Goal: Task Accomplishment & Management: Use online tool/utility

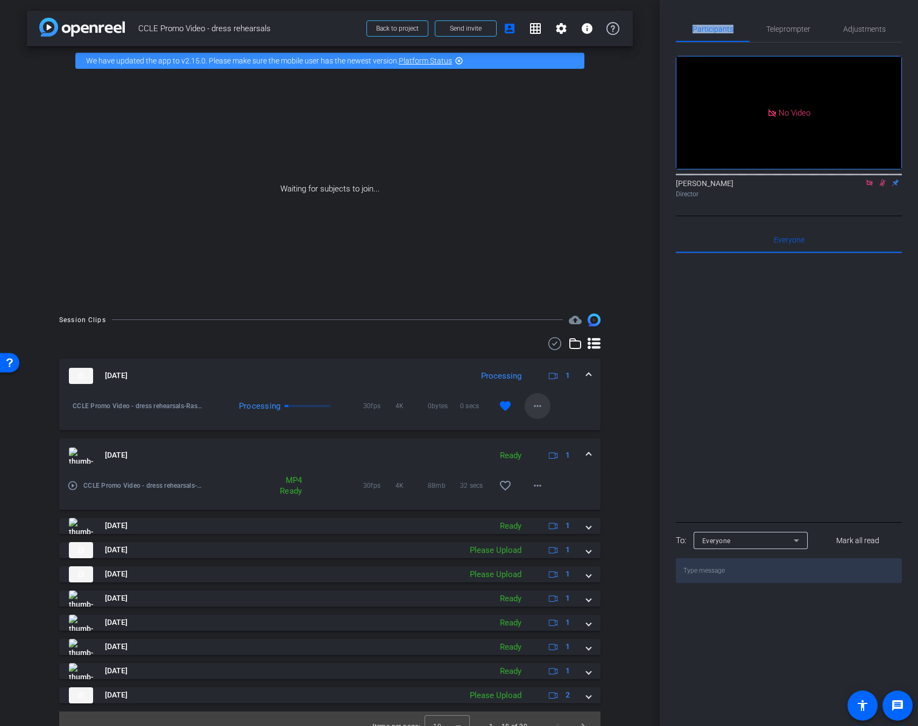
click at [534, 410] on mat-icon "more_horiz" at bounding box center [537, 406] width 13 height 13
click at [577, 431] on span "Download Original" at bounding box center [565, 428] width 65 height 13
drag, startPoint x: 399, startPoint y: 308, endPoint x: 591, endPoint y: 307, distance: 192.0
click at [591, 307] on div "arrow_back CCLE Promo Video - dress rehearsals Back to project Send invite acco…" at bounding box center [329, 363] width 659 height 726
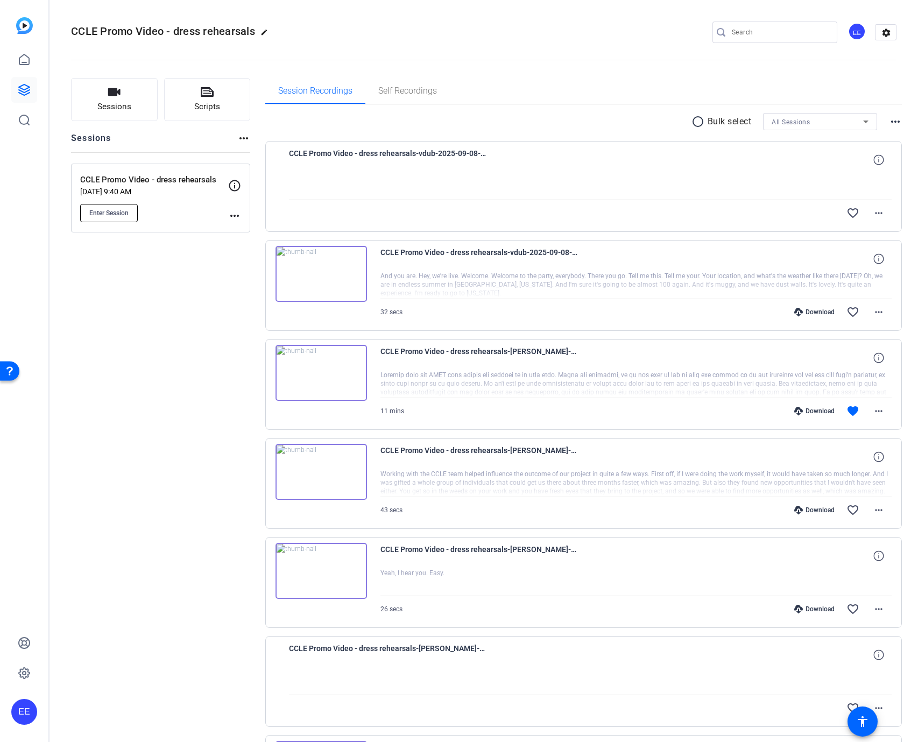
click at [124, 212] on span "Enter Session" at bounding box center [108, 213] width 39 height 9
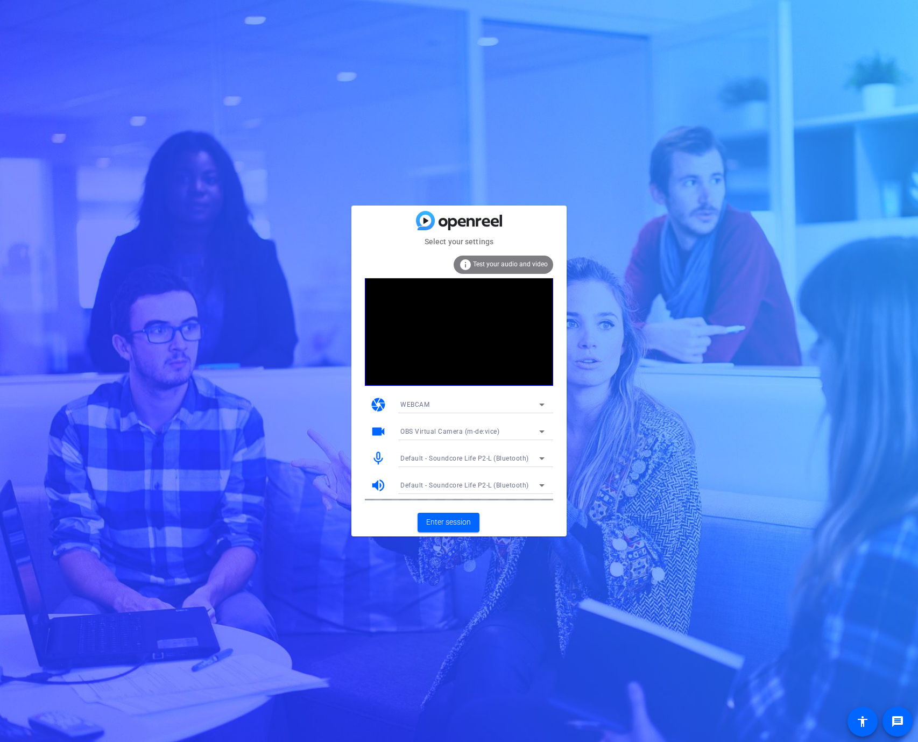
click at [433, 424] on div "OBS Virtual Camera (m-de:vice)" at bounding box center [469, 430] width 139 height 13
click at [437, 467] on span "ZV-E10 (054c:0de3)" at bounding box center [430, 470] width 61 height 13
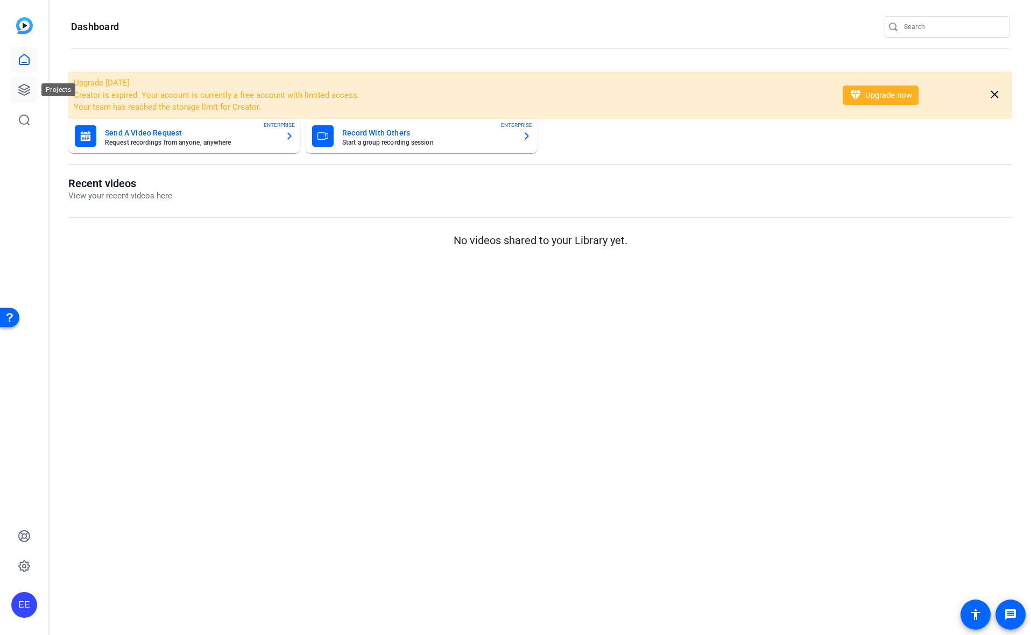
click at [27, 87] on icon at bounding box center [24, 89] width 13 height 13
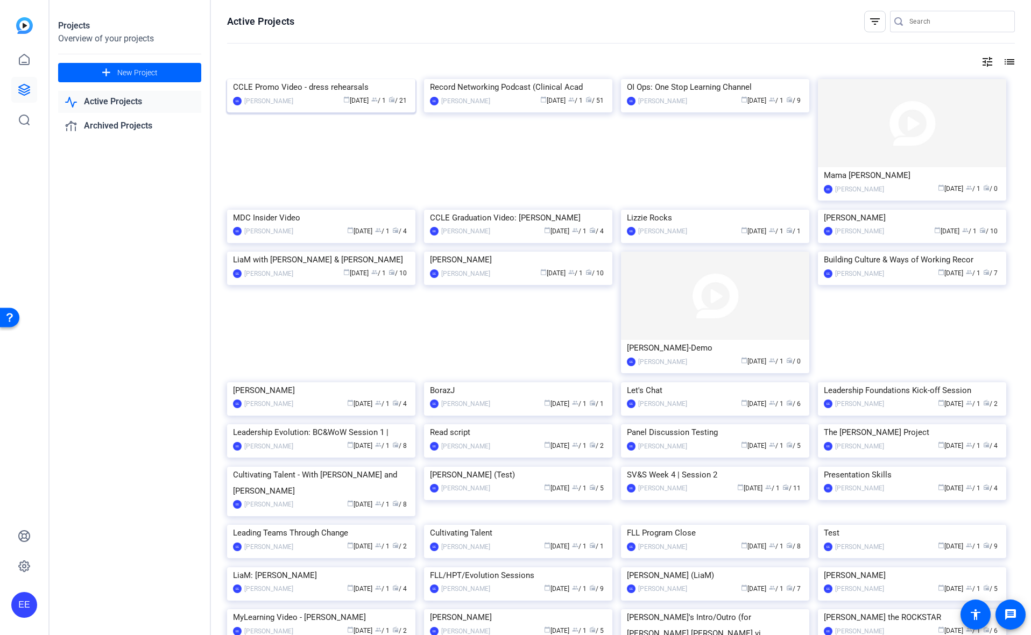
click at [298, 79] on img at bounding box center [321, 79] width 188 height 0
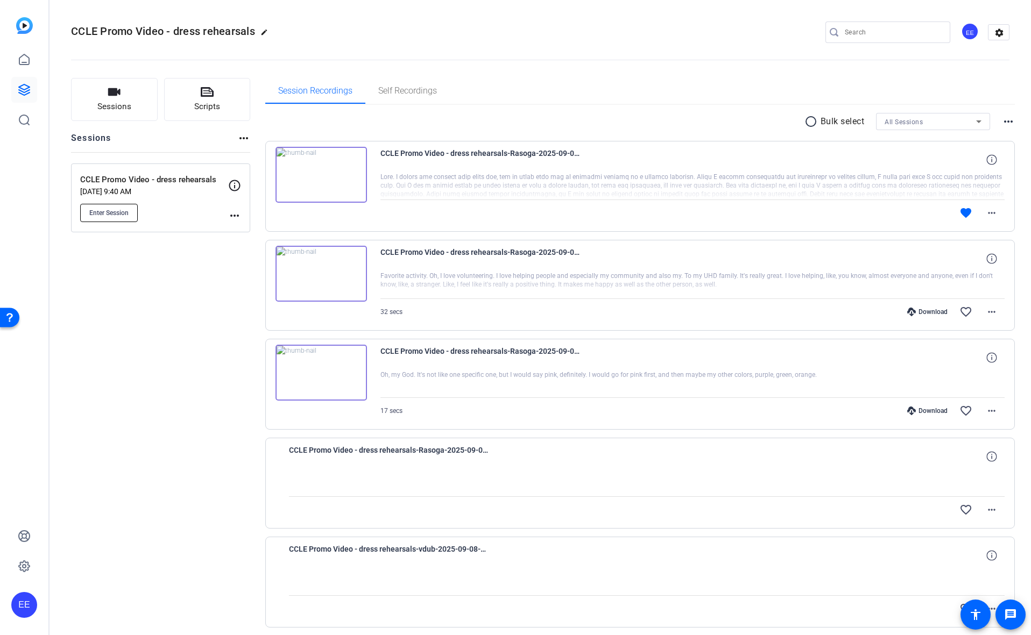
click at [109, 217] on button "Enter Session" at bounding box center [109, 213] width 58 height 18
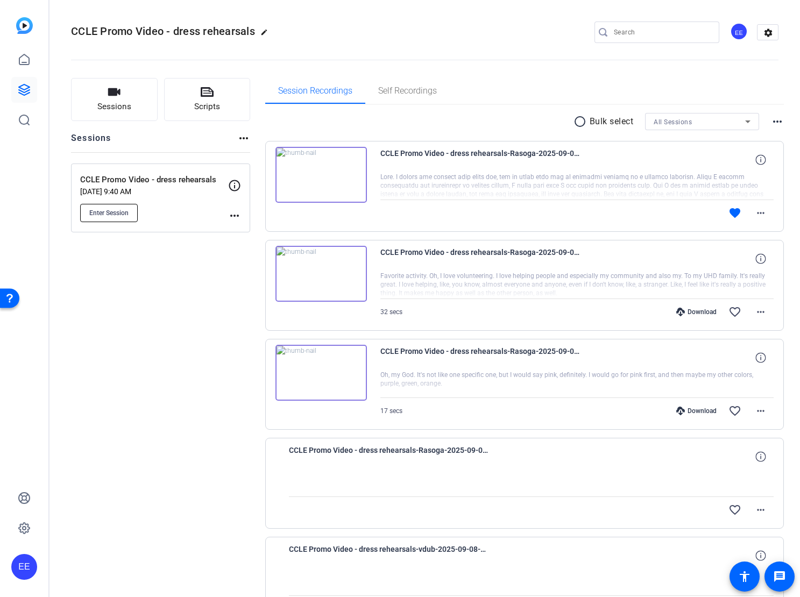
click at [111, 212] on span "Enter Session" at bounding box center [108, 213] width 39 height 9
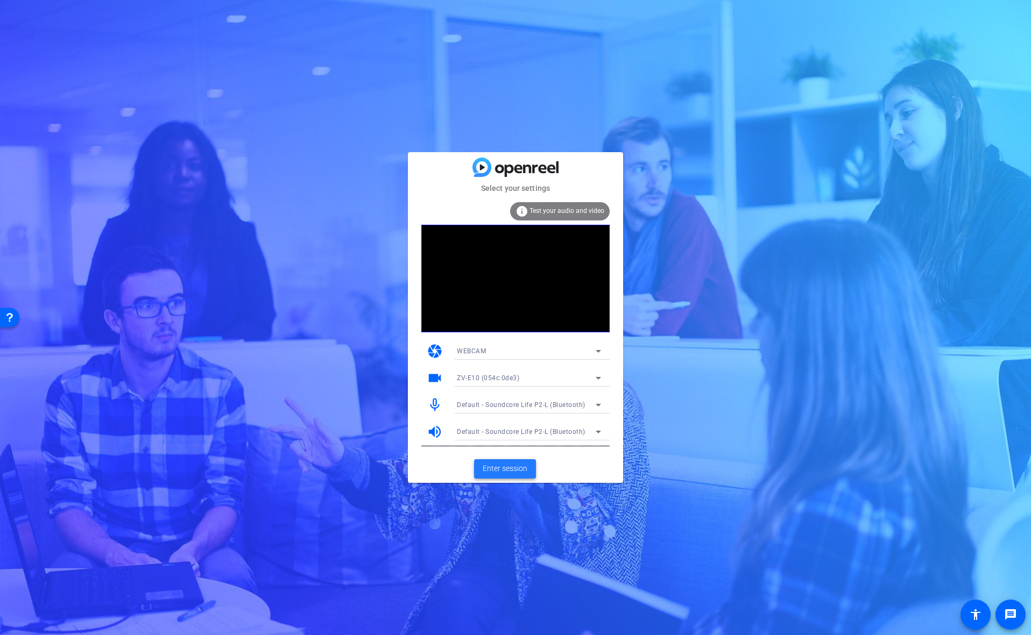
click at [506, 461] on span at bounding box center [505, 469] width 62 height 26
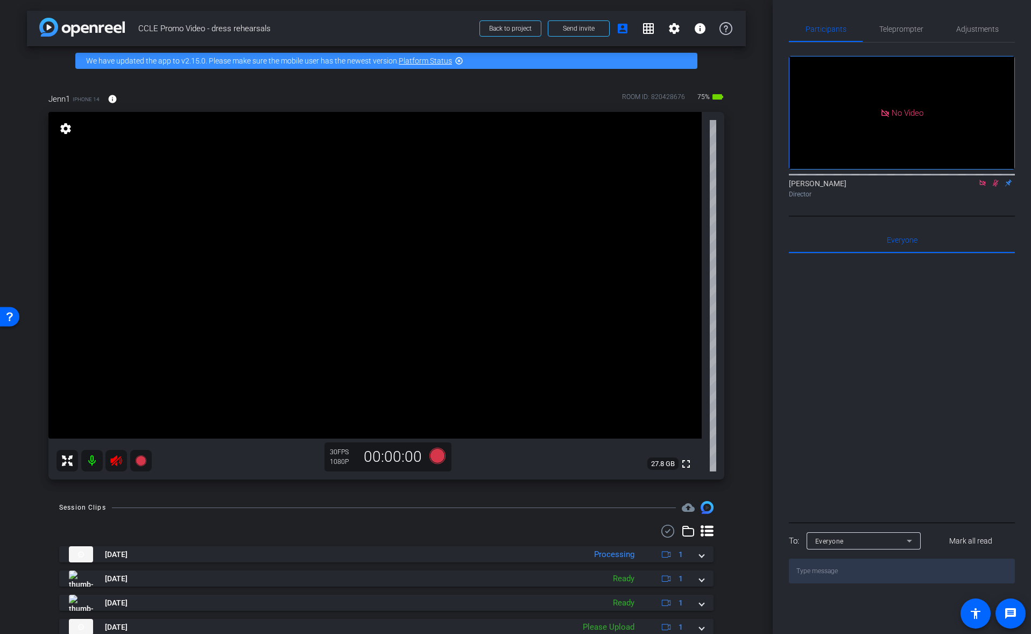
click at [993, 187] on icon at bounding box center [995, 183] width 9 height 8
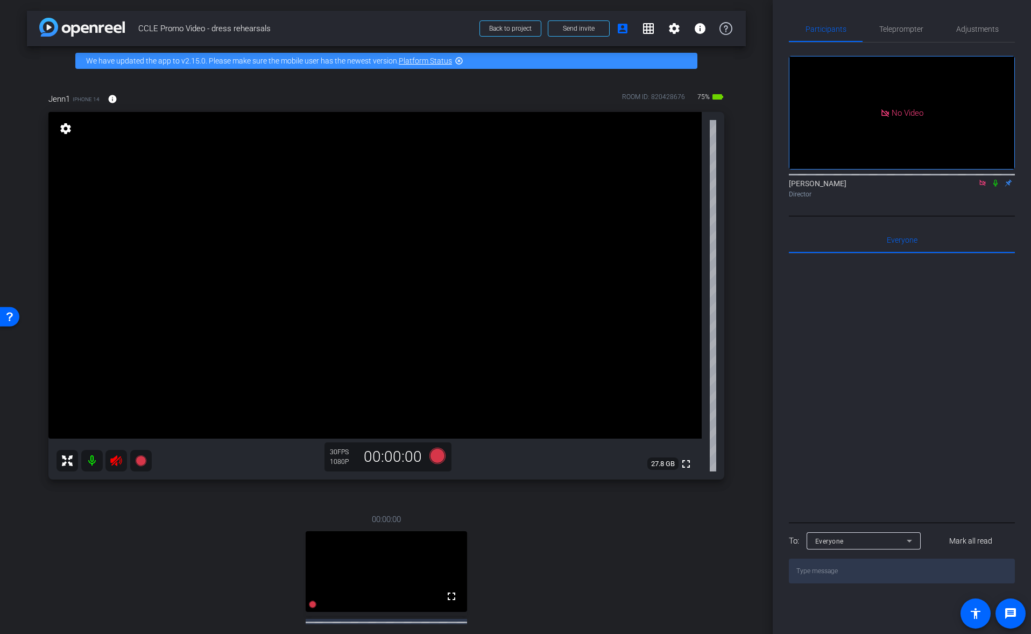
click at [120, 461] on icon at bounding box center [116, 460] width 13 height 13
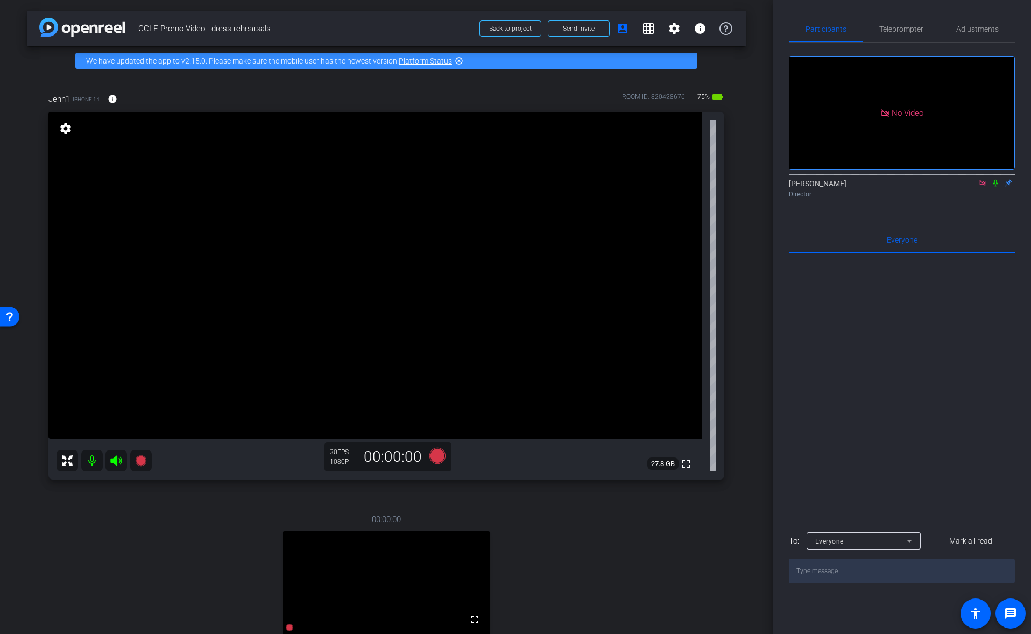
click at [118, 464] on icon at bounding box center [116, 460] width 13 height 13
click at [112, 458] on icon at bounding box center [115, 460] width 11 height 11
click at [986, 188] on mat-icon at bounding box center [982, 183] width 13 height 10
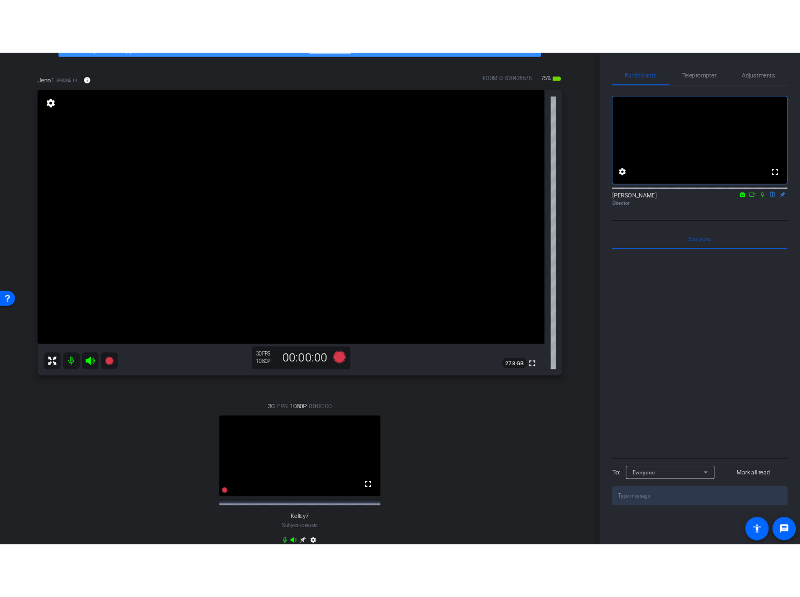
scroll to position [70, 0]
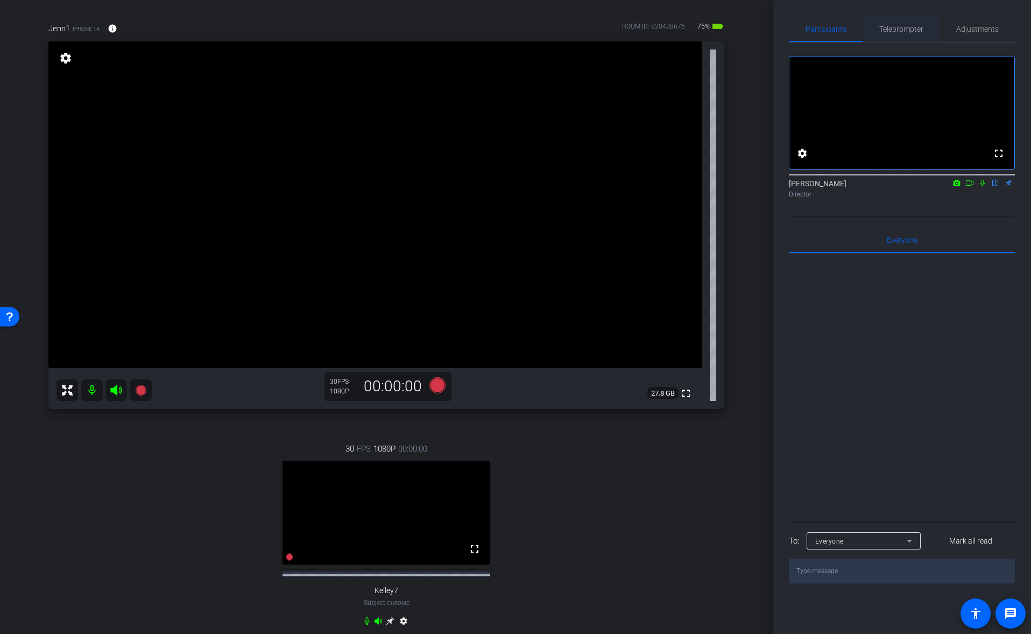
click at [908, 34] on span "Teleprompter" at bounding box center [901, 29] width 44 height 26
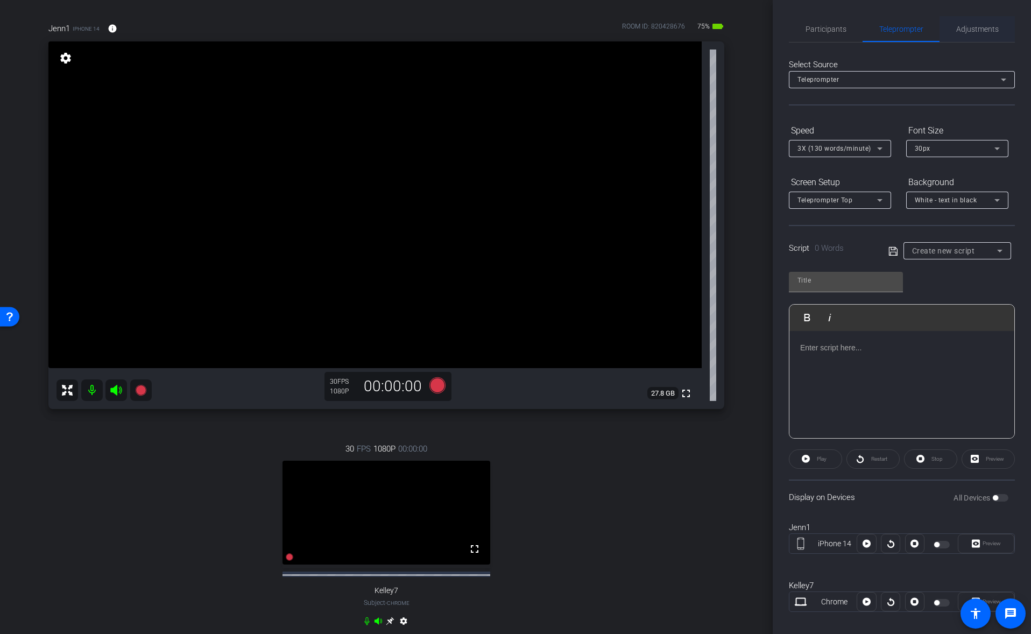
click at [972, 32] on span "Adjustments" at bounding box center [977, 29] width 42 height 8
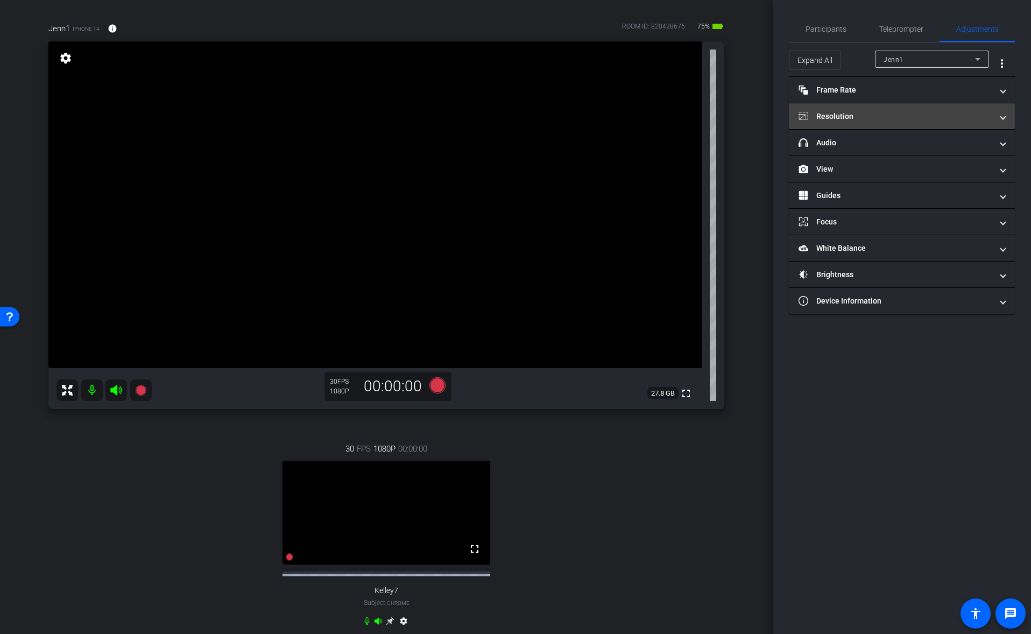
click at [856, 117] on mat-panel-title "Resolution" at bounding box center [895, 116] width 194 height 11
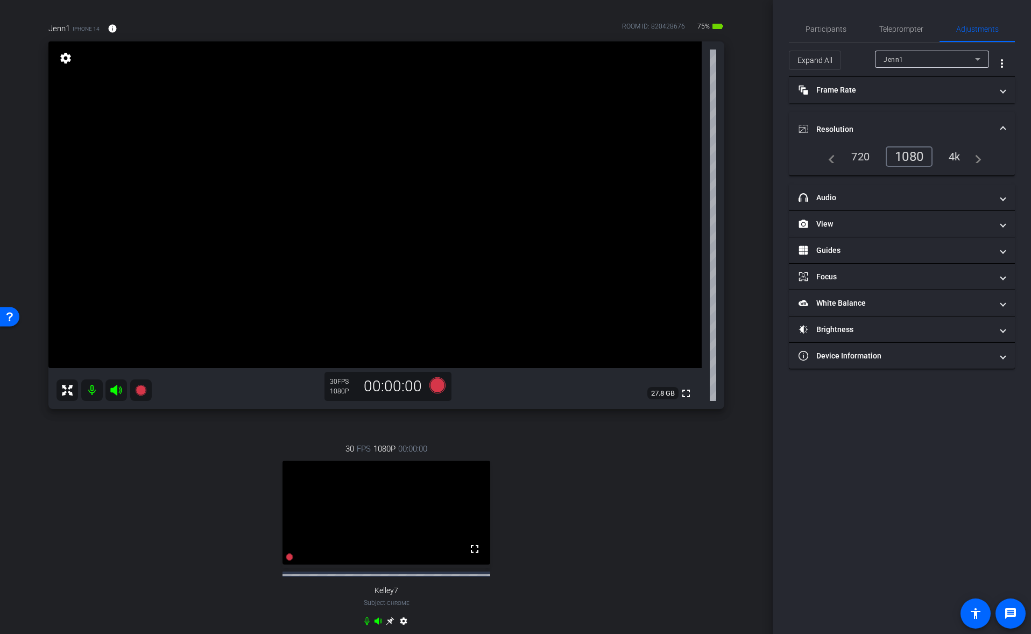
click at [906, 155] on div "1080" at bounding box center [908, 156] width 47 height 20
click at [910, 160] on div "1080" at bounding box center [908, 156] width 47 height 20
click at [904, 160] on div "1080" at bounding box center [908, 156] width 47 height 20
click at [993, 94] on span "Frame Rate Frame Rate" at bounding box center [899, 89] width 202 height 11
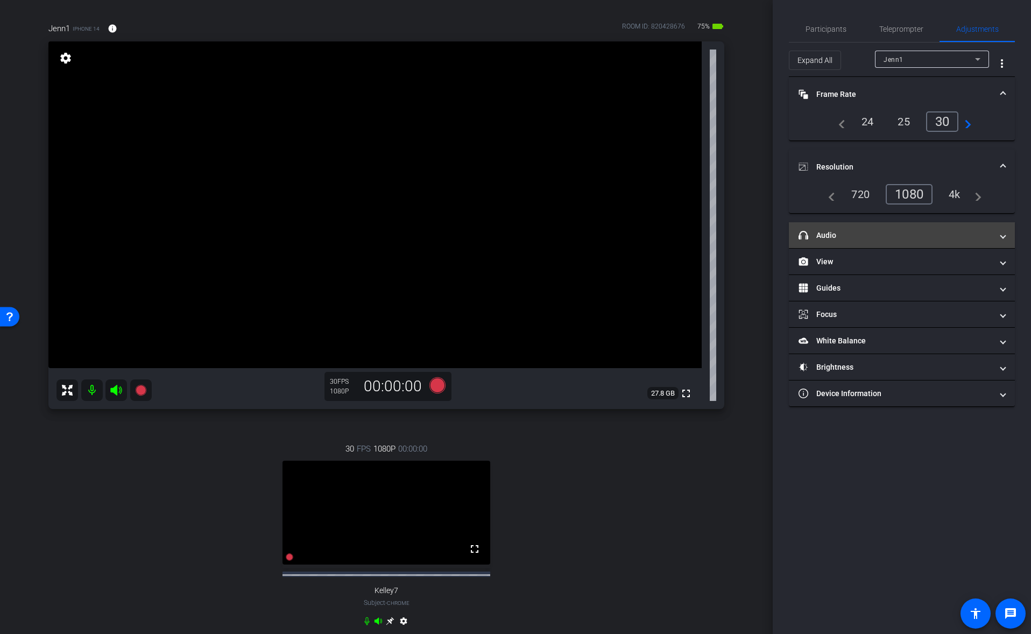
click at [890, 237] on mat-panel-title "headphone icon Audio" at bounding box center [895, 235] width 194 height 11
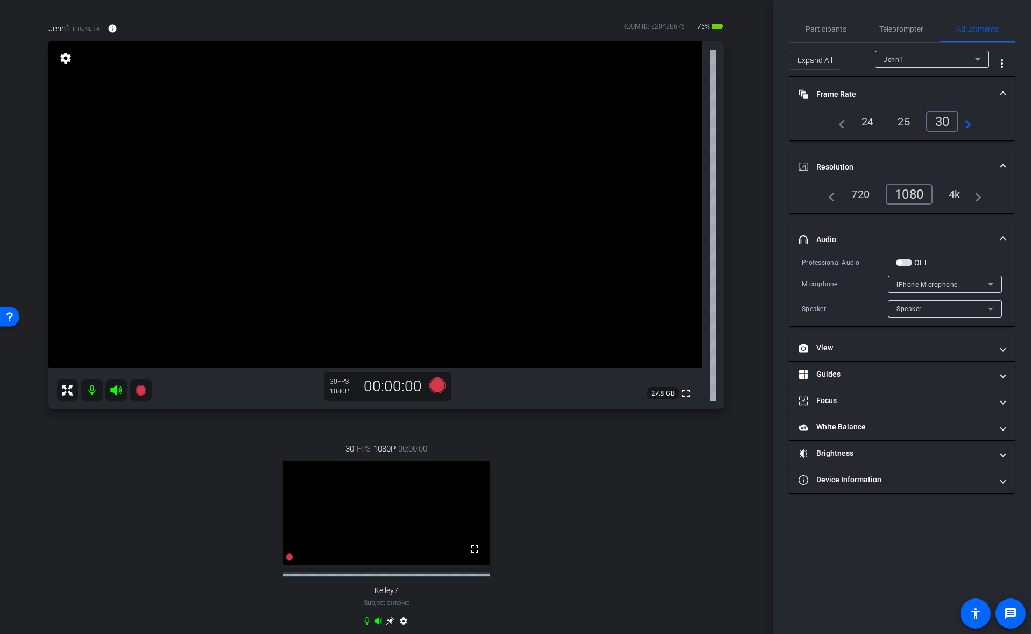
click at [922, 287] on span "iPhone Microphone" at bounding box center [926, 285] width 61 height 8
click at [901, 265] on div at bounding box center [515, 317] width 1031 height 634
click at [903, 264] on span "button" at bounding box center [904, 263] width 16 height 8
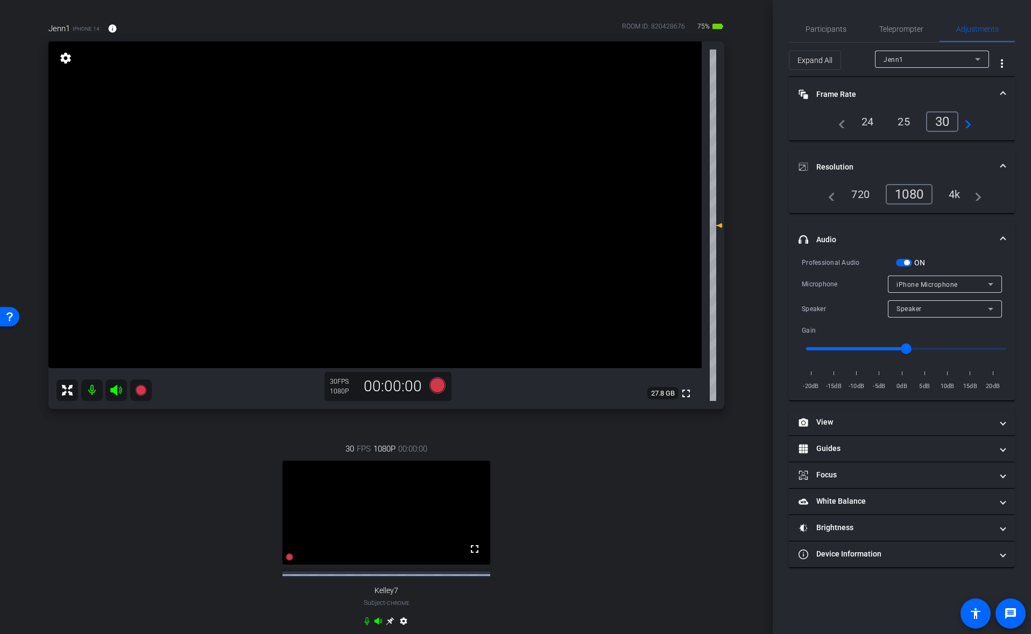
click at [925, 285] on span "iPhone Microphone" at bounding box center [926, 285] width 61 height 8
click at [931, 323] on span "USBAudio1.0" at bounding box center [916, 322] width 41 height 13
click at [924, 375] on div "-20dB -15dB -10dB -5dB 0dB 5dB 10dB 15dB 20dB" at bounding box center [901, 376] width 200 height 30
click at [925, 381] on span "5dB" at bounding box center [924, 386] width 18 height 11
click at [920, 377] on div "-20dB -15dB -10dB -5dB 0dB 5dB 10dB 15dB 20dB" at bounding box center [901, 376] width 200 height 30
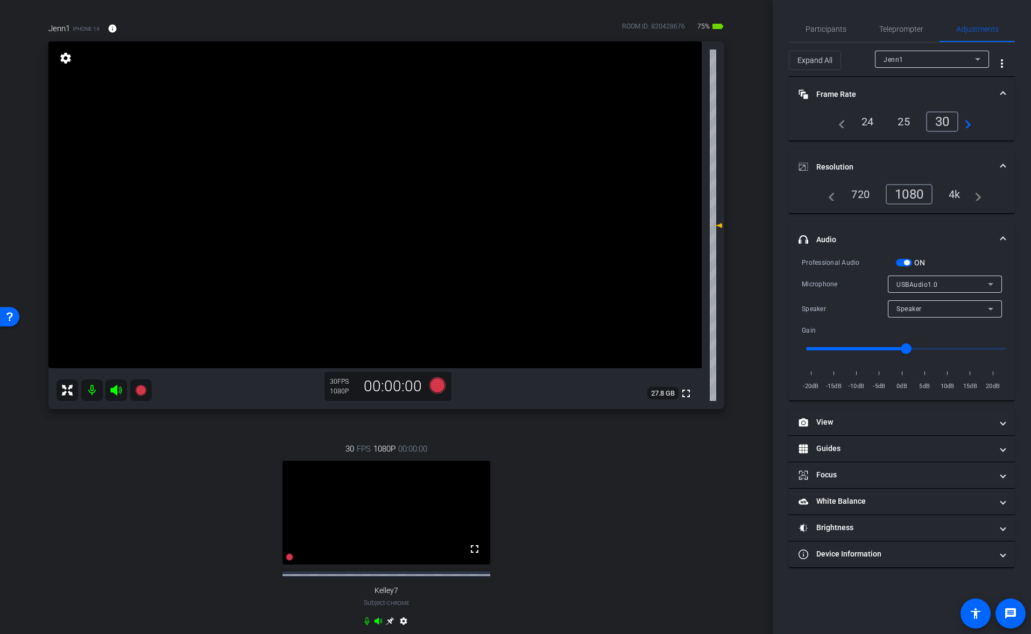
click at [923, 386] on span "5dB" at bounding box center [924, 386] width 18 height 11
click at [824, 36] on span "Participants" at bounding box center [825, 29] width 41 height 26
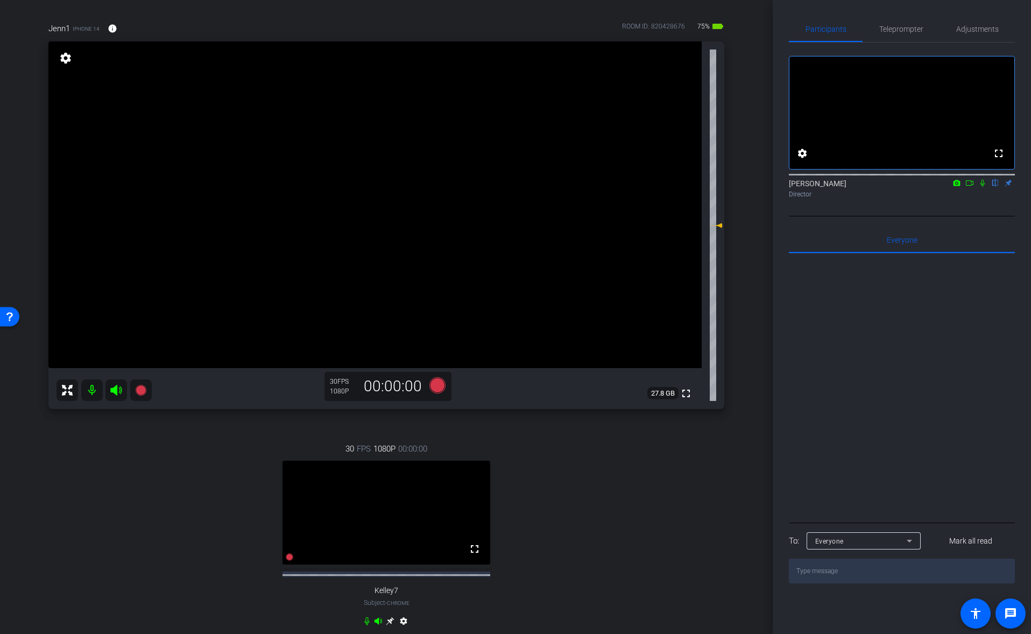
click at [981, 187] on icon at bounding box center [982, 183] width 4 height 7
click at [979, 187] on icon at bounding box center [982, 183] width 9 height 8
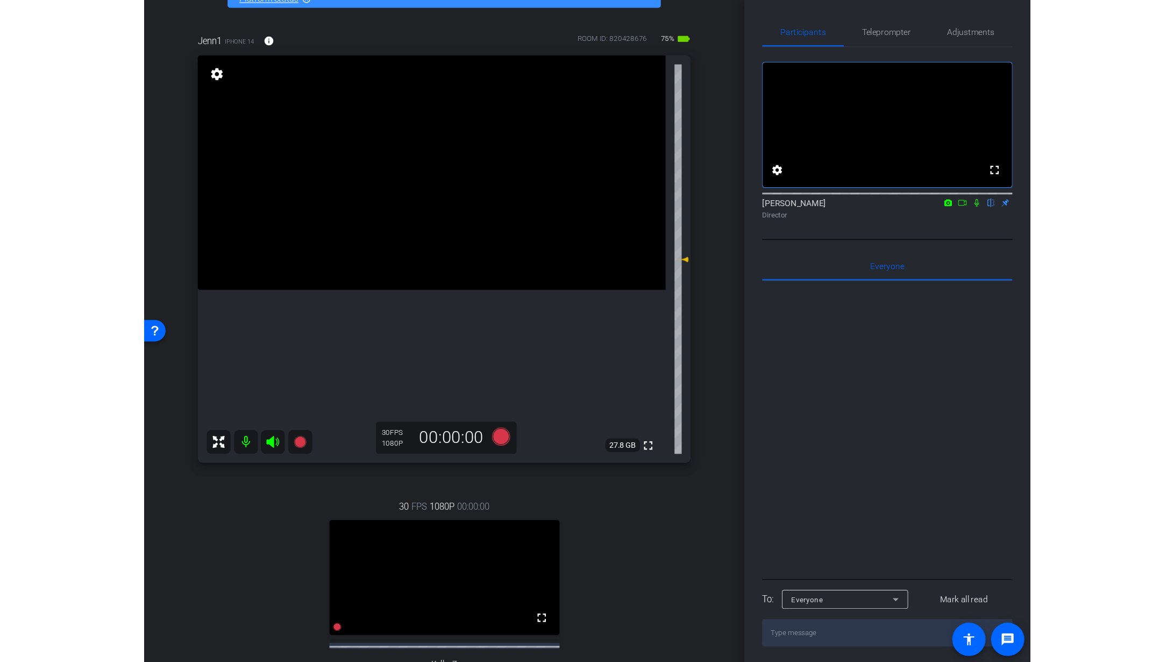
scroll to position [79, 0]
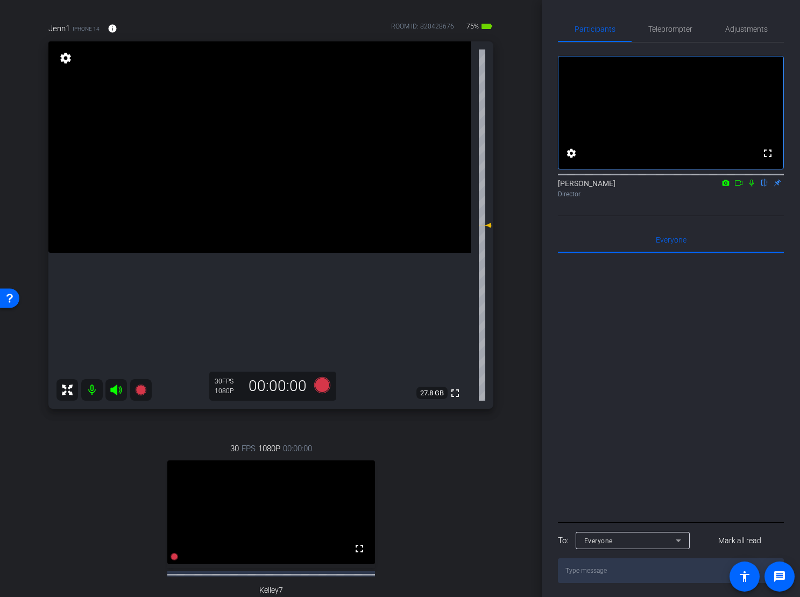
click at [736, 187] on icon at bounding box center [738, 183] width 9 height 8
click at [755, 187] on icon at bounding box center [751, 183] width 9 height 8
click at [749, 187] on icon at bounding box center [751, 183] width 9 height 8
click at [750, 187] on icon at bounding box center [751, 183] width 9 height 8
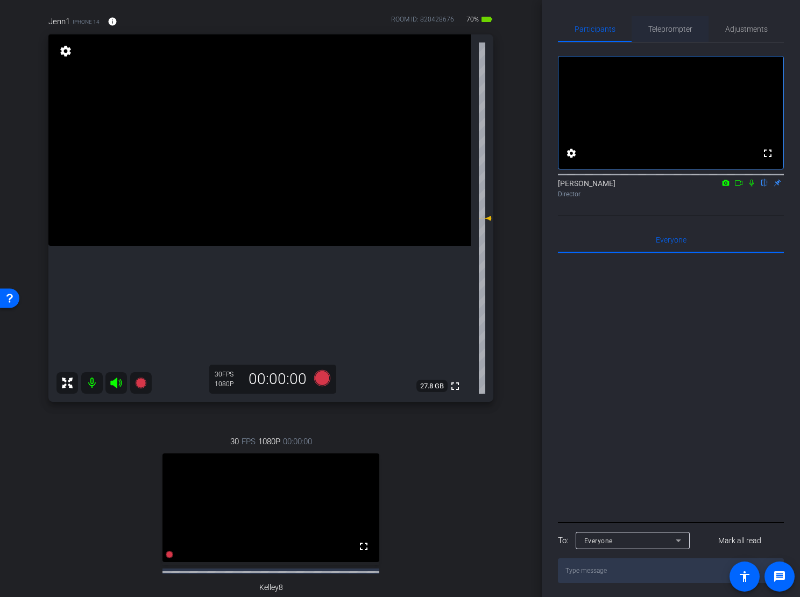
click at [671, 38] on span "Teleprompter" at bounding box center [670, 29] width 44 height 26
click at [671, 37] on span "Teleprompter" at bounding box center [670, 29] width 44 height 26
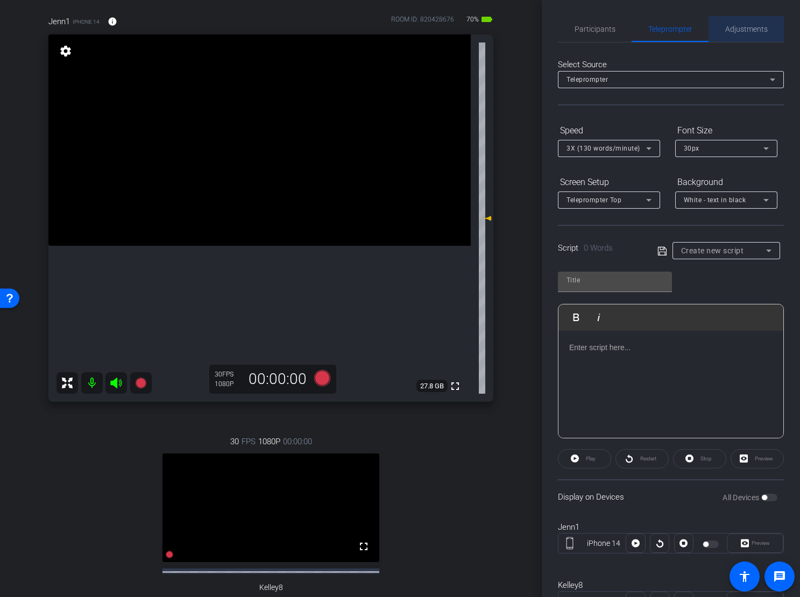
click at [740, 33] on span "Adjustments" at bounding box center [746, 29] width 42 height 26
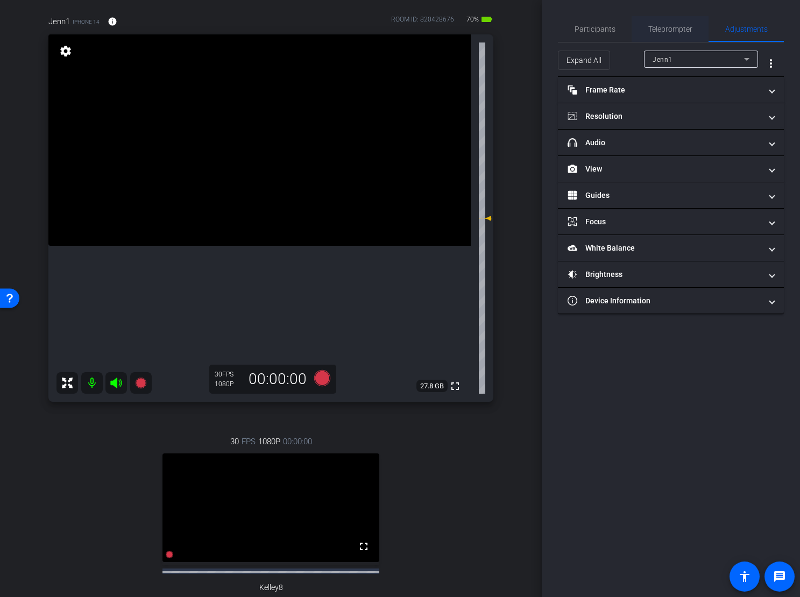
click at [665, 26] on span "Teleprompter" at bounding box center [670, 29] width 44 height 8
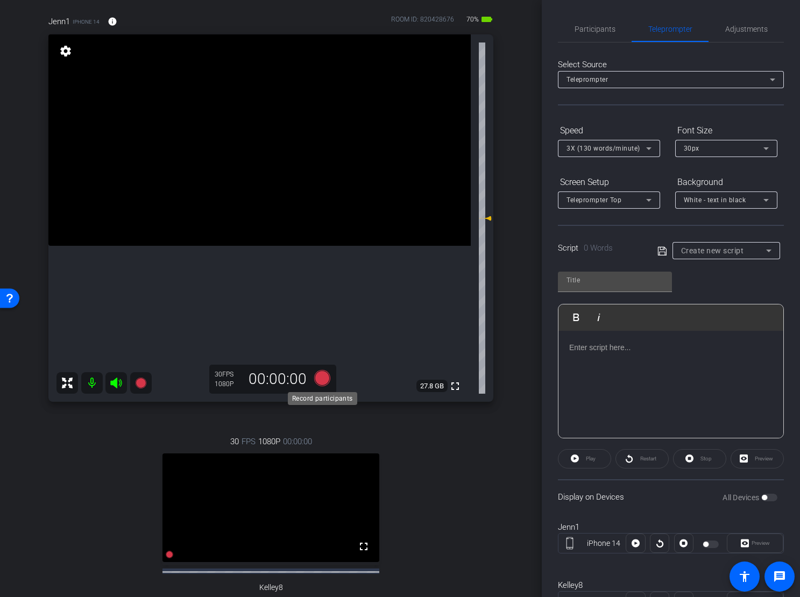
click at [318, 381] on icon at bounding box center [322, 378] width 16 height 16
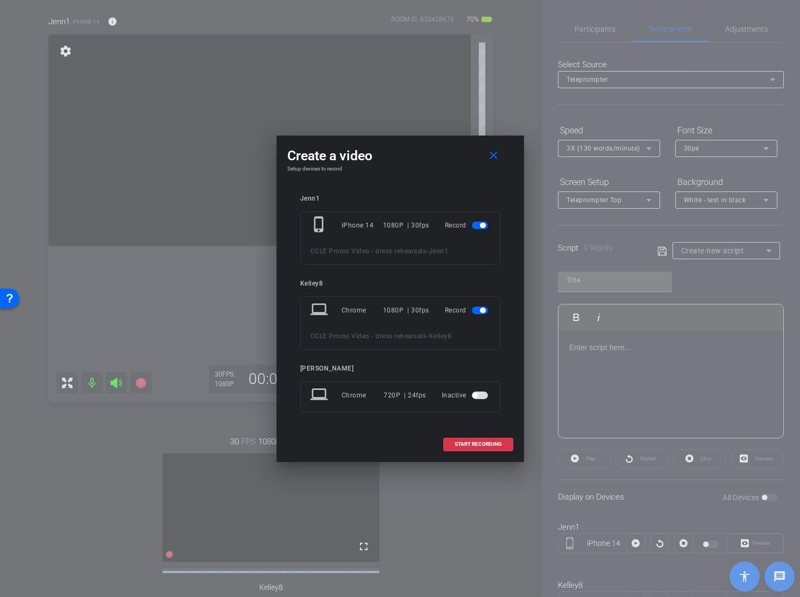
click at [318, 381] on div "laptop Chrome 720P | 24fps Inactive" at bounding box center [400, 396] width 200 height 31
click at [496, 148] on span at bounding box center [496, 156] width 34 height 26
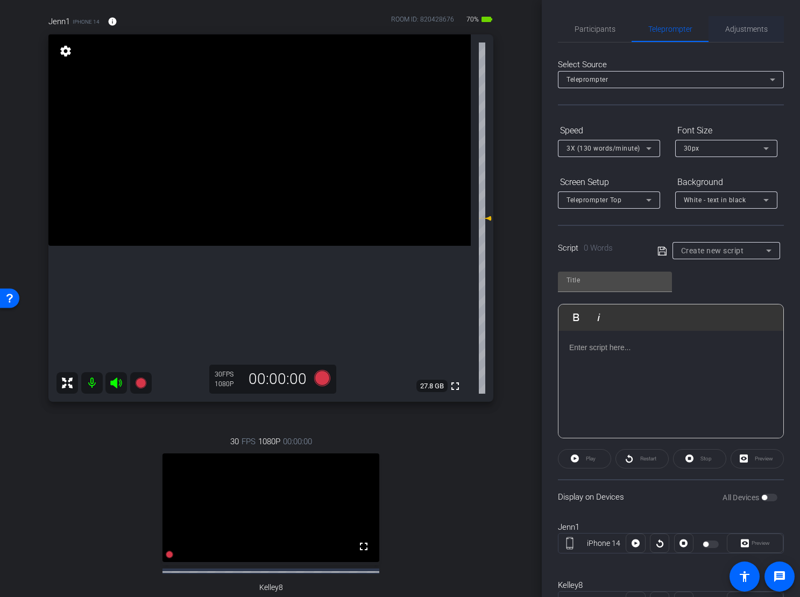
click at [760, 29] on span "Adjustments" at bounding box center [746, 29] width 42 height 8
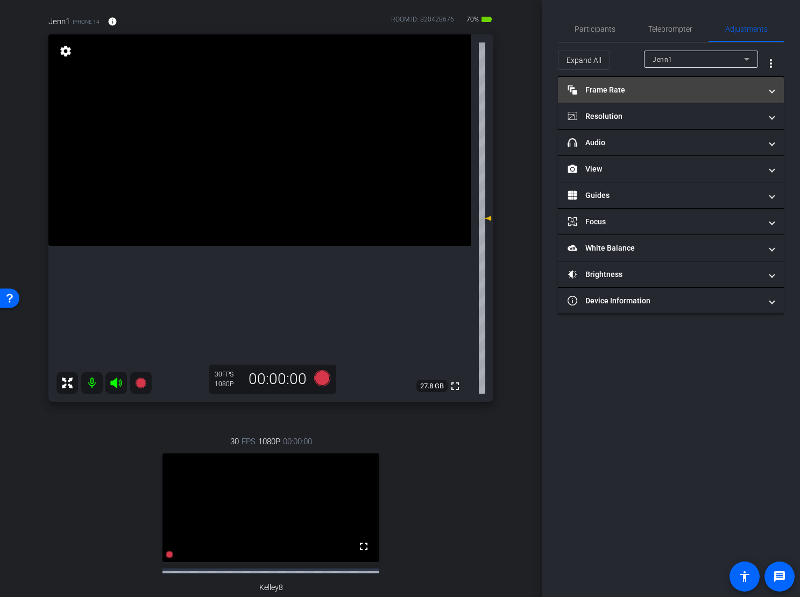
click at [691, 90] on mat-panel-title "Frame Rate Frame Rate" at bounding box center [664, 89] width 194 height 11
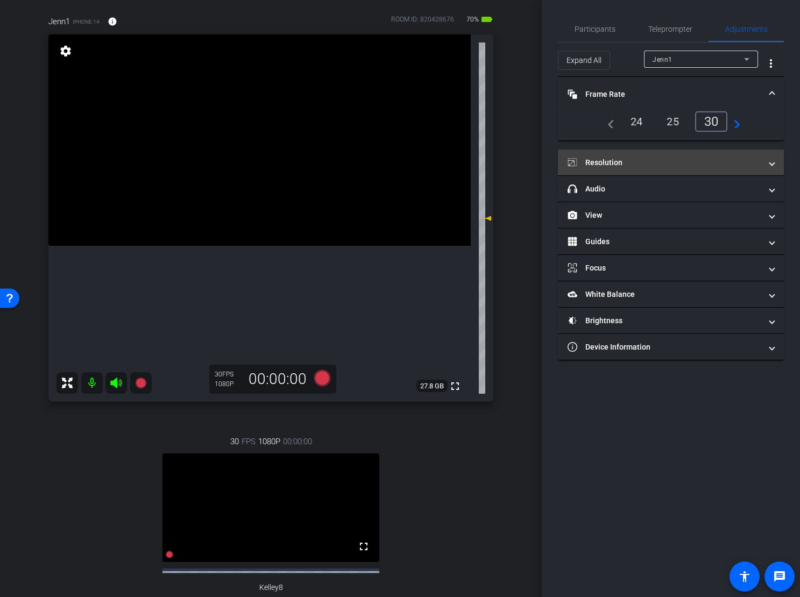
click at [686, 165] on mat-panel-title "Resolution" at bounding box center [664, 162] width 194 height 11
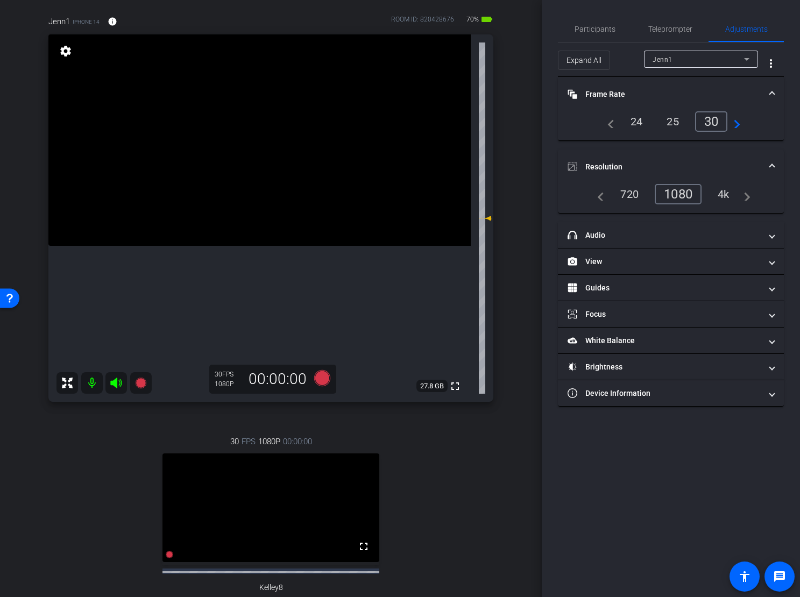
click at [713, 196] on div "4k" at bounding box center [723, 194] width 28 height 18
click at [725, 195] on div "4k" at bounding box center [720, 194] width 32 height 20
click at [319, 379] on icon at bounding box center [322, 378] width 16 height 16
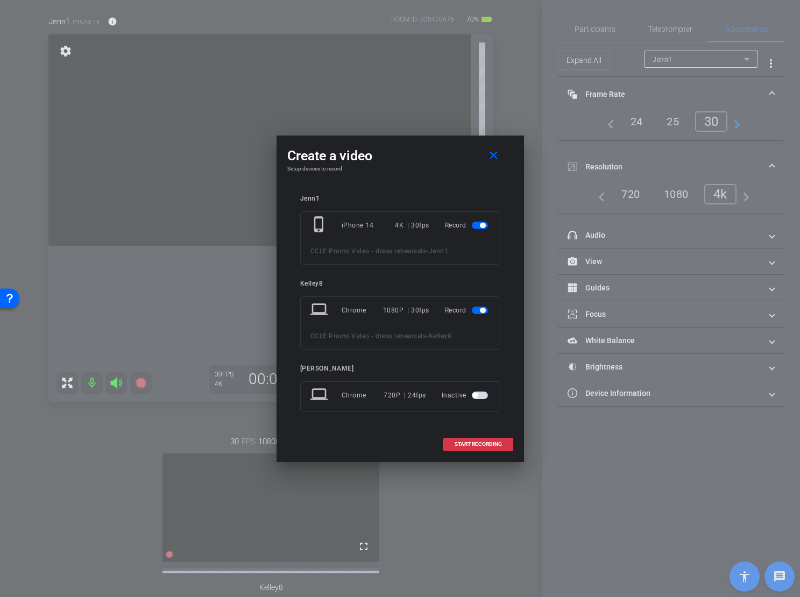
click at [480, 313] on span "button" at bounding box center [480, 311] width 16 height 8
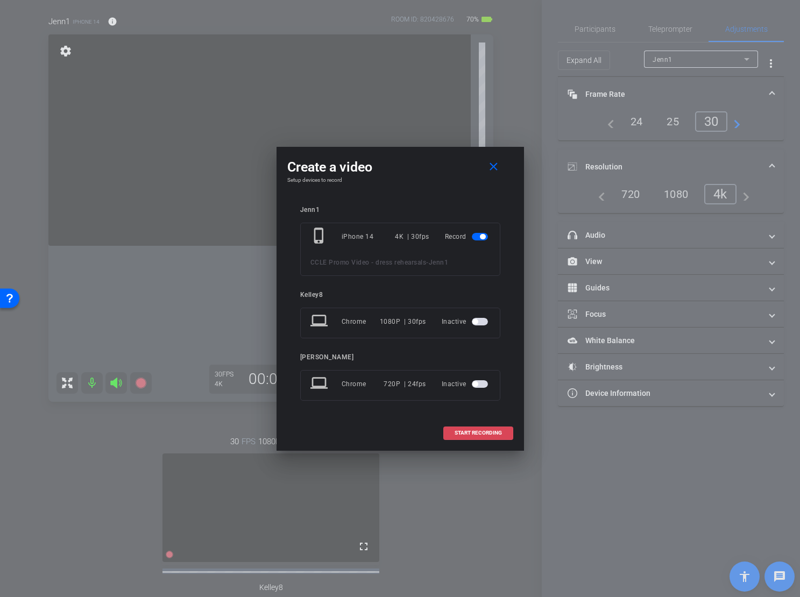
click at [474, 436] on span at bounding box center [478, 433] width 69 height 26
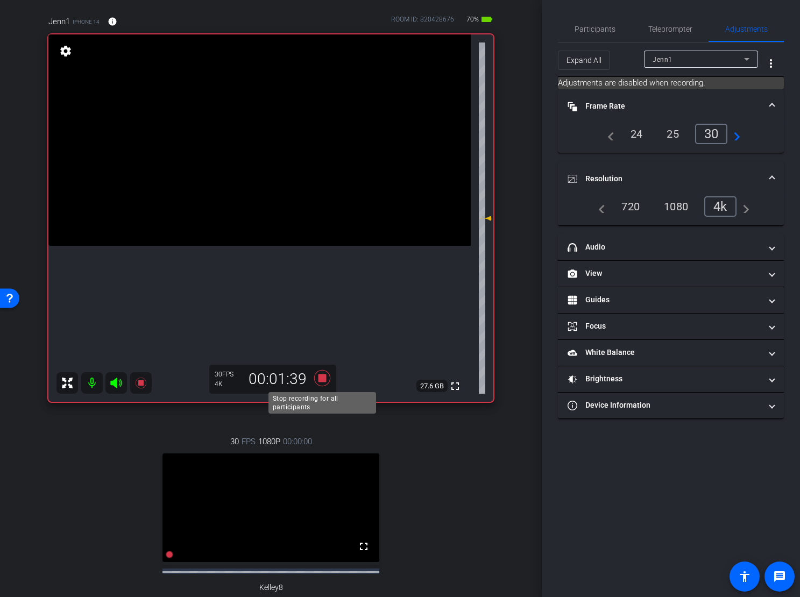
click at [328, 380] on icon at bounding box center [322, 377] width 26 height 19
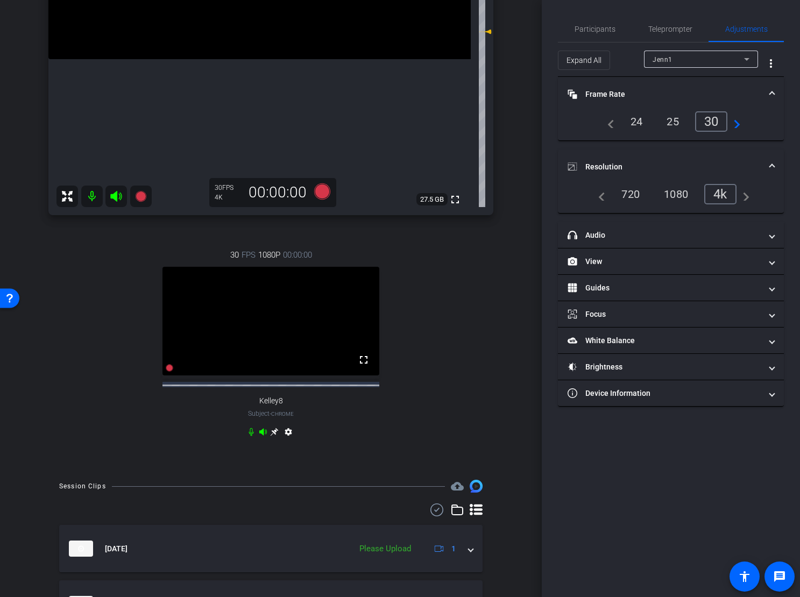
scroll to position [283, 0]
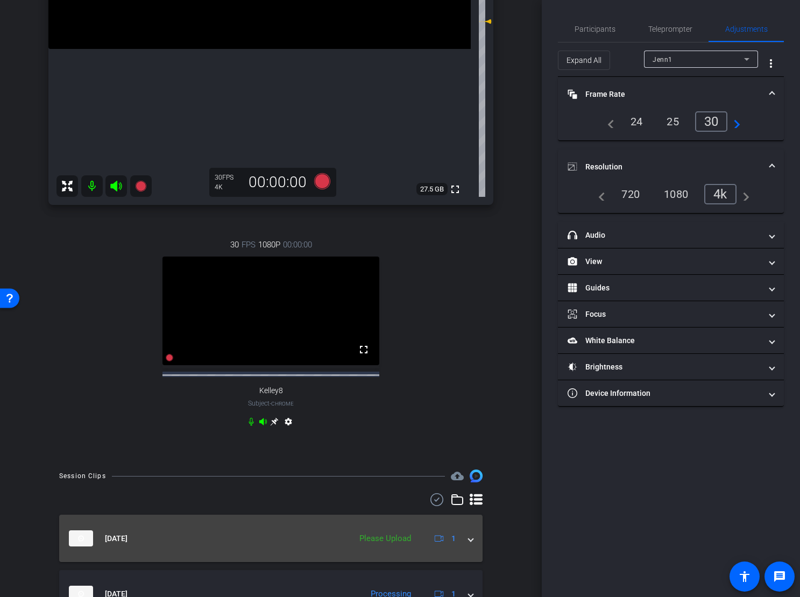
click at [475, 547] on mat-expansion-panel-header "Sep 9, 2025 Please Upload 1" at bounding box center [270, 538] width 423 height 47
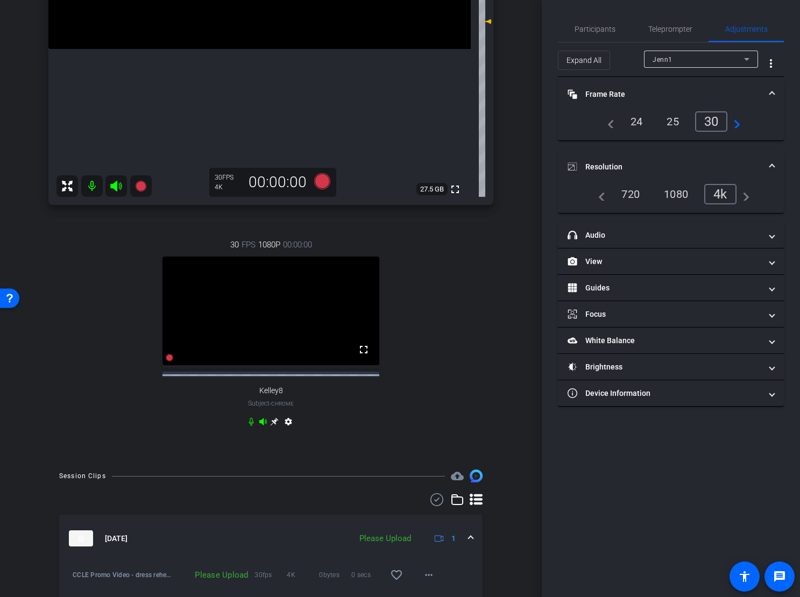
scroll to position [525, 0]
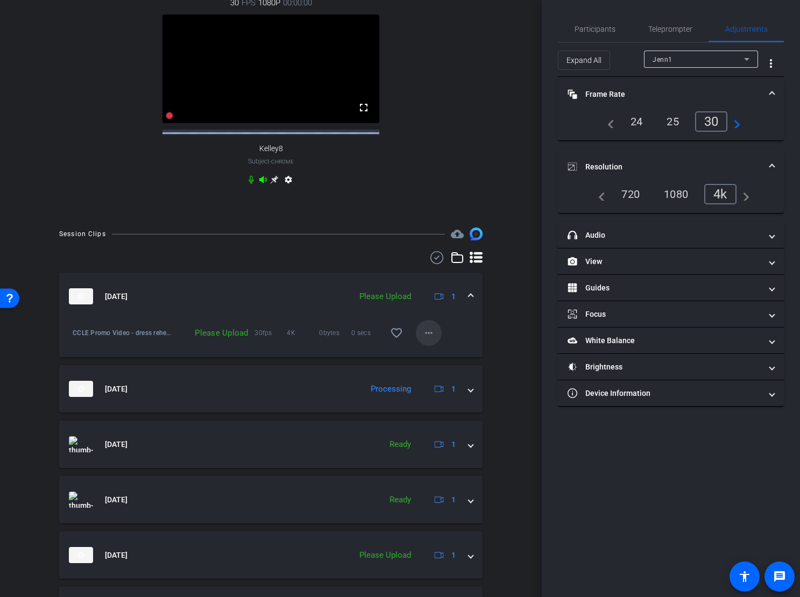
click at [433, 339] on mat-icon "more_horiz" at bounding box center [428, 332] width 13 height 13
click at [450, 361] on span "Upload" at bounding box center [445, 359] width 43 height 13
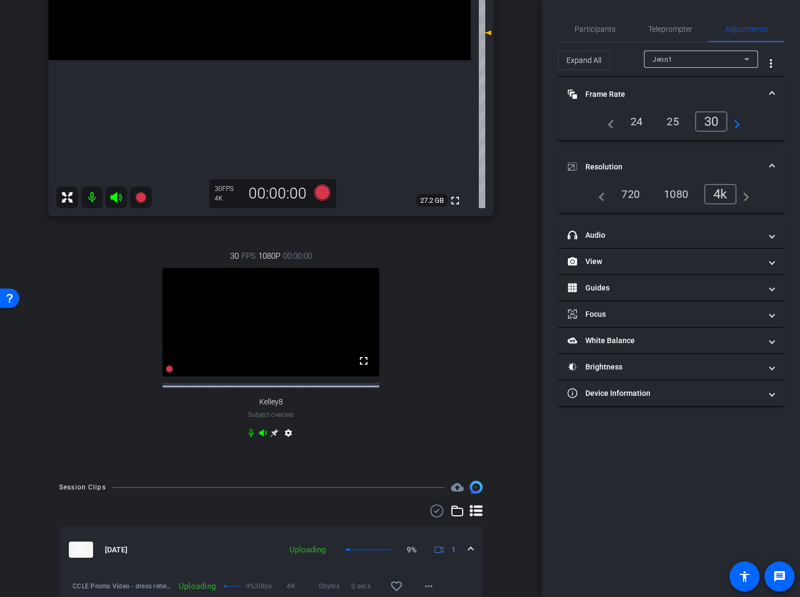
scroll to position [410, 0]
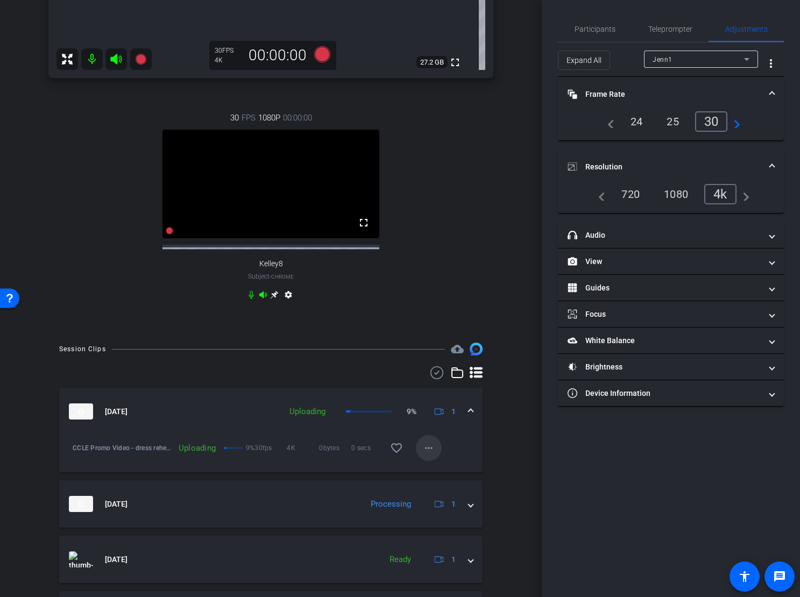
click at [438, 456] on span at bounding box center [429, 448] width 26 height 26
click at [451, 478] on span "Cancel Upload" at bounding box center [446, 474] width 45 height 13
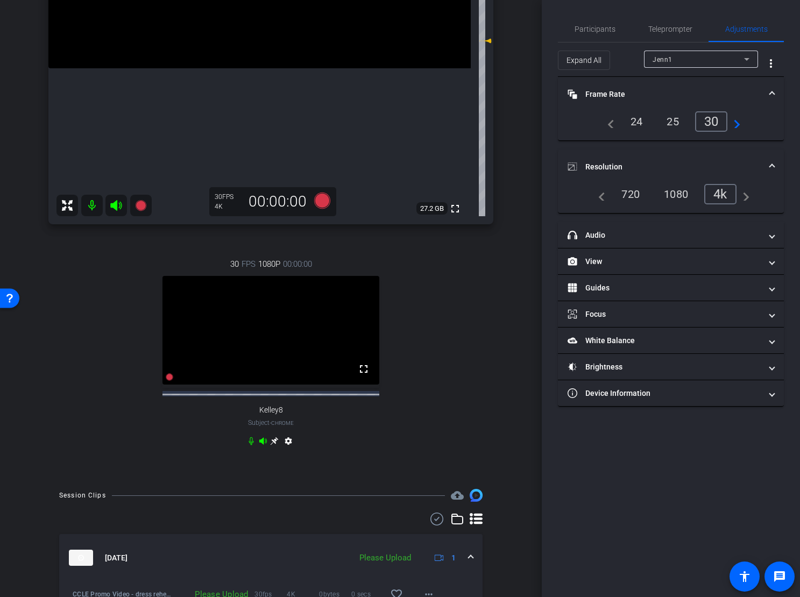
scroll to position [144, 0]
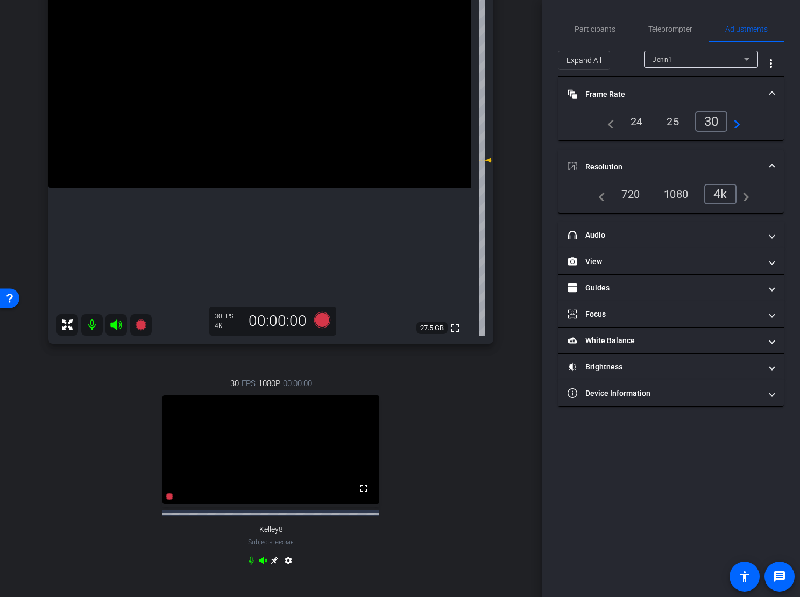
click at [676, 198] on div "1080" at bounding box center [676, 194] width 40 height 18
click at [678, 197] on div "1080" at bounding box center [678, 194] width 47 height 20
click at [323, 325] on icon at bounding box center [322, 320] width 16 height 16
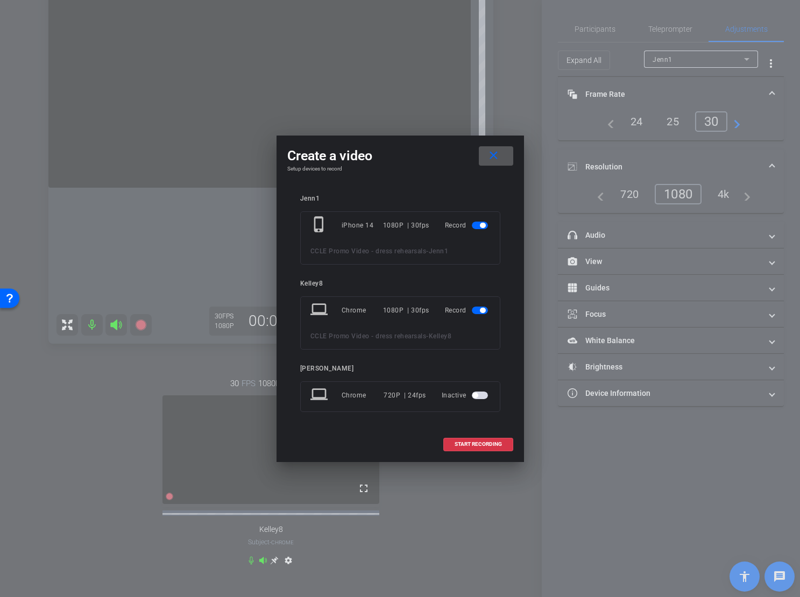
click at [479, 315] on mat-slide-toggle at bounding box center [481, 310] width 18 height 13
click at [481, 308] on span "button" at bounding box center [482, 310] width 5 height 5
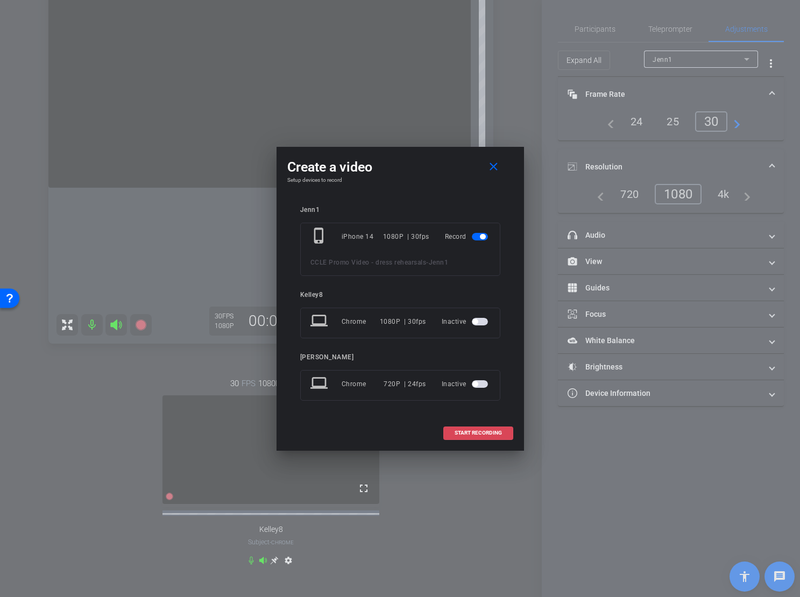
click at [484, 436] on span at bounding box center [478, 433] width 69 height 26
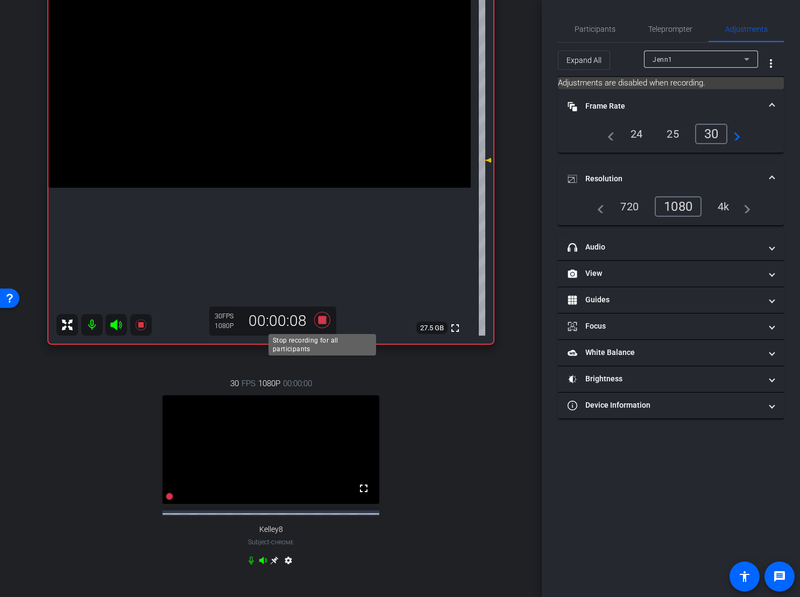
click at [325, 324] on icon at bounding box center [322, 319] width 26 height 19
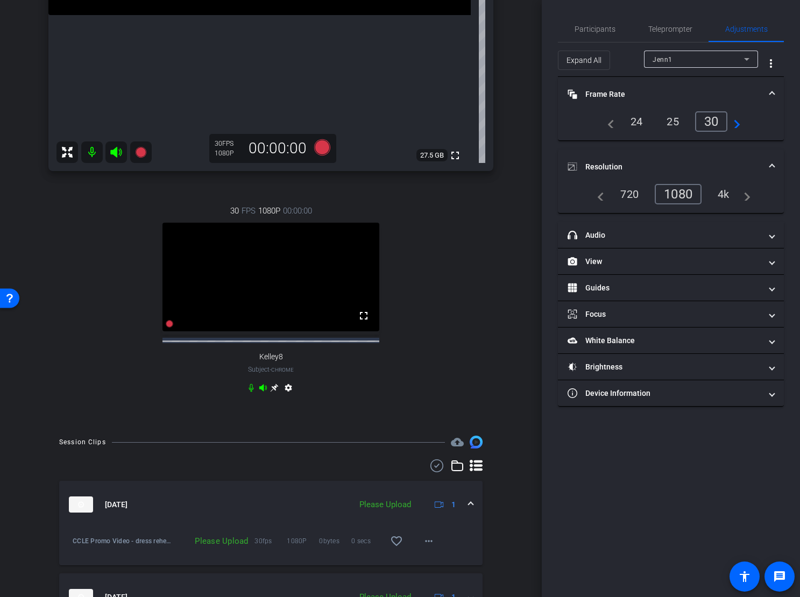
scroll to position [352, 0]
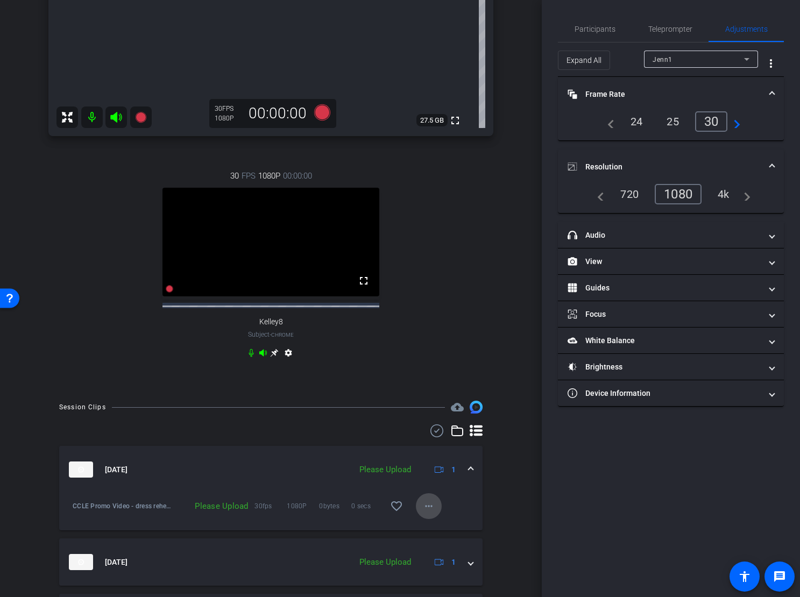
click at [434, 513] on mat-icon "more_horiz" at bounding box center [428, 506] width 13 height 13
click at [448, 536] on span "Upload" at bounding box center [445, 533] width 43 height 13
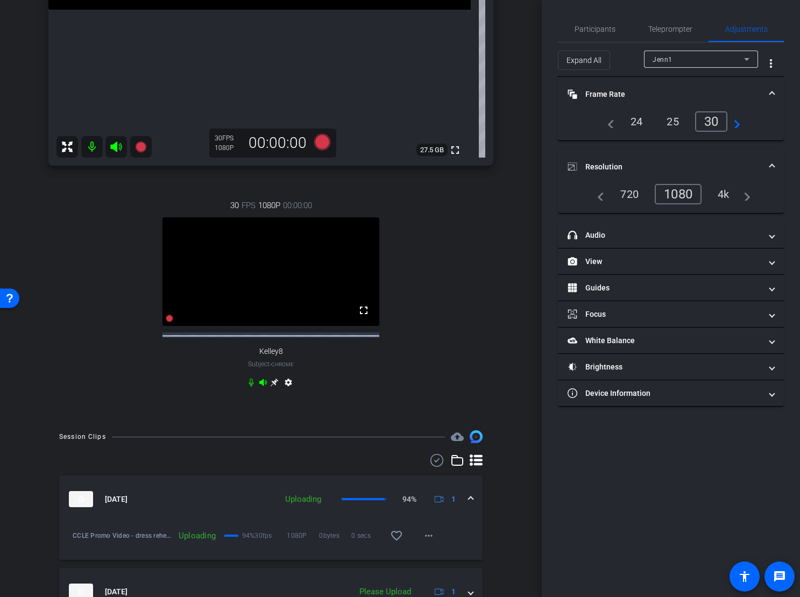
scroll to position [356, 0]
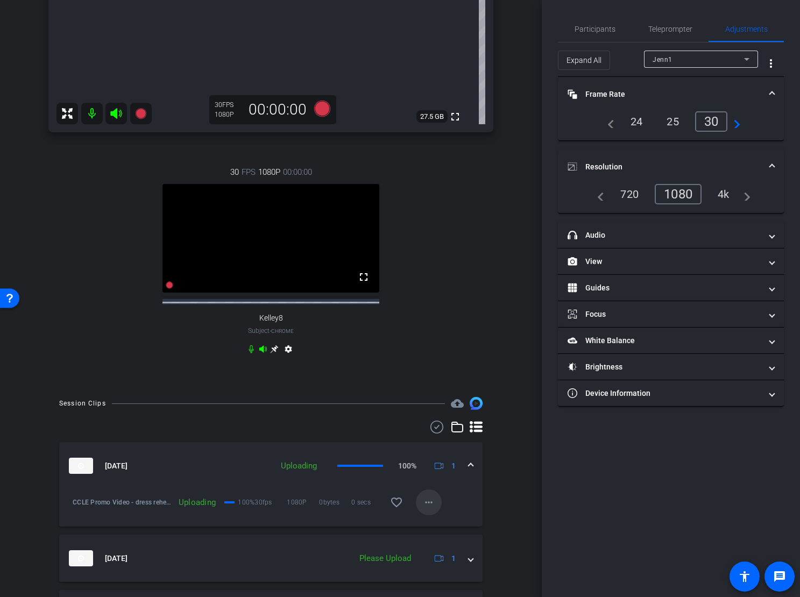
click at [425, 508] on mat-icon "more_horiz" at bounding box center [428, 502] width 13 height 13
click at [515, 452] on div at bounding box center [400, 298] width 800 height 597
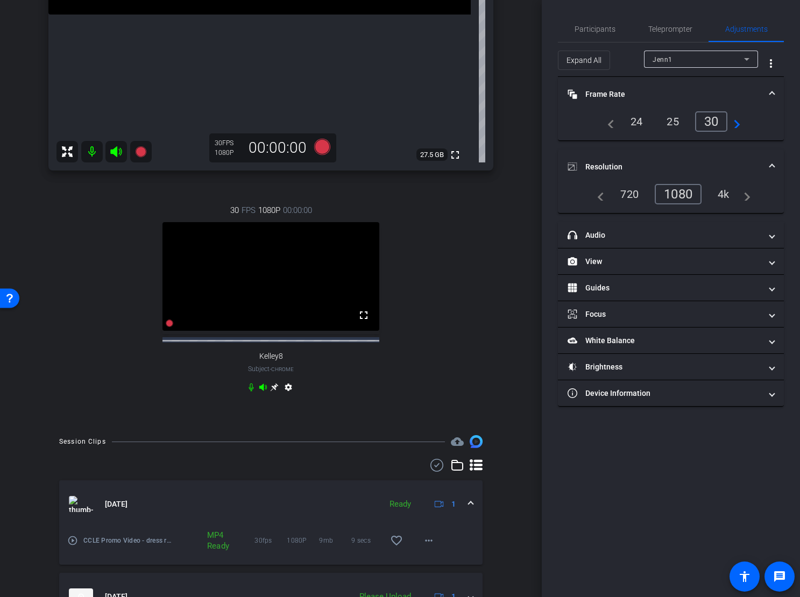
scroll to position [331, 0]
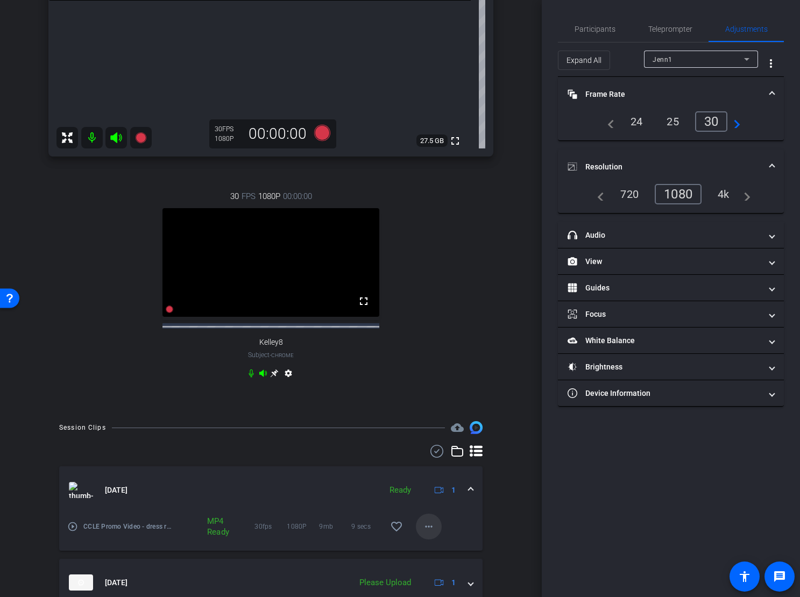
click at [435, 533] on mat-icon "more_horiz" at bounding box center [428, 526] width 13 height 13
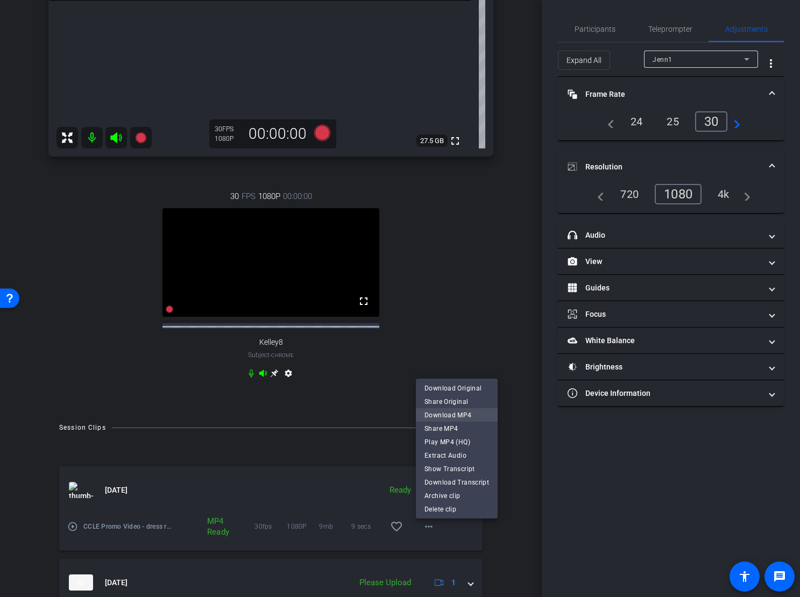
click at [461, 418] on span "Download MP4" at bounding box center [456, 414] width 65 height 13
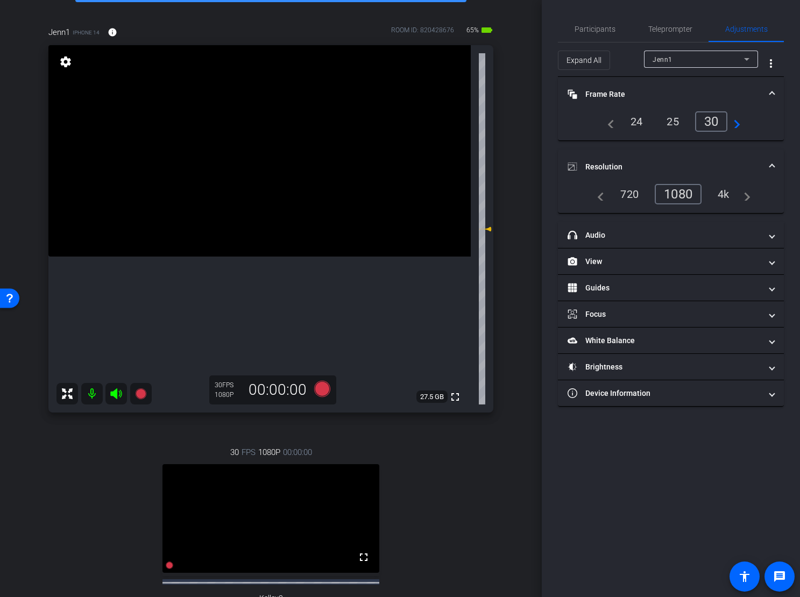
scroll to position [0, 0]
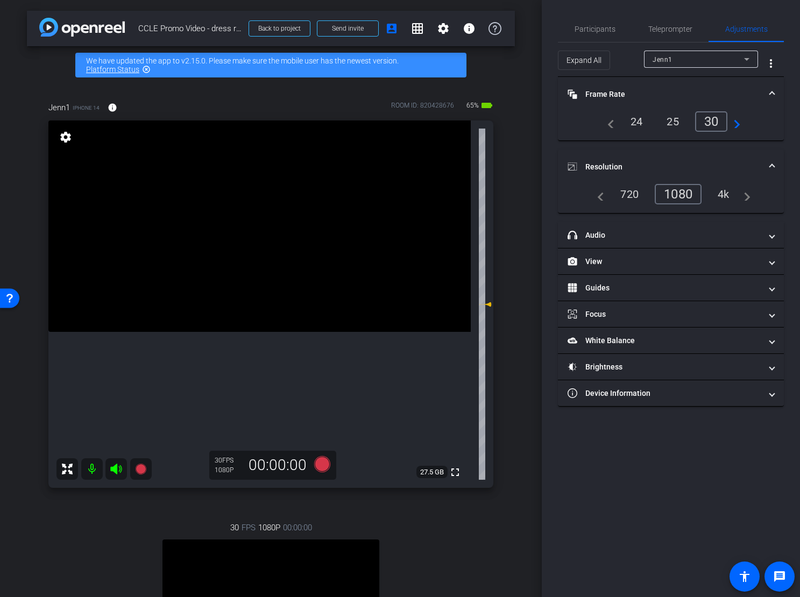
drag, startPoint x: 787, startPoint y: 131, endPoint x: 783, endPoint y: 127, distance: 6.1
click at [786, 131] on div "Participants Teleprompter Adjustments settings Elvis Evans flip Director Everyo…" at bounding box center [671, 298] width 258 height 597
click at [602, 33] on span "Participants" at bounding box center [594, 29] width 41 height 8
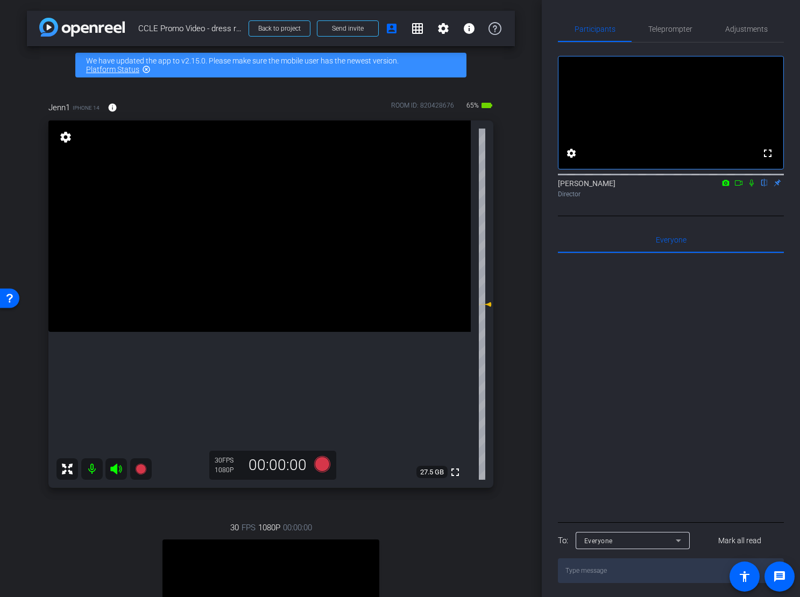
click at [739, 187] on icon at bounding box center [738, 183] width 9 height 8
click at [762, 187] on icon at bounding box center [764, 183] width 9 height 8
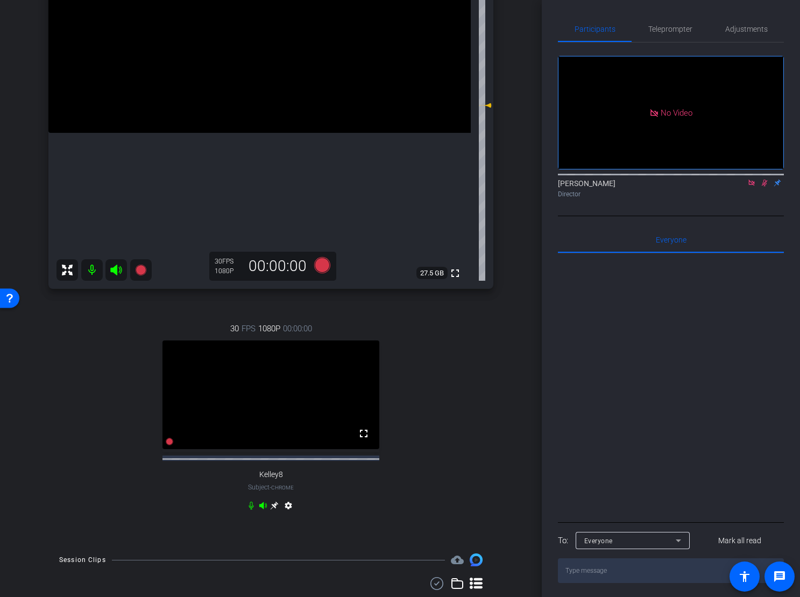
scroll to position [6, 0]
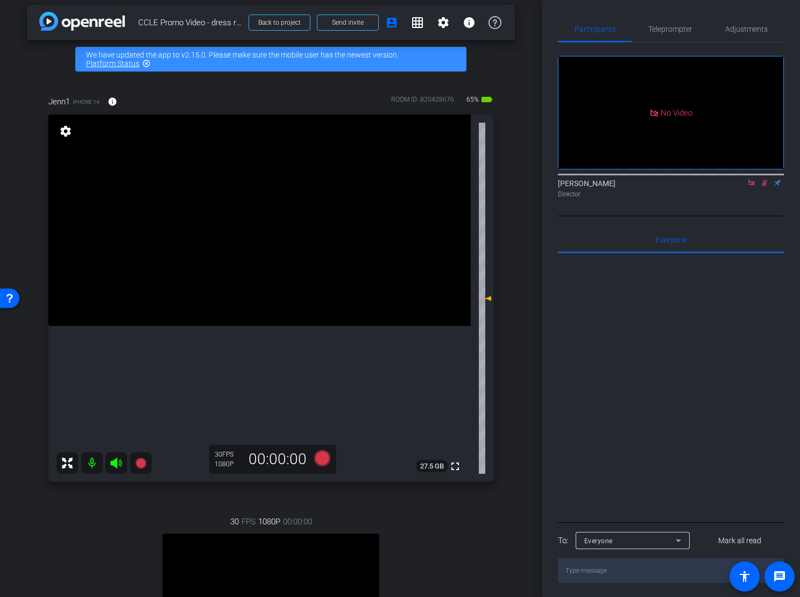
click at [764, 187] on icon at bounding box center [764, 183] width 9 height 8
click at [754, 187] on icon at bounding box center [751, 183] width 9 height 8
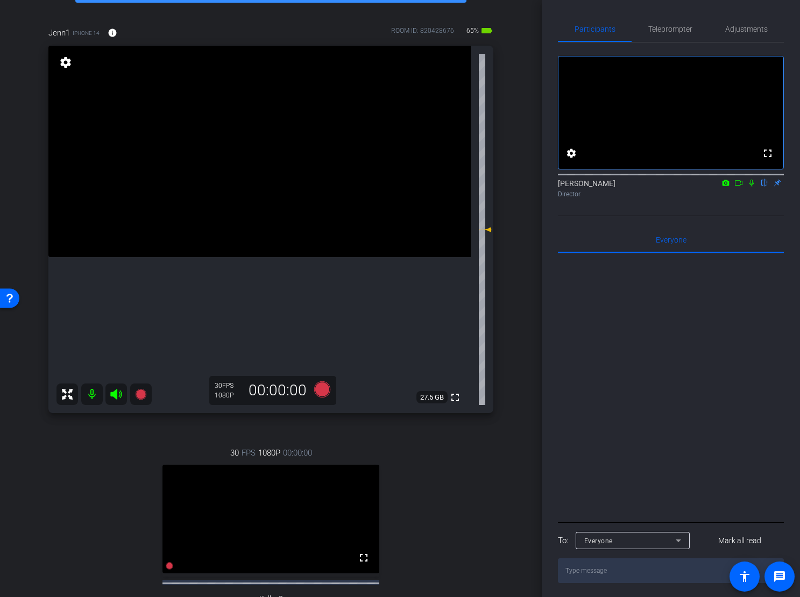
scroll to position [179, 0]
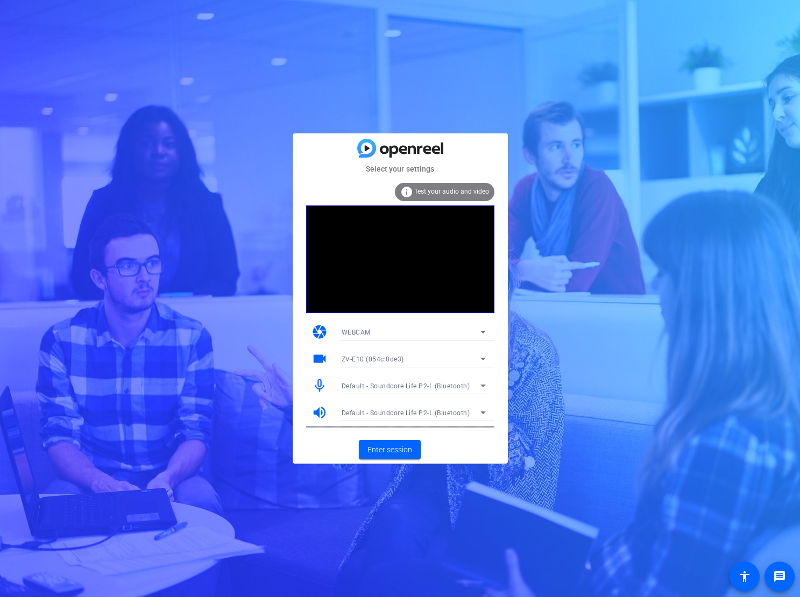
click at [358, 330] on span "WEBCAM" at bounding box center [356, 333] width 29 height 8
click at [333, 154] on div at bounding box center [400, 298] width 800 height 597
click at [395, 450] on span "Enter session" at bounding box center [389, 449] width 45 height 11
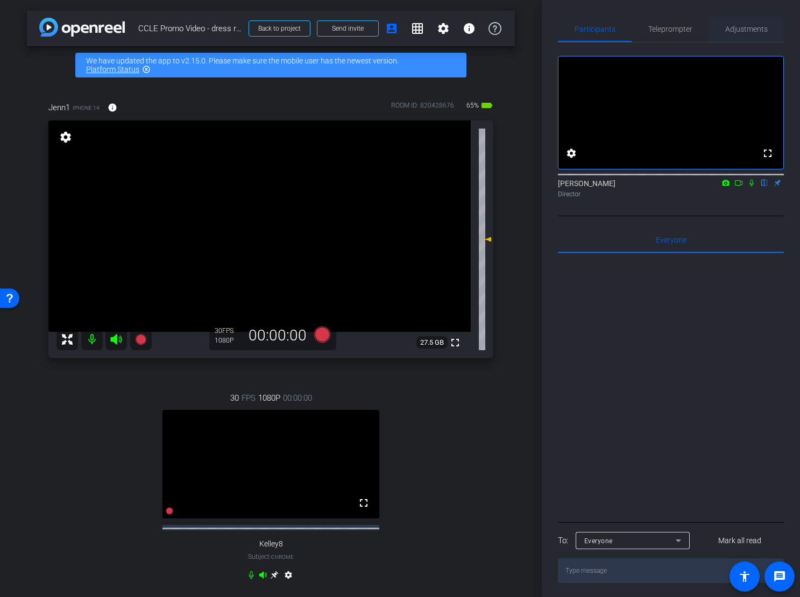
click at [752, 30] on span "Adjustments" at bounding box center [746, 29] width 42 height 8
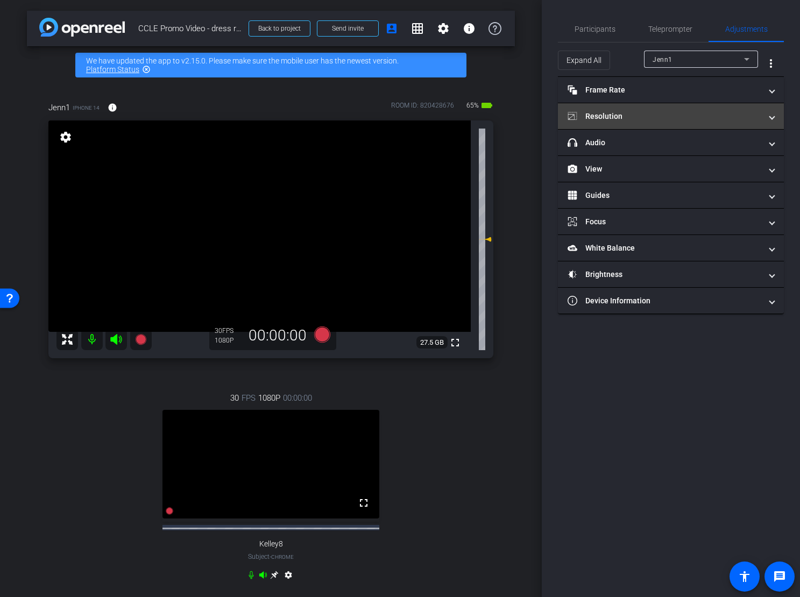
click at [639, 116] on mat-panel-title "Resolution" at bounding box center [664, 116] width 194 height 11
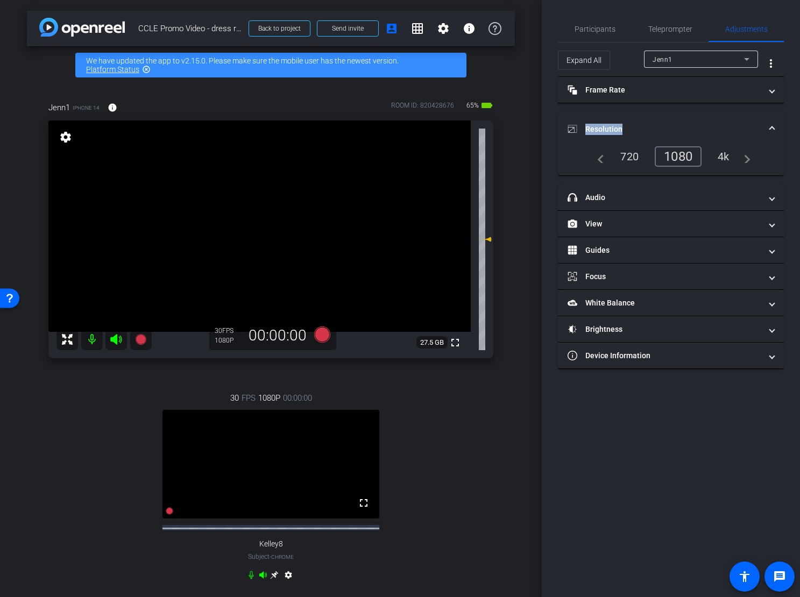
click at [639, 124] on mat-panel-title "Resolution" at bounding box center [664, 129] width 194 height 11
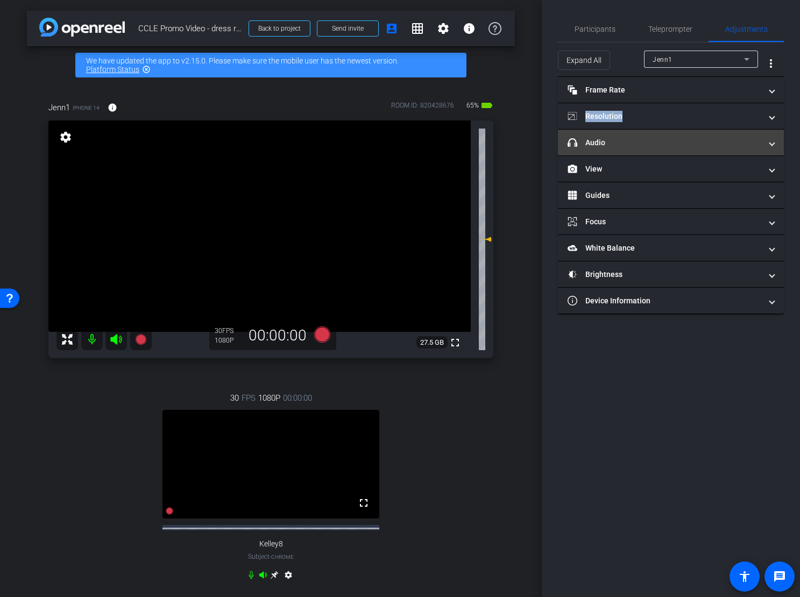
click at [664, 141] on mat-panel-title "headphone icon Audio" at bounding box center [664, 142] width 194 height 11
click at [664, 141] on mat-expansion-panel-header "headphone icon Audio" at bounding box center [671, 143] width 226 height 26
click at [680, 145] on mat-panel-title "headphone icon Audio" at bounding box center [664, 142] width 194 height 11
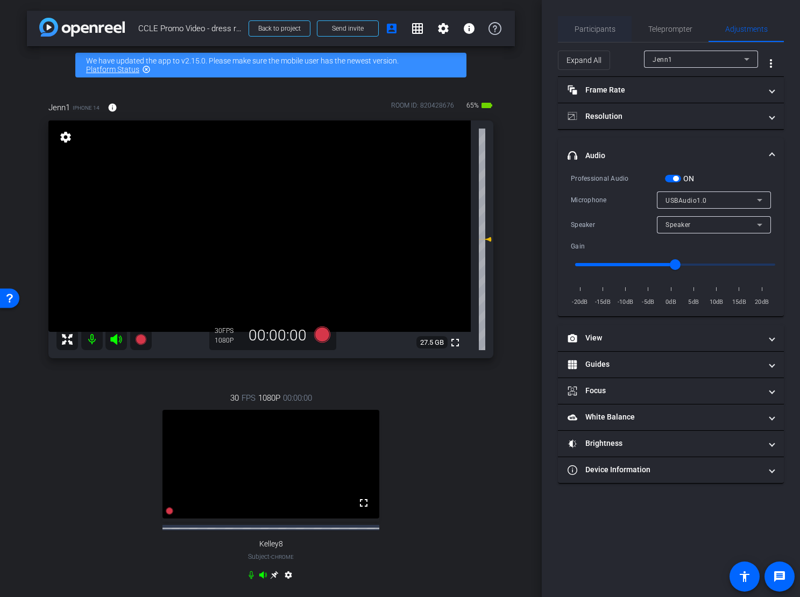
click at [604, 33] on span "Participants" at bounding box center [594, 29] width 41 height 8
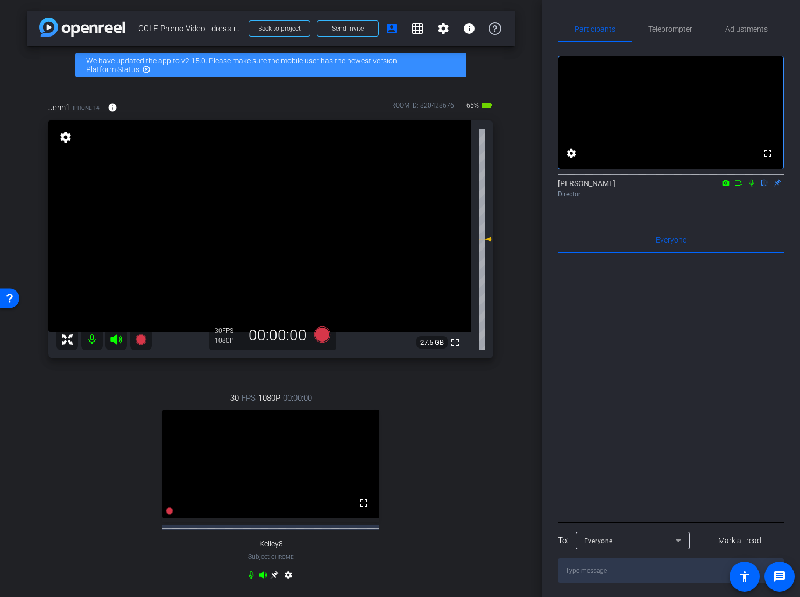
click at [750, 187] on icon at bounding box center [751, 183] width 9 height 8
click at [738, 187] on icon at bounding box center [738, 183] width 9 height 8
click at [252, 579] on icon at bounding box center [251, 575] width 5 height 8
click at [764, 187] on icon at bounding box center [764, 183] width 9 height 8
click at [750, 187] on icon at bounding box center [751, 183] width 9 height 8
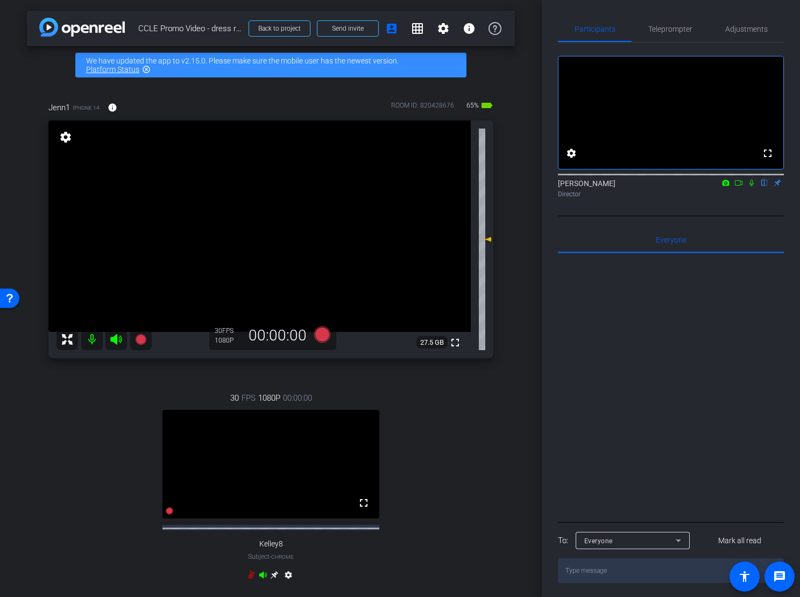
click at [253, 579] on icon at bounding box center [251, 575] width 9 height 9
click at [747, 187] on icon at bounding box center [751, 183] width 9 height 8
click at [739, 187] on icon at bounding box center [738, 183] width 9 height 8
click at [253, 579] on icon at bounding box center [251, 575] width 9 height 9
click at [252, 579] on icon at bounding box center [251, 575] width 6 height 8
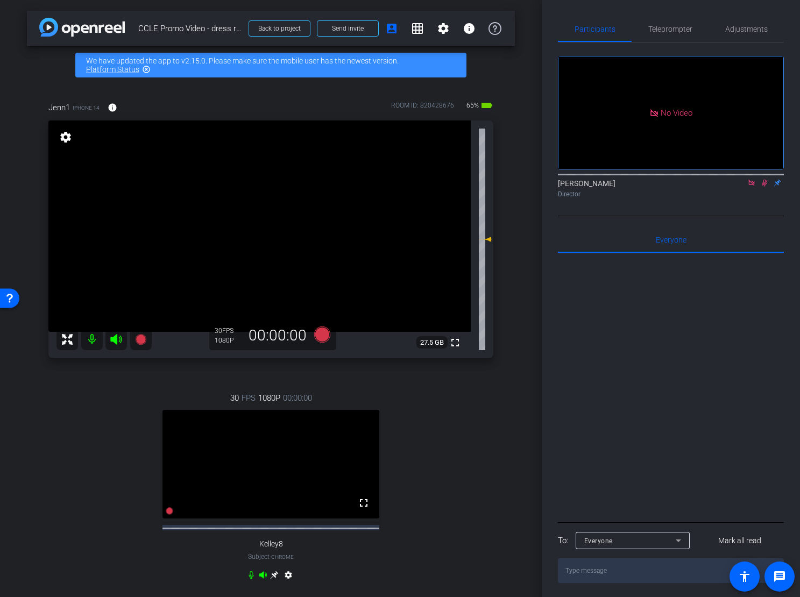
click at [253, 579] on icon at bounding box center [251, 575] width 9 height 9
click at [765, 187] on icon at bounding box center [765, 183] width 6 height 7
click at [751, 187] on icon at bounding box center [751, 183] width 9 height 8
click at [324, 338] on icon at bounding box center [322, 334] width 16 height 16
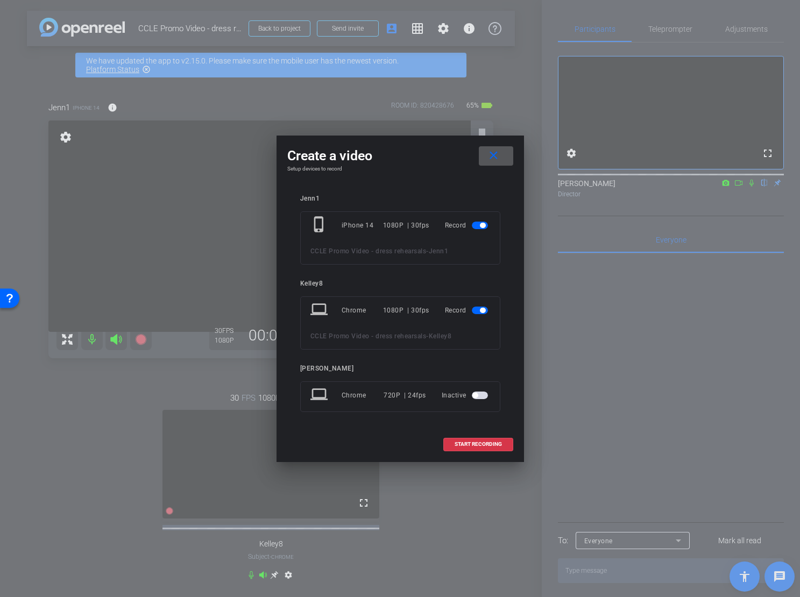
click at [480, 310] on span "button" at bounding box center [482, 310] width 5 height 5
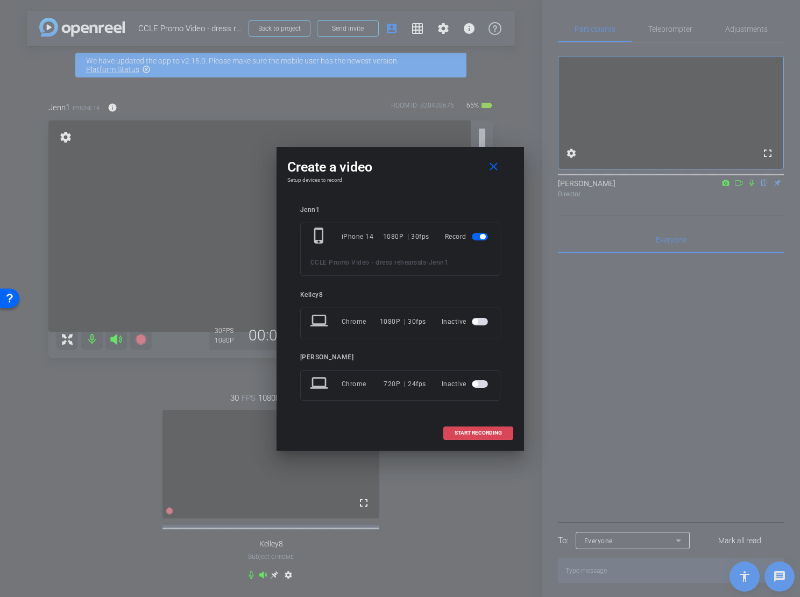
click at [480, 430] on span "START RECORDING" at bounding box center [478, 432] width 47 height 5
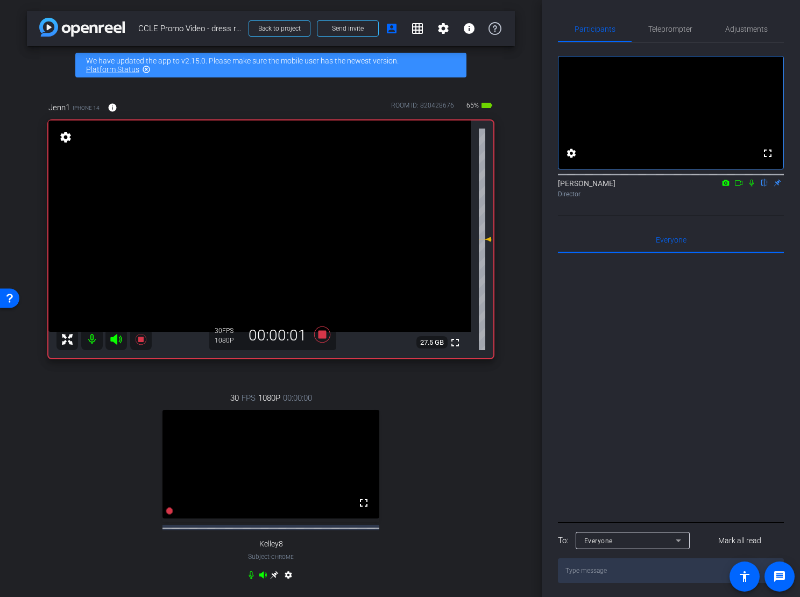
click at [750, 187] on icon at bounding box center [751, 183] width 9 height 8
click at [737, 187] on icon at bounding box center [738, 183] width 9 height 8
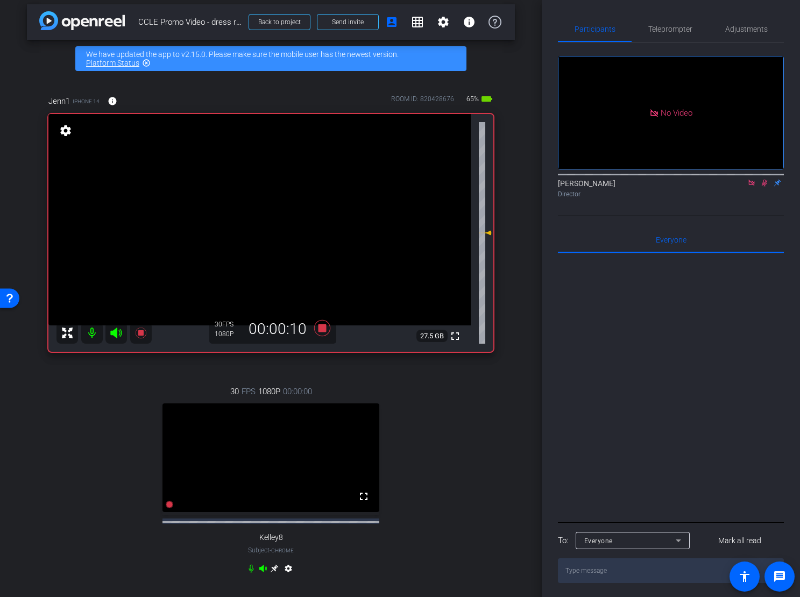
click at [252, 573] on icon at bounding box center [251, 569] width 5 height 8
click at [764, 187] on icon at bounding box center [764, 183] width 9 height 8
click at [752, 187] on icon at bounding box center [751, 183] width 9 height 8
click at [751, 187] on icon at bounding box center [751, 183] width 4 height 7
click at [739, 187] on icon at bounding box center [738, 183] width 9 height 8
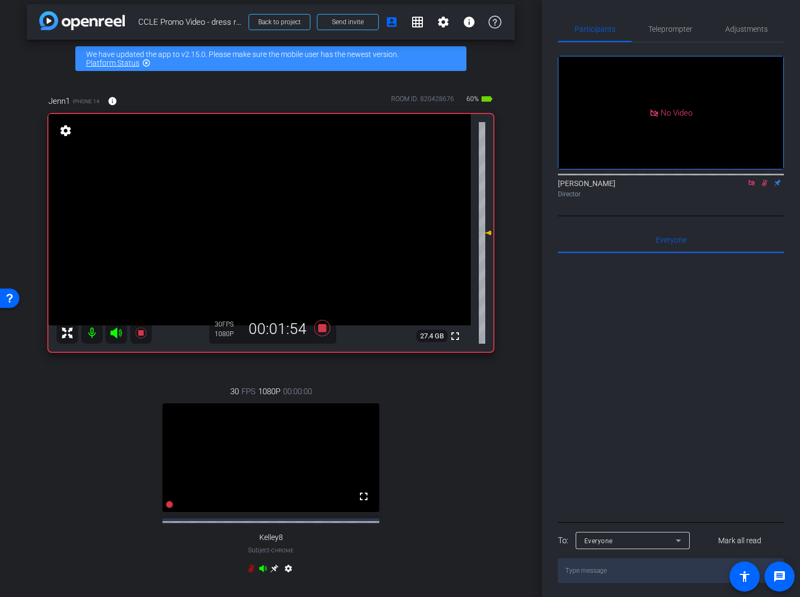
click at [247, 573] on icon at bounding box center [251, 568] width 9 height 9
click at [253, 572] on icon at bounding box center [251, 568] width 9 height 9
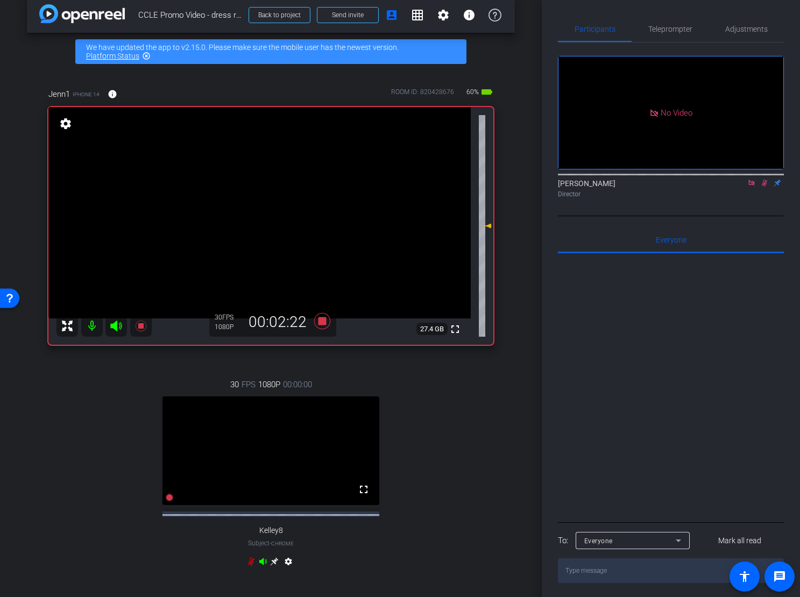
click at [250, 566] on icon at bounding box center [251, 561] width 9 height 9
click at [251, 566] on icon at bounding box center [251, 562] width 5 height 8
click at [250, 564] on icon at bounding box center [251, 562] width 6 height 8
click at [251, 566] on icon at bounding box center [251, 561] width 9 height 9
click at [248, 564] on icon at bounding box center [251, 561] width 9 height 9
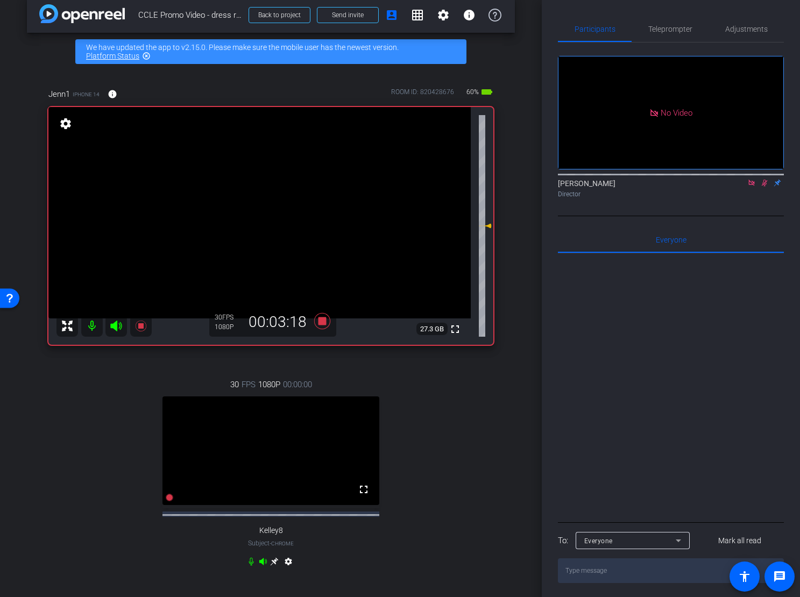
click at [248, 566] on icon at bounding box center [251, 561] width 9 height 9
click at [250, 563] on icon at bounding box center [251, 561] width 9 height 9
click at [251, 565] on icon at bounding box center [251, 561] width 9 height 9
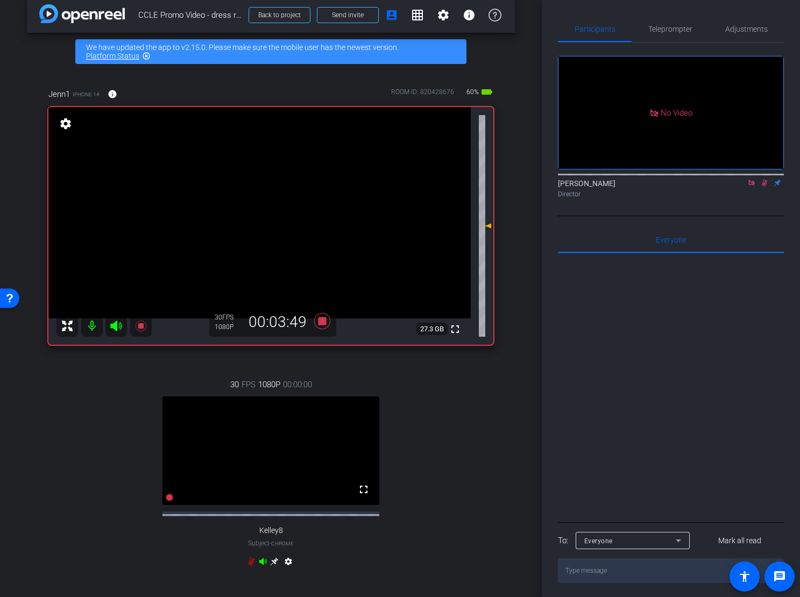
click at [251, 565] on icon at bounding box center [251, 561] width 9 height 9
click at [251, 566] on icon at bounding box center [251, 562] width 6 height 8
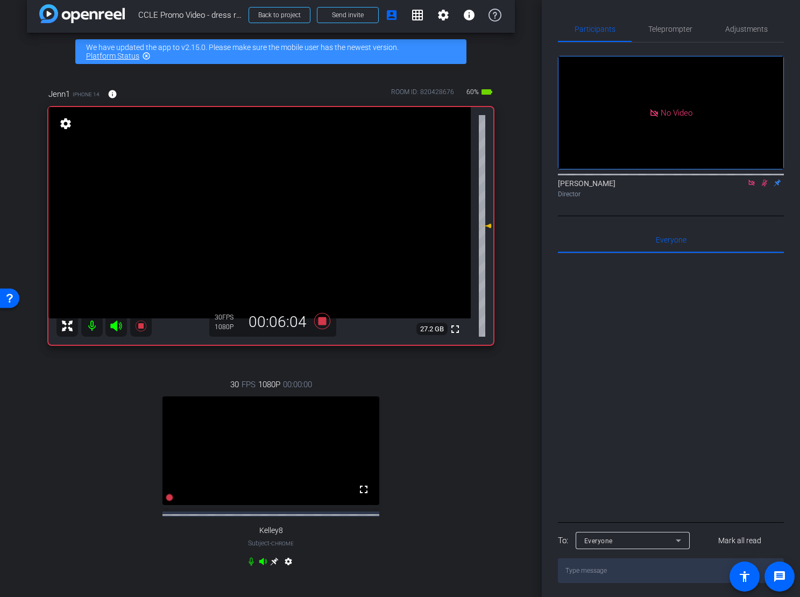
click at [251, 566] on icon at bounding box center [251, 561] width 9 height 9
click at [762, 187] on icon at bounding box center [764, 183] width 9 height 8
click at [763, 187] on icon at bounding box center [764, 183] width 9 height 8
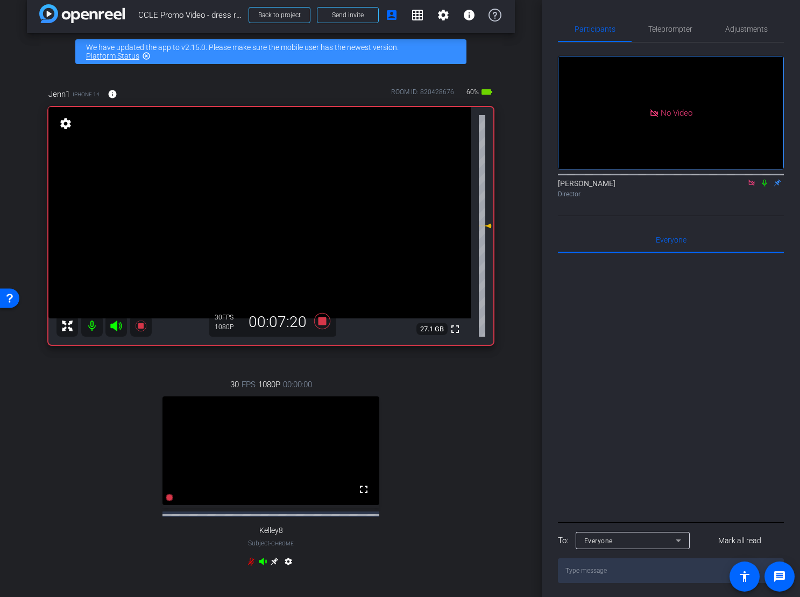
click at [763, 187] on icon at bounding box center [764, 183] width 9 height 8
click at [763, 188] on mat-icon at bounding box center [764, 183] width 13 height 10
click at [250, 566] on icon at bounding box center [251, 562] width 6 height 8
click at [251, 566] on icon at bounding box center [251, 562] width 5 height 8
click at [323, 325] on icon at bounding box center [322, 321] width 16 height 16
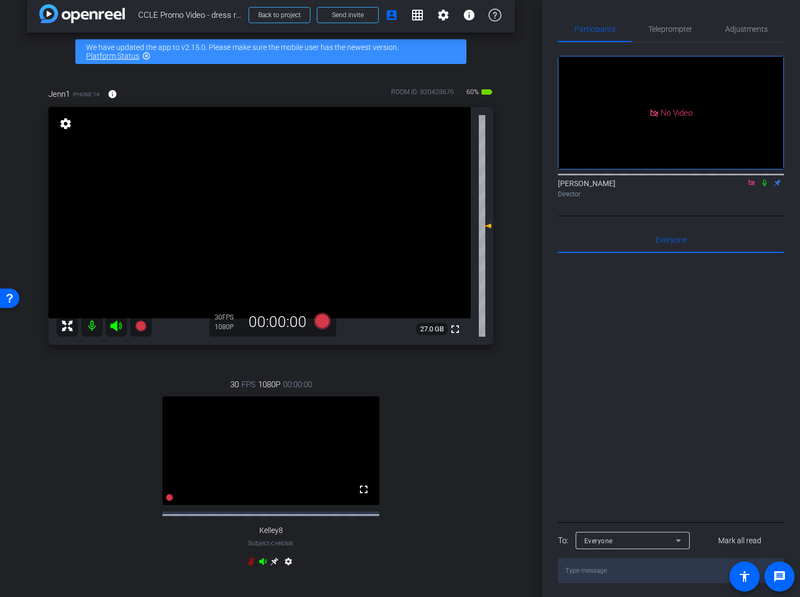
click at [244, 570] on div "30 FPS 1080P 00:00:00 fullscreen Kelley8 Subject - Chrome settings" at bounding box center [270, 474] width 445 height 227
click at [248, 566] on icon at bounding box center [251, 561] width 9 height 9
click at [321, 321] on icon at bounding box center [322, 321] width 16 height 16
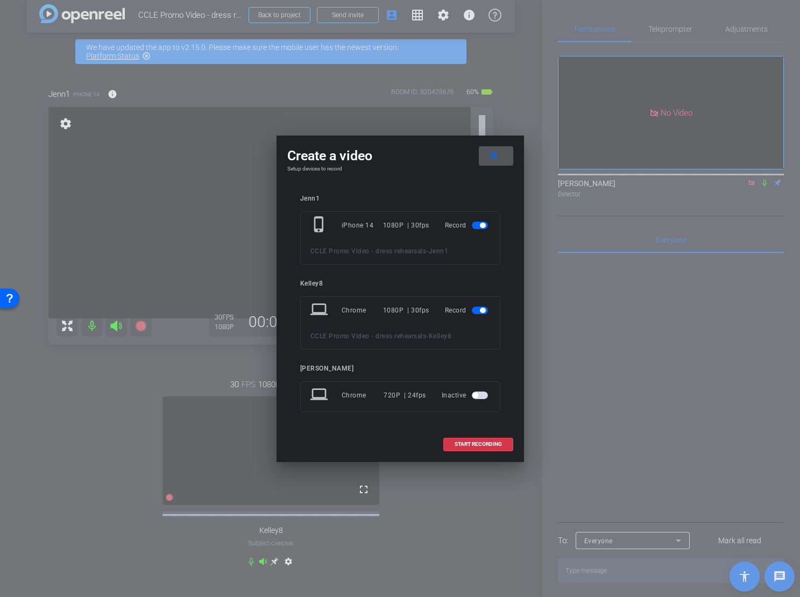
click at [476, 307] on span "button" at bounding box center [480, 311] width 16 height 8
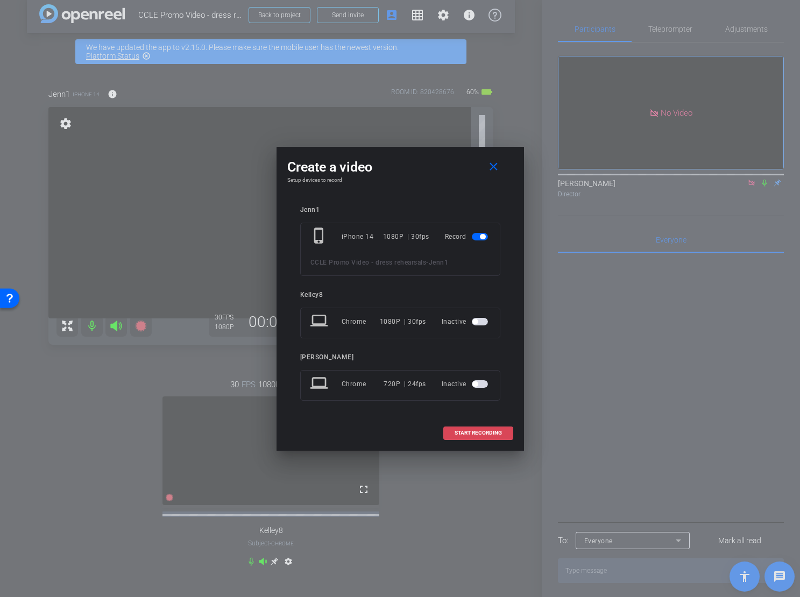
click at [486, 435] on span "START RECORDING" at bounding box center [478, 432] width 47 height 5
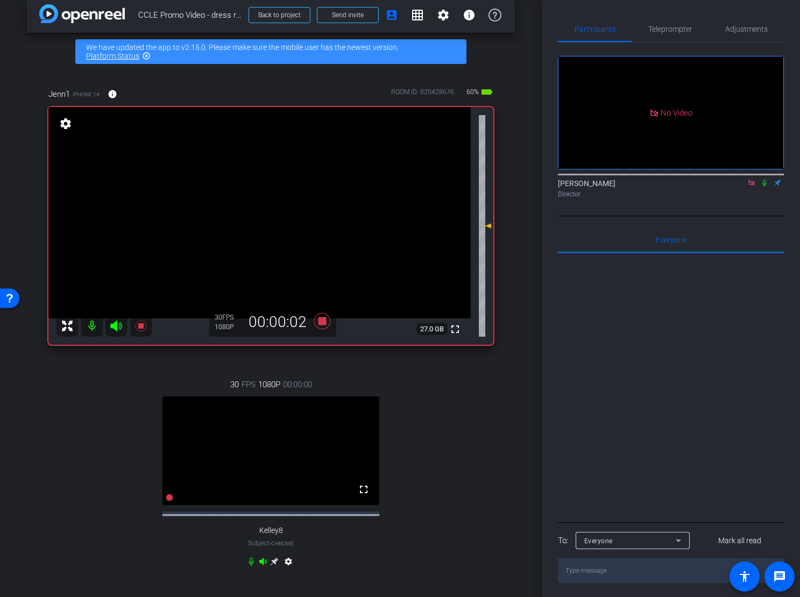
click at [764, 187] on icon at bounding box center [764, 183] width 9 height 8
click at [249, 565] on icon at bounding box center [251, 561] width 9 height 9
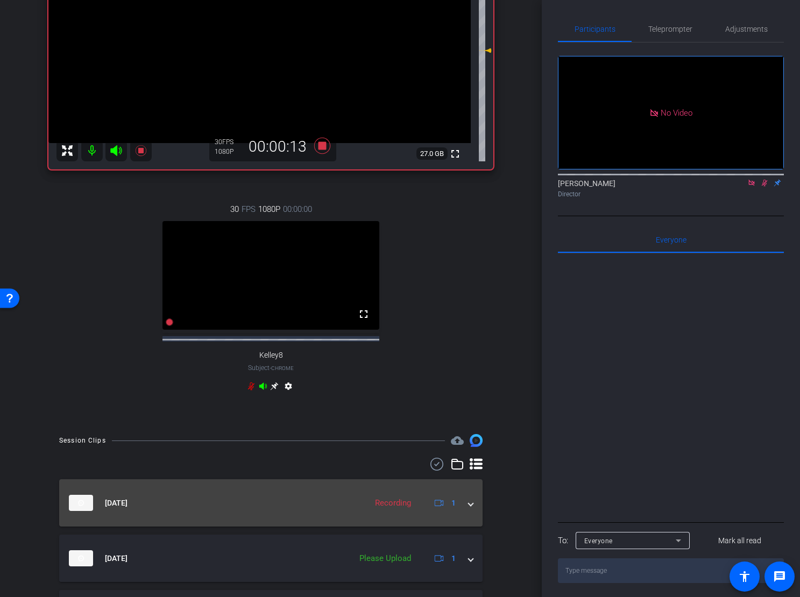
scroll to position [217, 0]
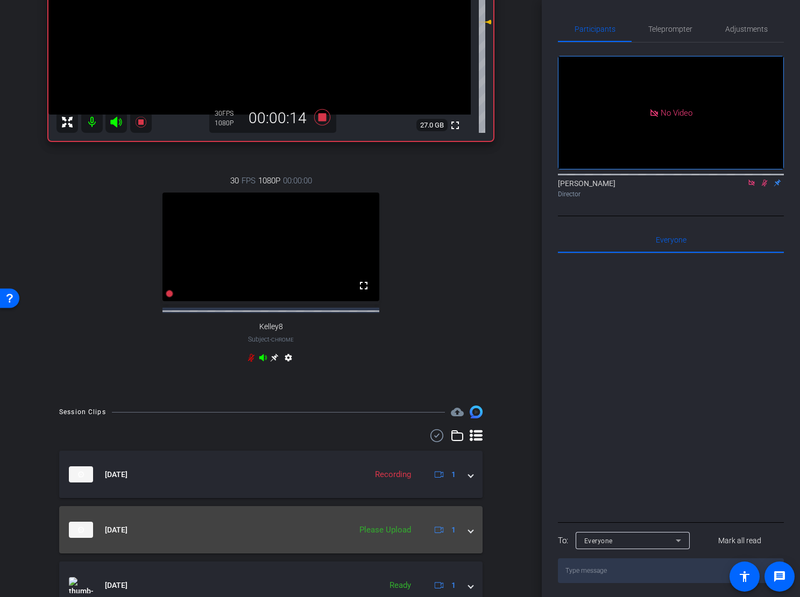
click at [470, 536] on span at bounding box center [470, 529] width 4 height 11
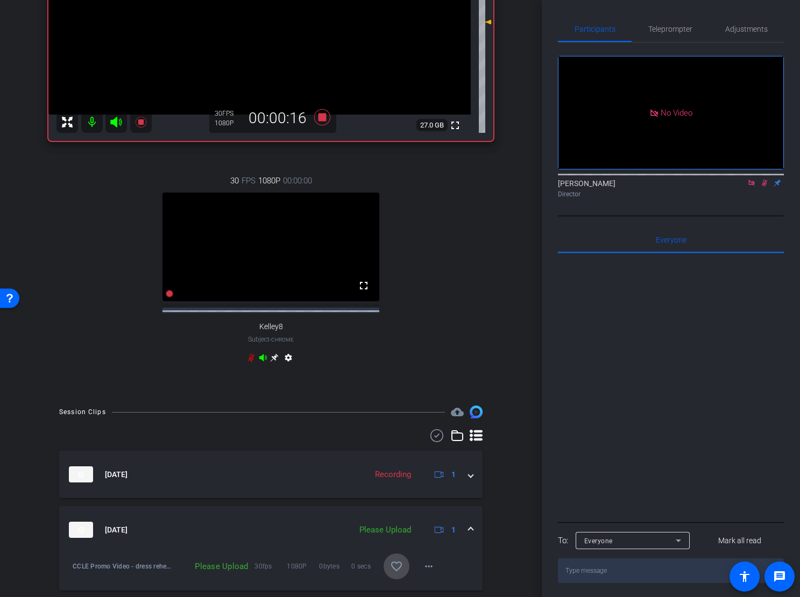
click at [402, 569] on mat-icon "favorite_border" at bounding box center [396, 566] width 13 height 13
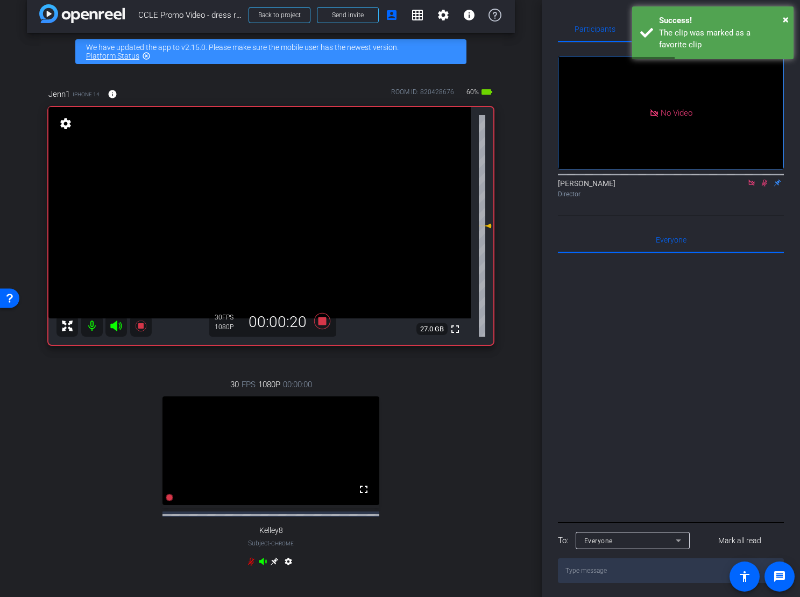
scroll to position [27, 0]
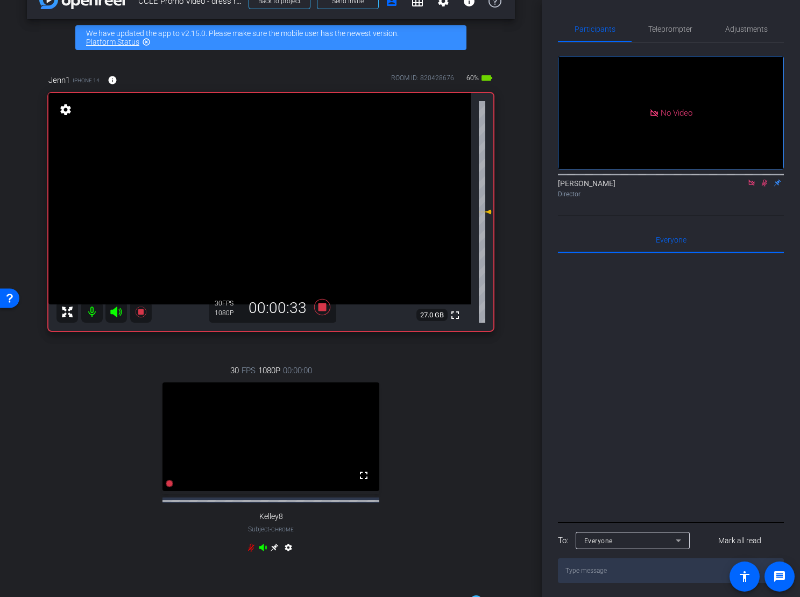
click at [250, 550] on icon at bounding box center [251, 547] width 9 height 9
click at [250, 552] on icon at bounding box center [251, 548] width 5 height 8
click at [251, 552] on icon at bounding box center [251, 547] width 9 height 9
click at [28, 444] on div "Jenn1 iPhone 14 info ROOM ID: 820428676 60% battery_std fullscreen settings 26.…" at bounding box center [271, 320] width 488 height 528
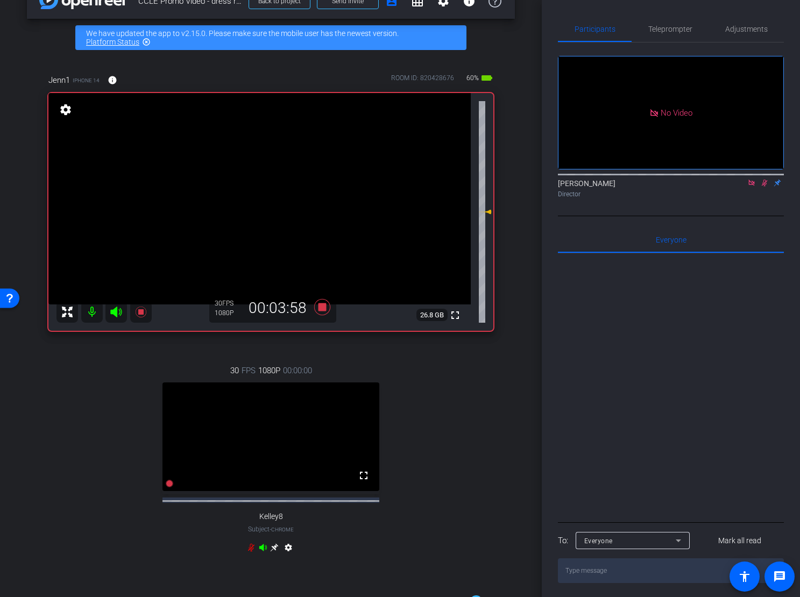
click at [251, 552] on icon at bounding box center [251, 547] width 9 height 9
click at [249, 552] on icon at bounding box center [251, 548] width 5 height 8
click at [250, 552] on icon at bounding box center [251, 547] width 9 height 9
click at [251, 552] on icon at bounding box center [251, 548] width 5 height 8
click at [250, 551] on icon at bounding box center [251, 547] width 9 height 9
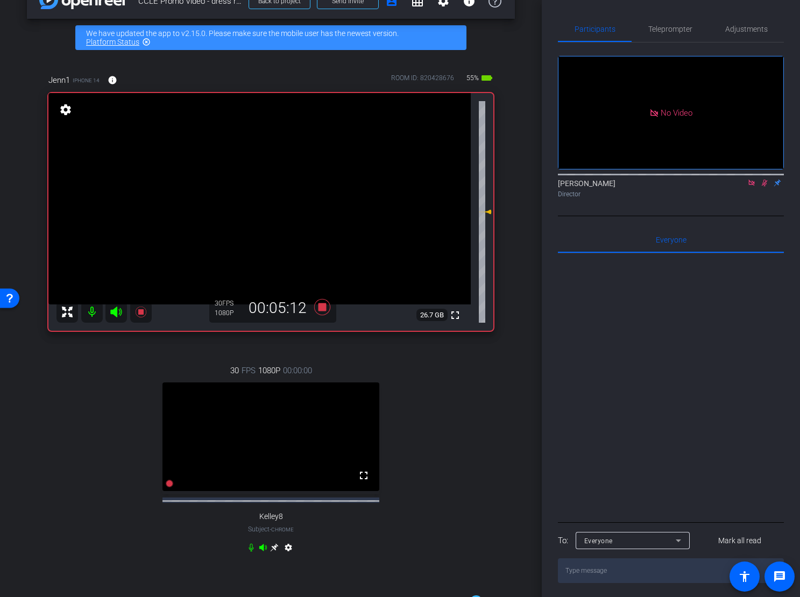
click at [764, 187] on icon at bounding box center [764, 183] width 9 height 8
click at [761, 187] on icon at bounding box center [764, 183] width 9 height 8
click at [250, 550] on icon at bounding box center [251, 547] width 9 height 9
click at [250, 551] on icon at bounding box center [251, 548] width 6 height 8
click at [251, 551] on icon at bounding box center [251, 547] width 9 height 9
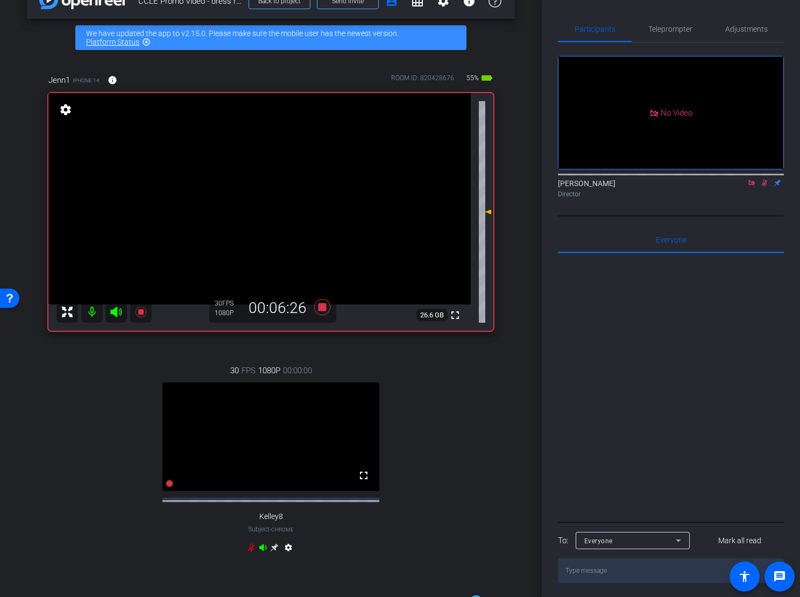
click at [252, 551] on icon at bounding box center [251, 548] width 6 height 8
click at [252, 552] on icon at bounding box center [251, 547] width 9 height 9
click at [250, 552] on icon at bounding box center [251, 547] width 9 height 9
click at [250, 551] on icon at bounding box center [251, 547] width 9 height 9
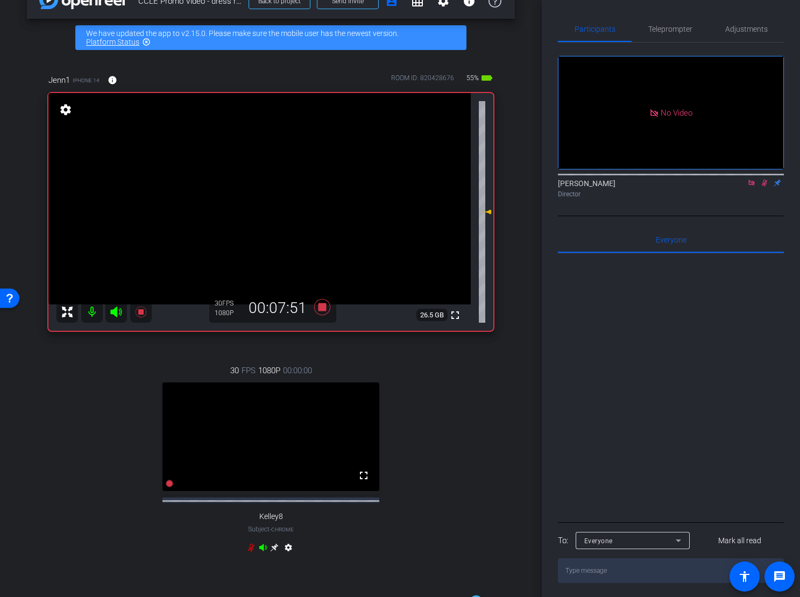
click at [195, 549] on div "30 FPS 1080P 00:00:00 fullscreen Kelley8 Subject - Chrome settings" at bounding box center [270, 460] width 445 height 227
click at [249, 550] on icon at bounding box center [251, 547] width 9 height 9
click at [247, 552] on icon at bounding box center [251, 547] width 9 height 9
click at [249, 552] on icon at bounding box center [251, 547] width 9 height 9
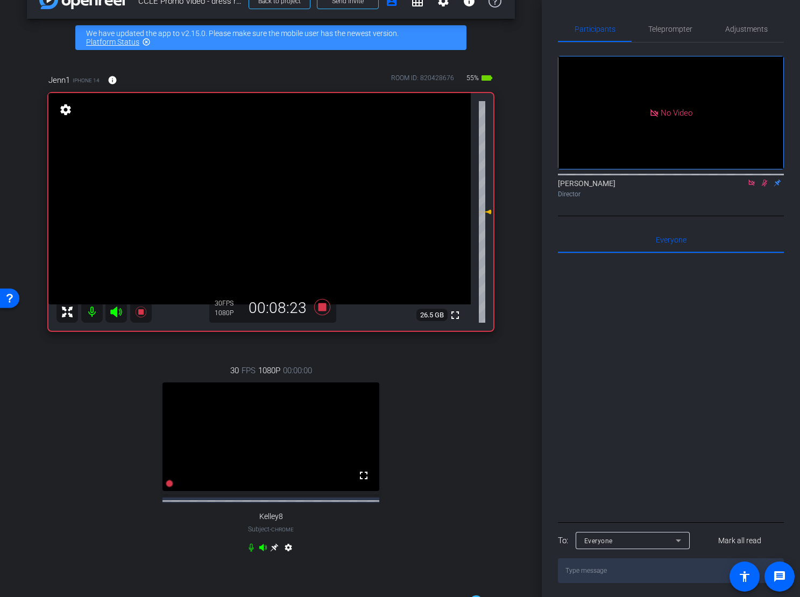
click at [249, 552] on icon at bounding box center [251, 547] width 9 height 9
click at [251, 552] on icon at bounding box center [251, 548] width 6 height 8
click at [319, 309] on icon at bounding box center [322, 307] width 16 height 16
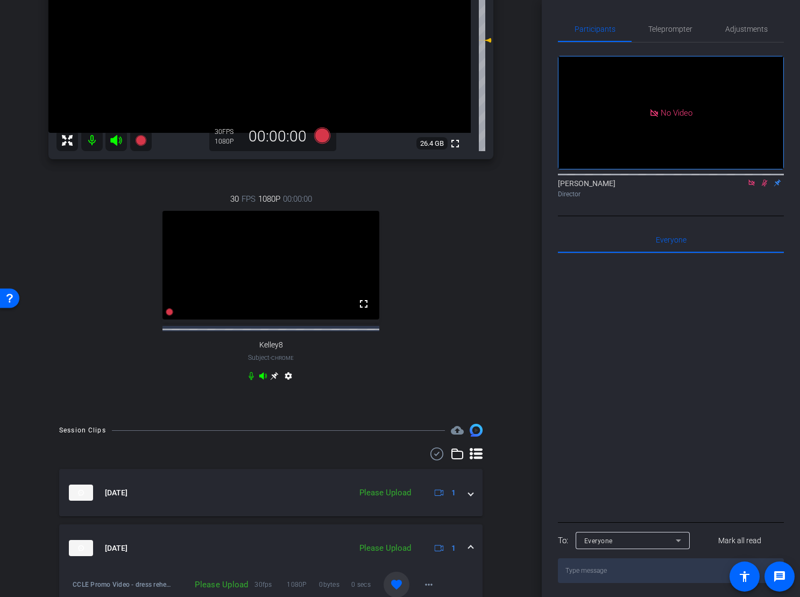
scroll to position [212, 0]
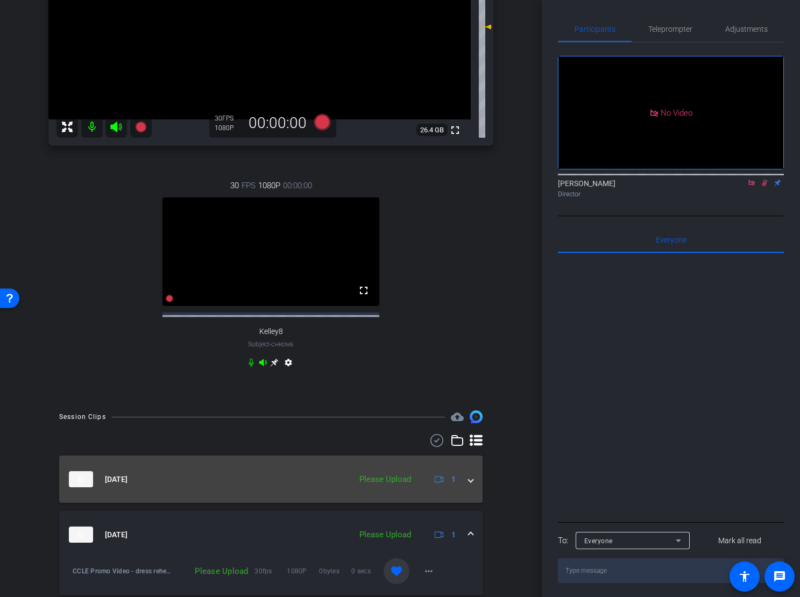
click at [474, 481] on mat-expansion-panel-header "Sep 9, 2025 Please Upload 1" at bounding box center [270, 479] width 423 height 47
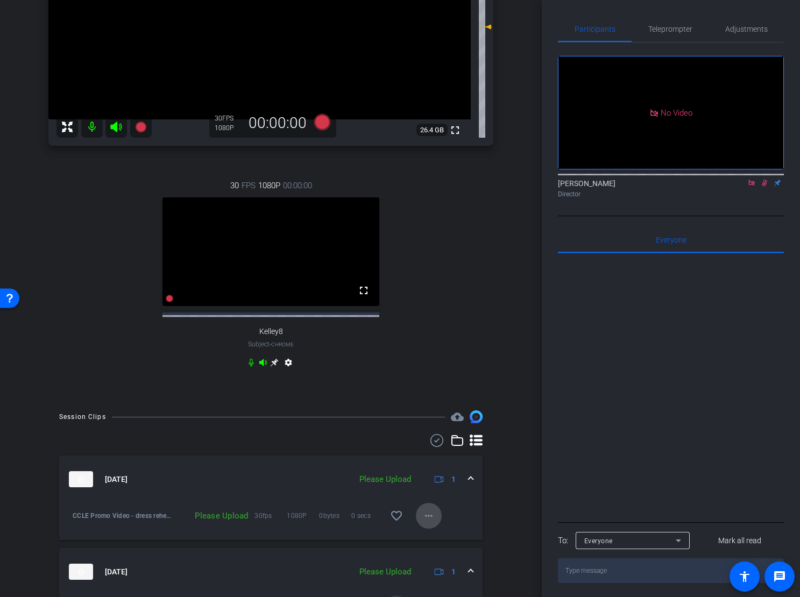
click at [436, 515] on span at bounding box center [429, 516] width 26 height 26
click at [441, 538] on span "Upload" at bounding box center [445, 542] width 43 height 13
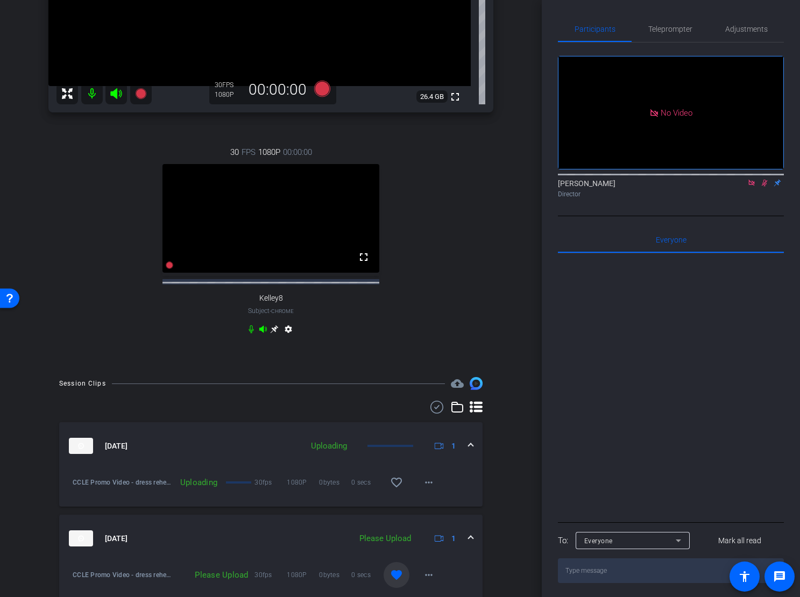
scroll to position [281, 0]
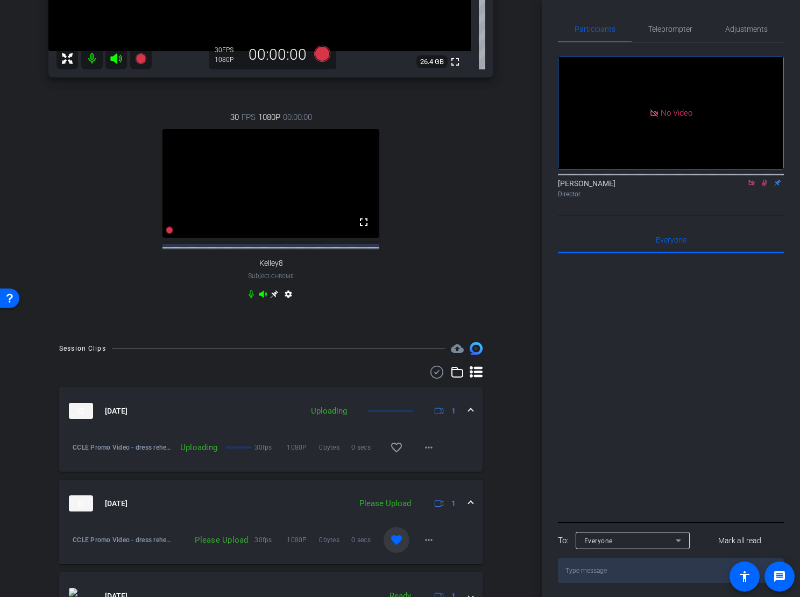
click at [466, 503] on div "Sep 9, 2025 Please Upload 1" at bounding box center [269, 503] width 400 height 16
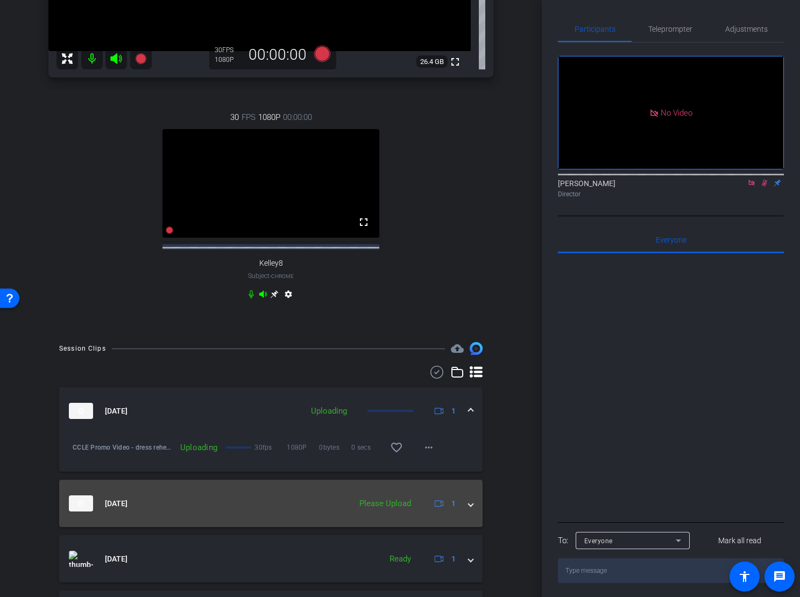
click at [466, 510] on div "Sep 9, 2025 Please Upload 1" at bounding box center [269, 503] width 400 height 16
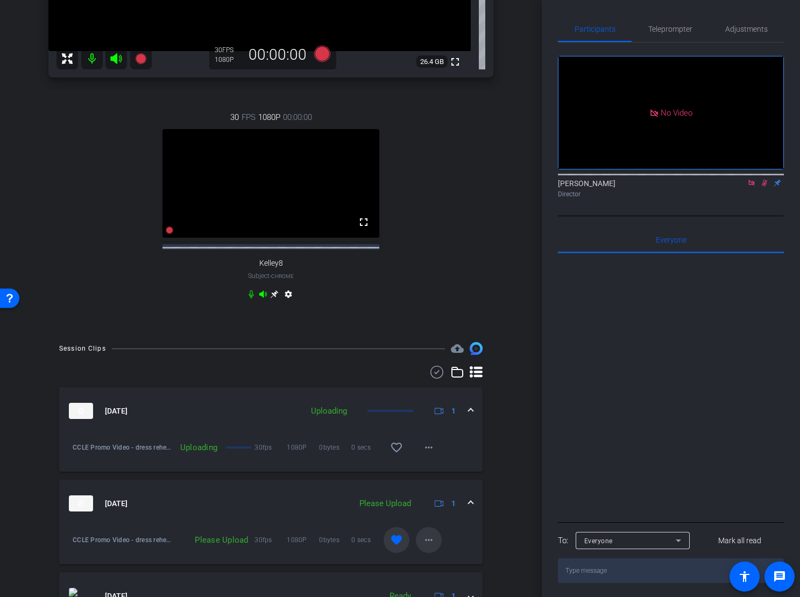
click at [431, 541] on mat-icon "more_horiz" at bounding box center [428, 540] width 13 height 13
click at [440, 494] on span "Upload" at bounding box center [445, 495] width 43 height 13
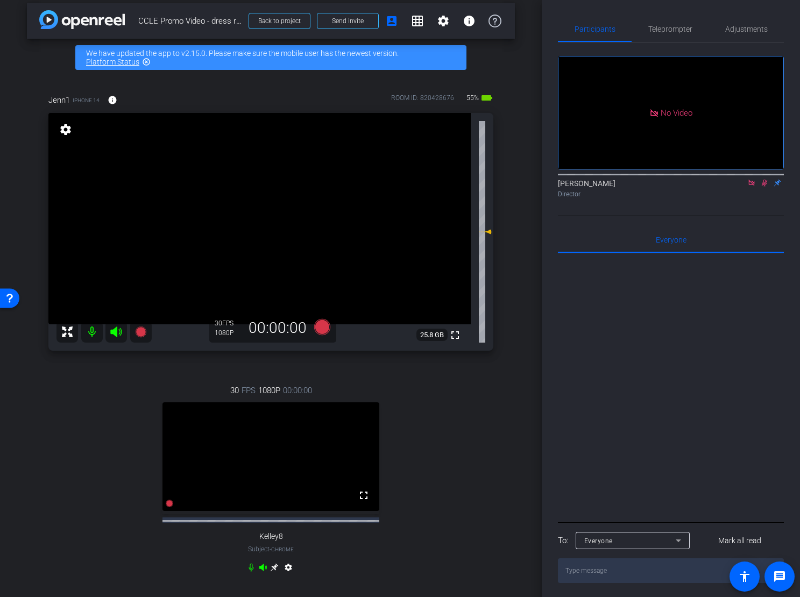
scroll to position [0, 0]
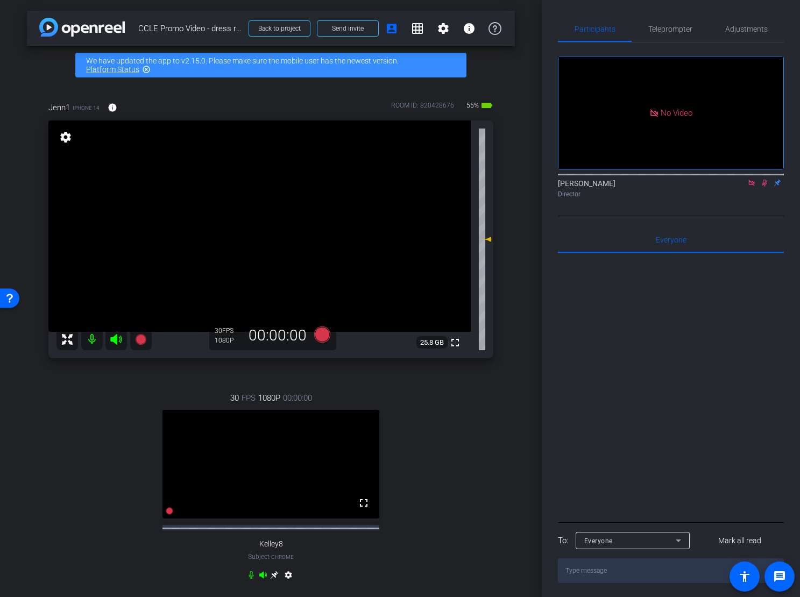
click at [760, 187] on icon at bounding box center [764, 183] width 9 height 8
click at [323, 332] on icon at bounding box center [322, 334] width 16 height 16
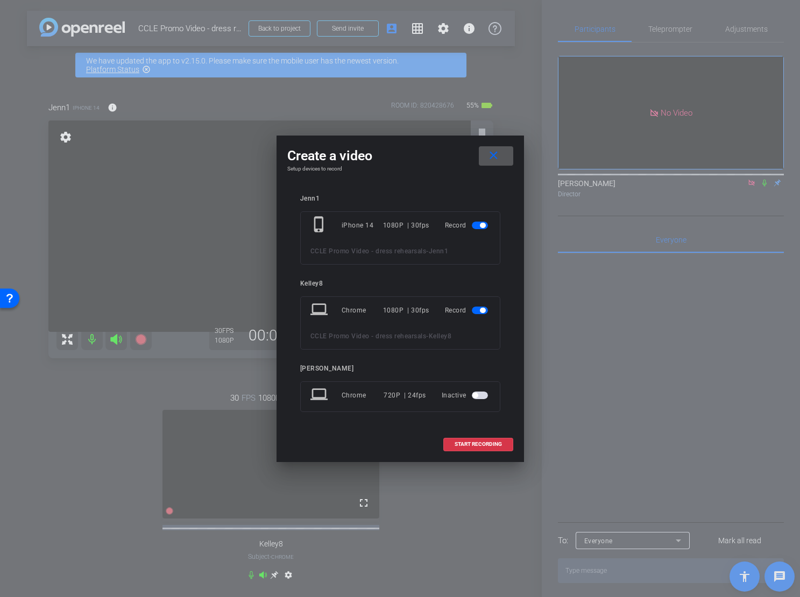
click at [480, 309] on span "button" at bounding box center [482, 310] width 5 height 5
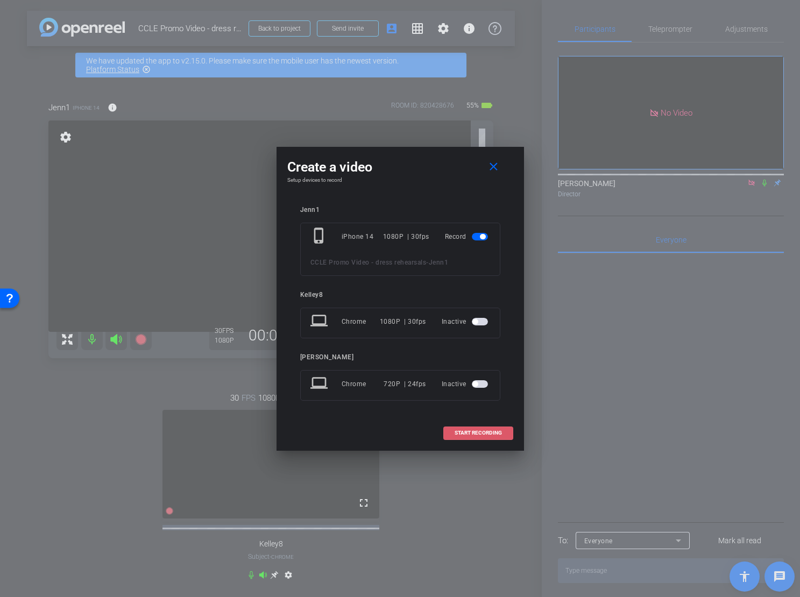
click at [484, 430] on span "START RECORDING" at bounding box center [478, 432] width 47 height 5
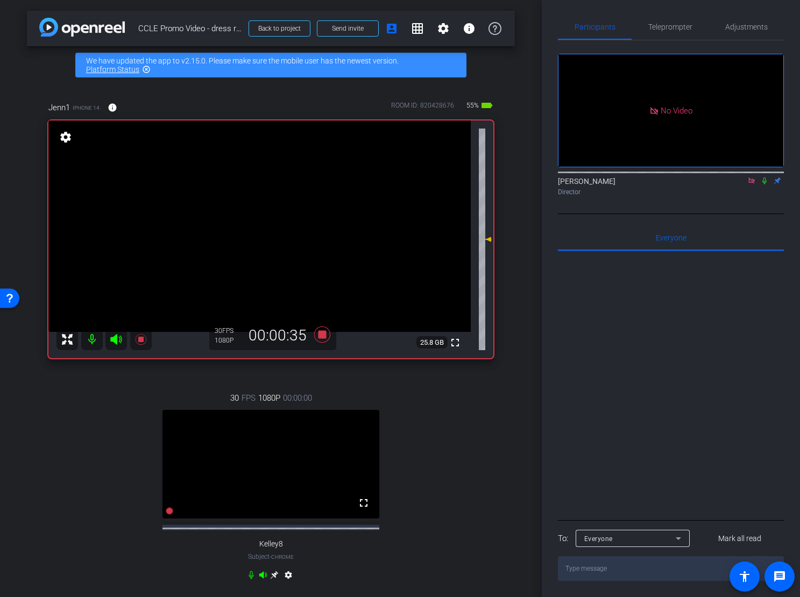
scroll to position [7, 0]
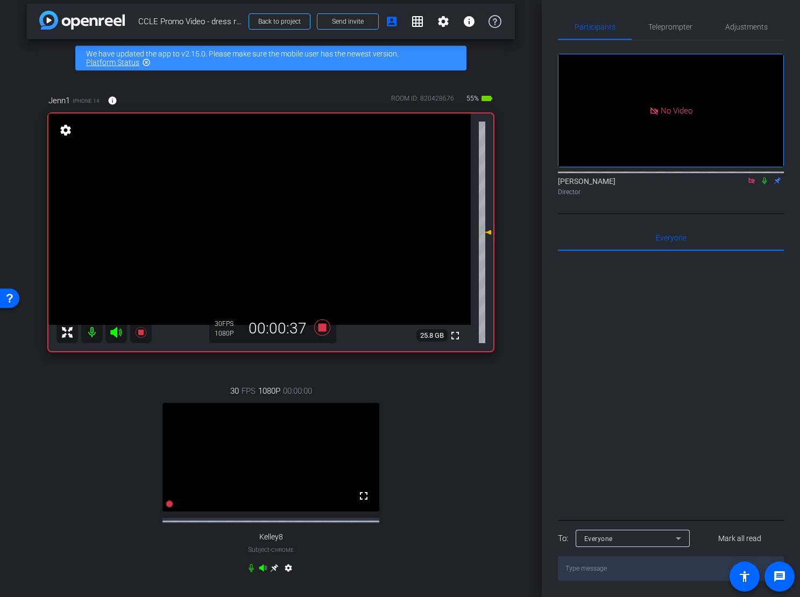
click at [253, 572] on icon at bounding box center [251, 568] width 5 height 8
click at [764, 184] on icon at bounding box center [764, 180] width 4 height 7
click at [764, 184] on icon at bounding box center [765, 180] width 6 height 7
click at [762, 184] on icon at bounding box center [764, 181] width 9 height 8
click at [765, 183] on icon at bounding box center [764, 181] width 9 height 8
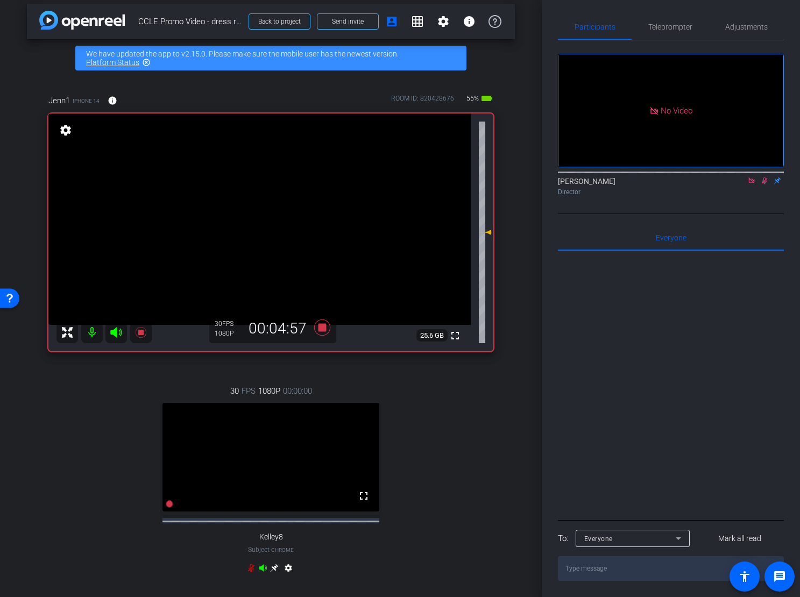
click at [763, 184] on icon at bounding box center [764, 181] width 9 height 8
click at [764, 181] on icon at bounding box center [764, 181] width 9 height 8
click at [765, 183] on icon at bounding box center [764, 181] width 9 height 8
click at [763, 186] on mat-icon at bounding box center [764, 181] width 13 height 10
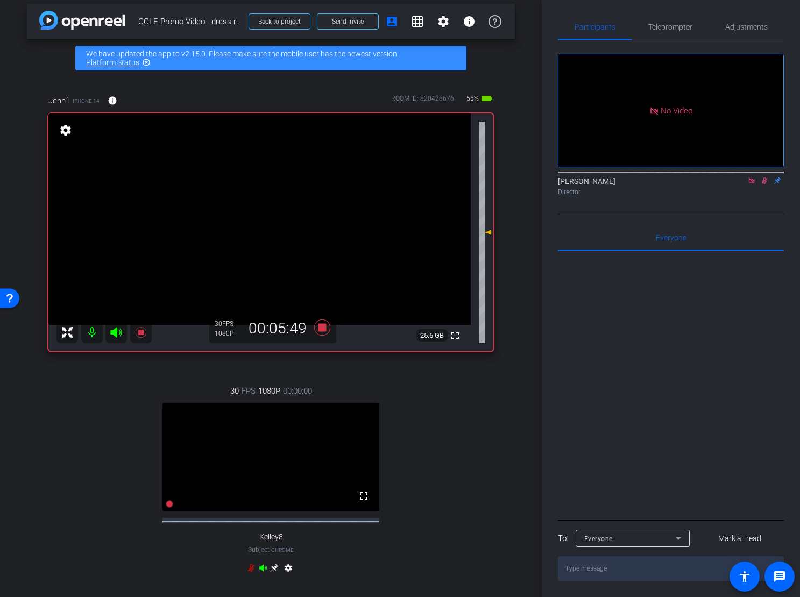
click at [763, 188] on div "Elvis Evans Director" at bounding box center [671, 186] width 226 height 21
click at [765, 184] on icon at bounding box center [764, 180] width 4 height 7
click at [763, 186] on mat-icon at bounding box center [764, 181] width 13 height 10
click at [250, 572] on icon at bounding box center [251, 568] width 9 height 9
click at [742, 23] on span "Adjustments" at bounding box center [746, 27] width 42 height 26
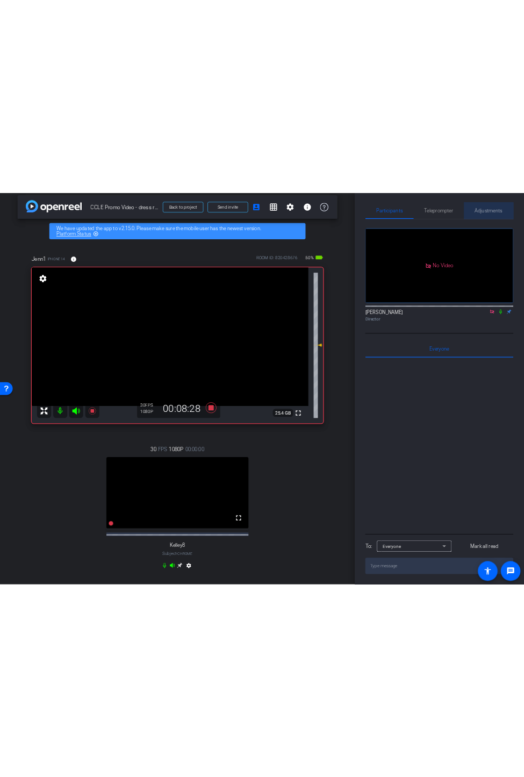
scroll to position [0, 0]
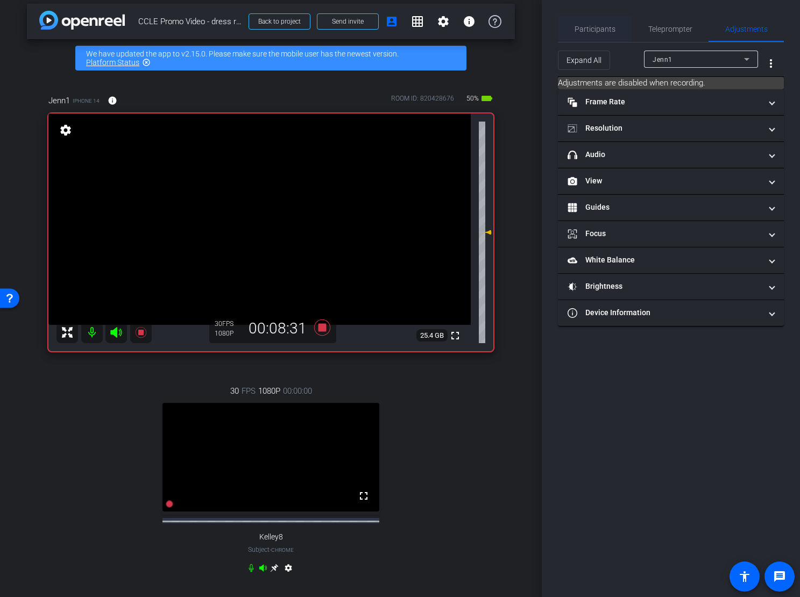
click at [599, 31] on span "Participants" at bounding box center [594, 29] width 41 height 8
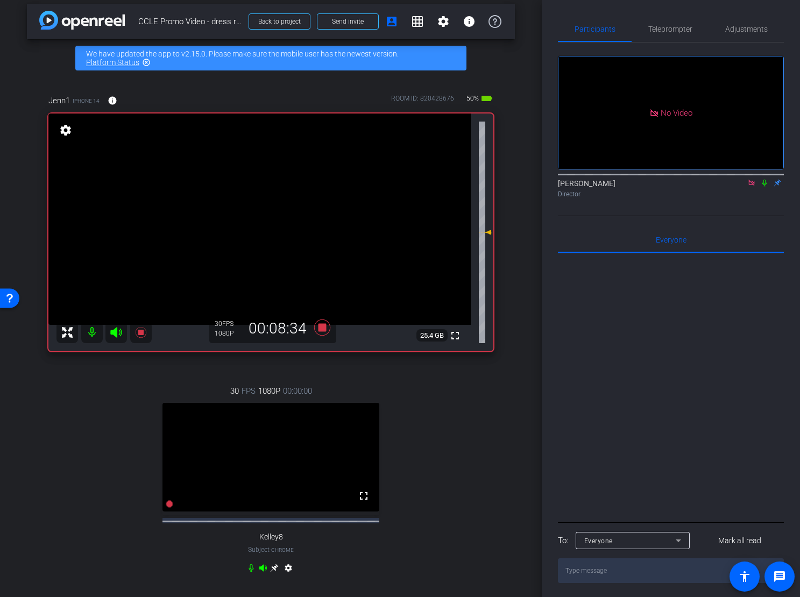
click at [752, 179] on icon at bounding box center [751, 183] width 9 height 8
click at [323, 328] on icon at bounding box center [322, 327] width 16 height 16
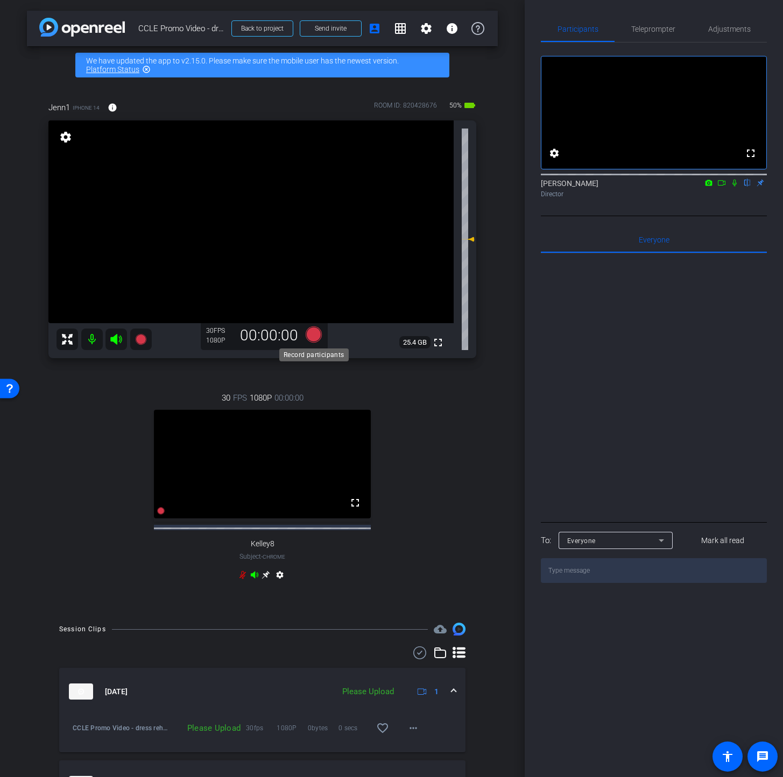
click at [316, 338] on icon at bounding box center [313, 334] width 16 height 16
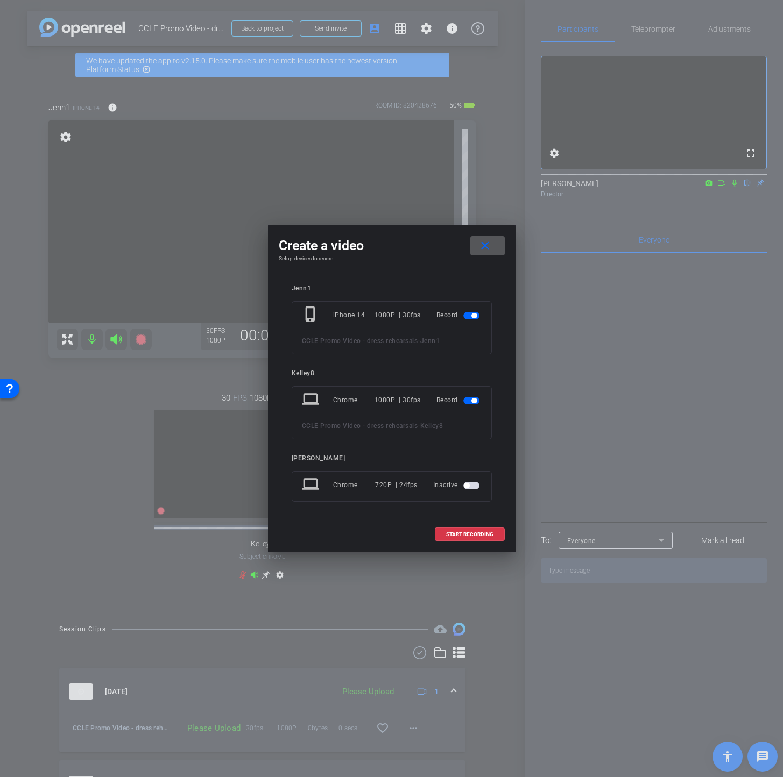
click at [316, 338] on span "CCLE Promo Video - dress rehearsals" at bounding box center [360, 341] width 116 height 8
click at [471, 401] on span "button" at bounding box center [473, 400] width 5 height 5
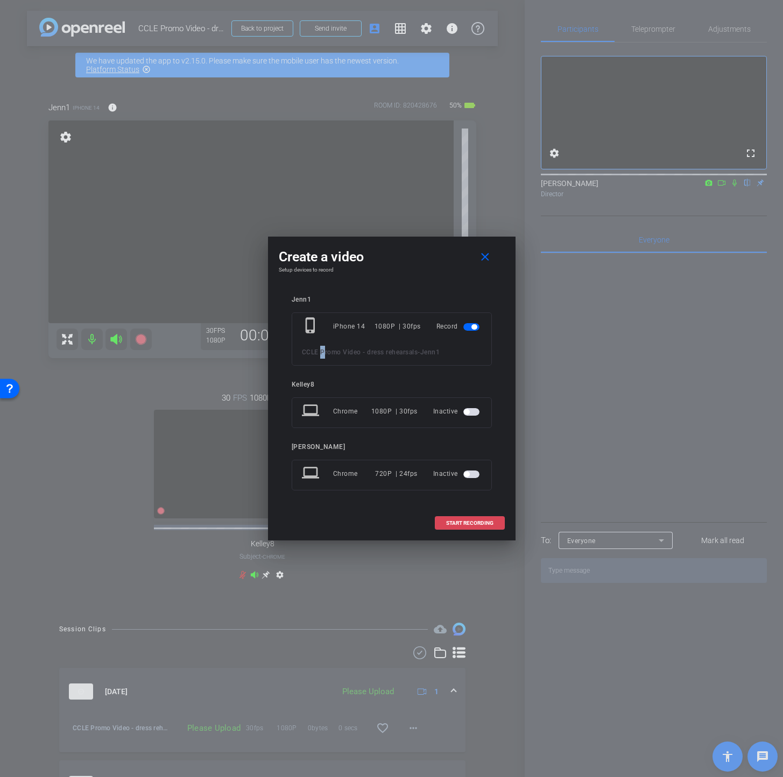
click at [472, 522] on span "START RECORDING" at bounding box center [469, 523] width 47 height 5
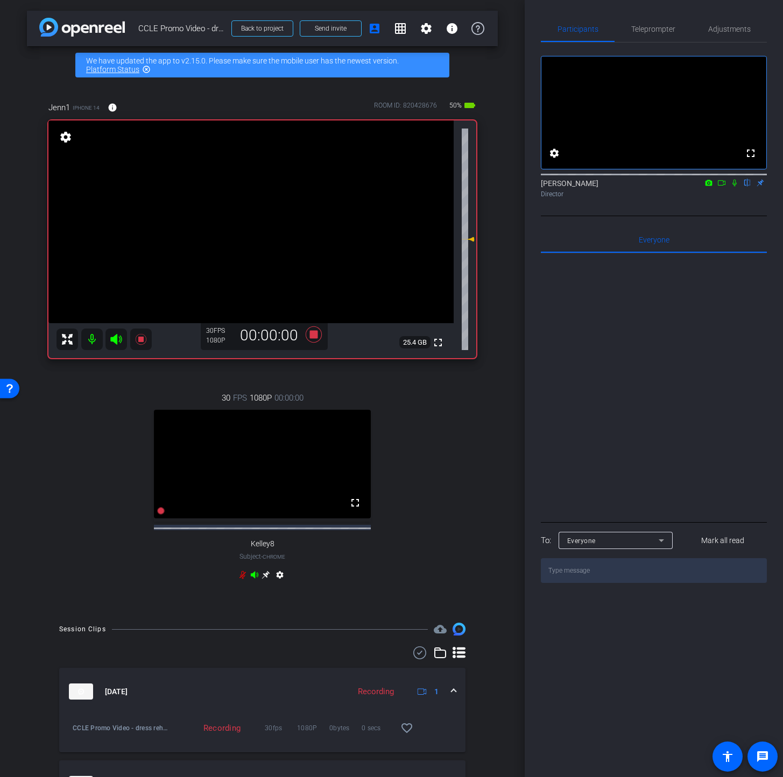
click at [733, 187] on icon at bounding box center [734, 183] width 9 height 8
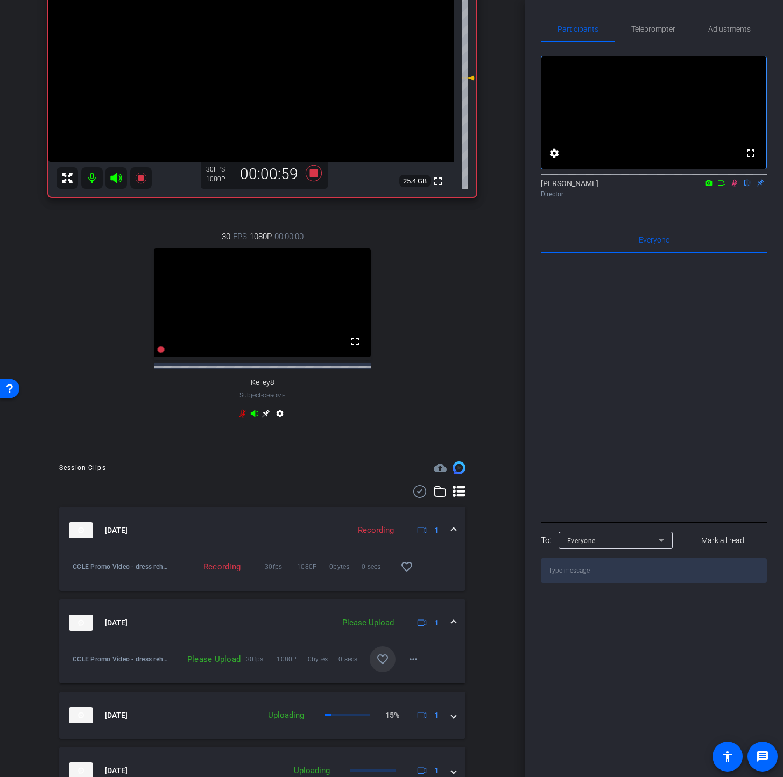
scroll to position [102, 0]
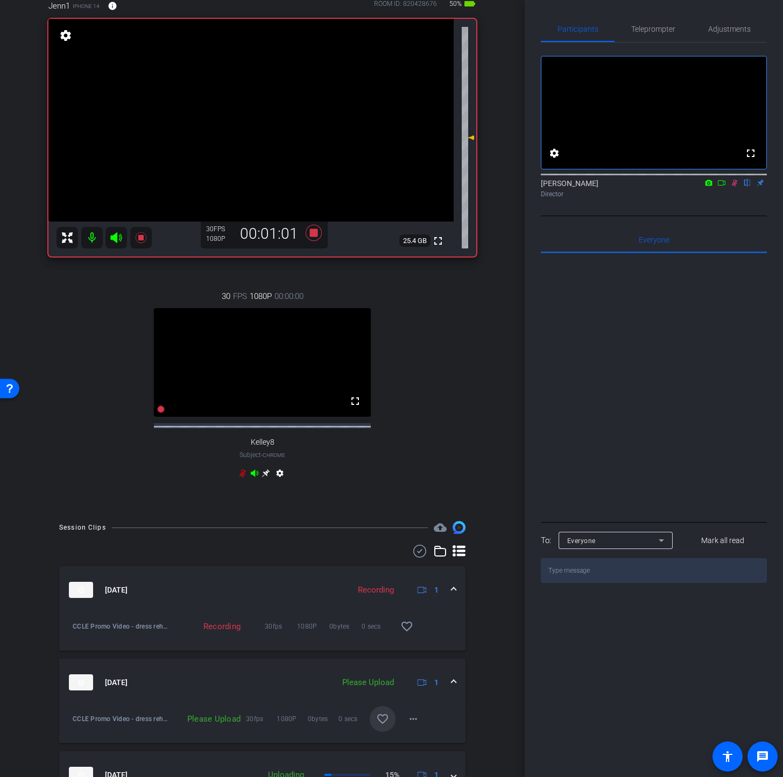
click at [734, 187] on icon at bounding box center [734, 183] width 9 height 8
click at [242, 478] on icon at bounding box center [242, 473] width 9 height 9
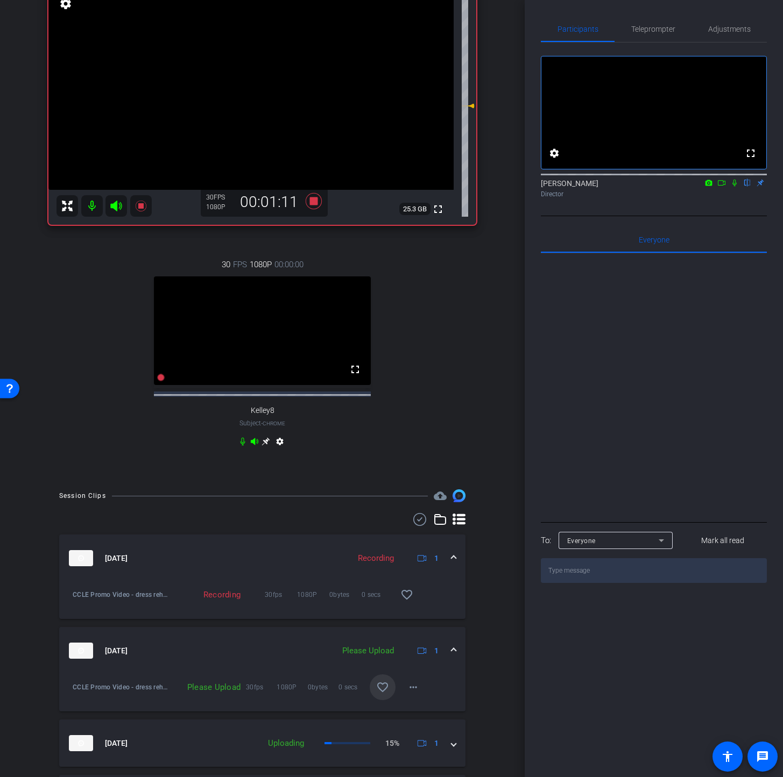
scroll to position [253, 0]
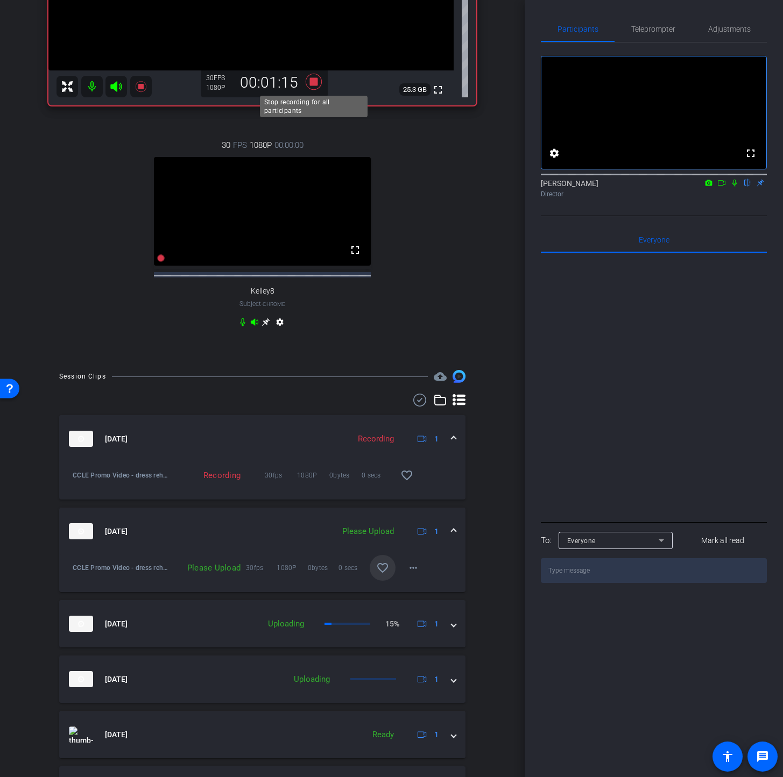
click at [314, 84] on icon at bounding box center [313, 82] width 16 height 16
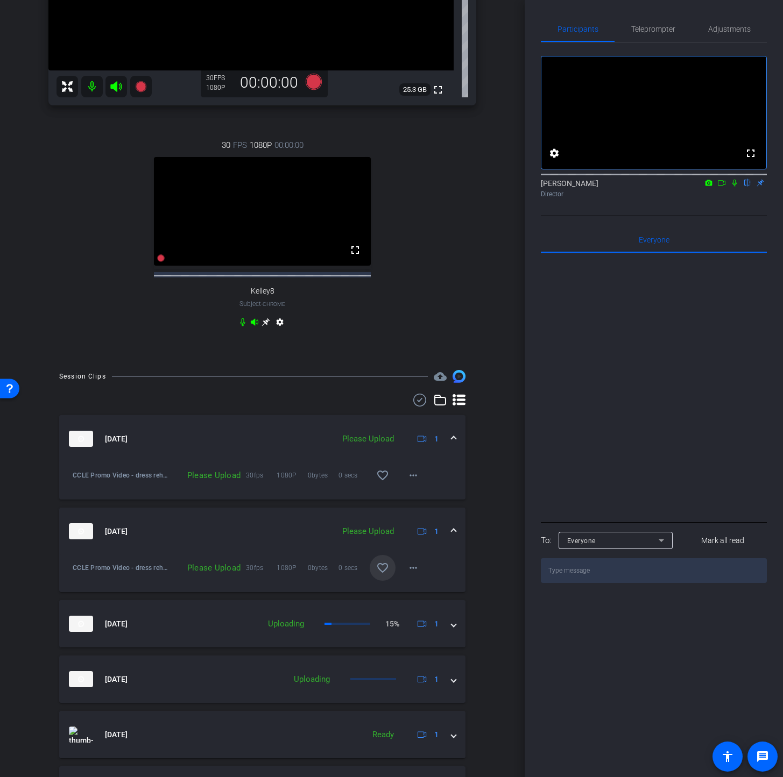
scroll to position [246, 0]
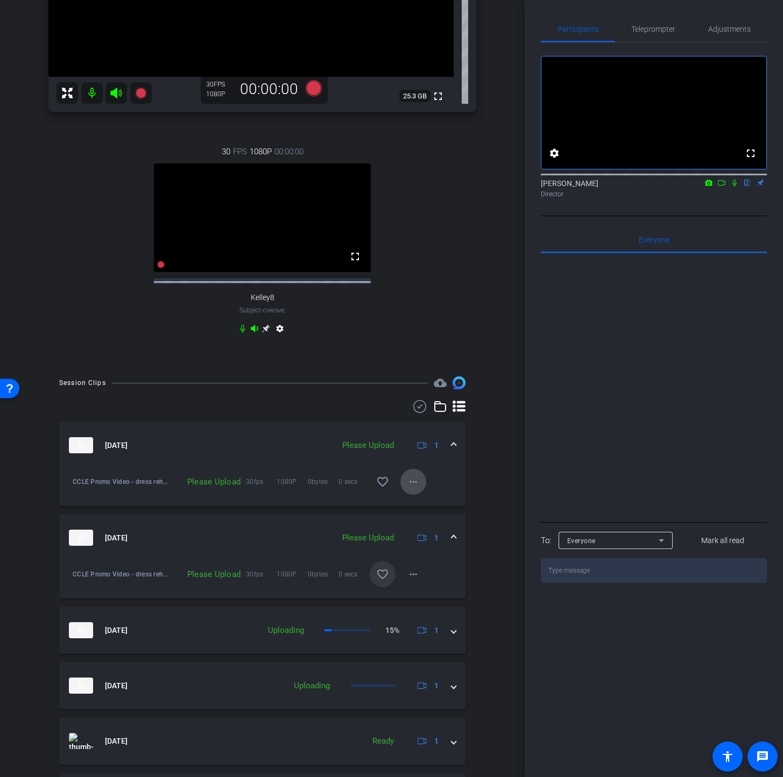
click at [409, 488] on mat-icon "more_horiz" at bounding box center [413, 481] width 13 height 13
click at [424, 506] on span "Upload" at bounding box center [430, 508] width 43 height 13
click at [416, 579] on mat-icon "more_horiz" at bounding box center [413, 574] width 13 height 13
click at [426, 596] on span "Upload" at bounding box center [430, 601] width 43 height 13
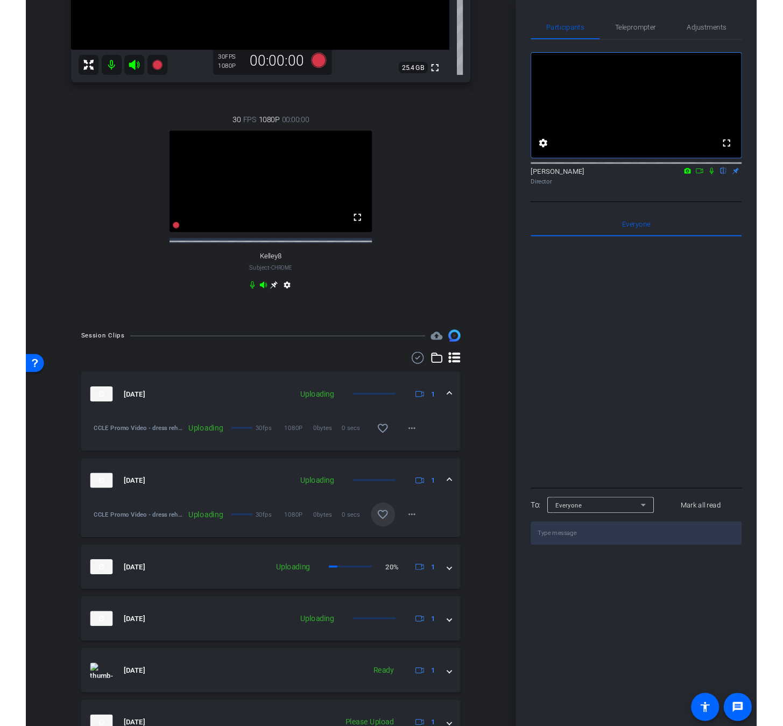
scroll to position [73, 0]
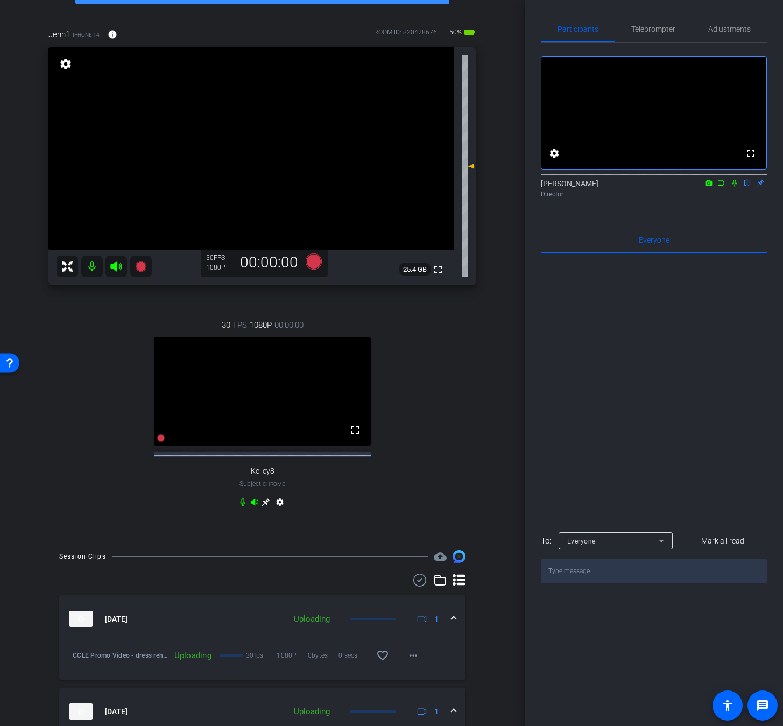
drag, startPoint x: 373, startPoint y: 32, endPoint x: 374, endPoint y: 22, distance: 9.8
click at [372, 29] on div "Jenn1 iPhone 14 info ROOM ID: 820428676 50% battery_std" at bounding box center [262, 35] width 428 height 26
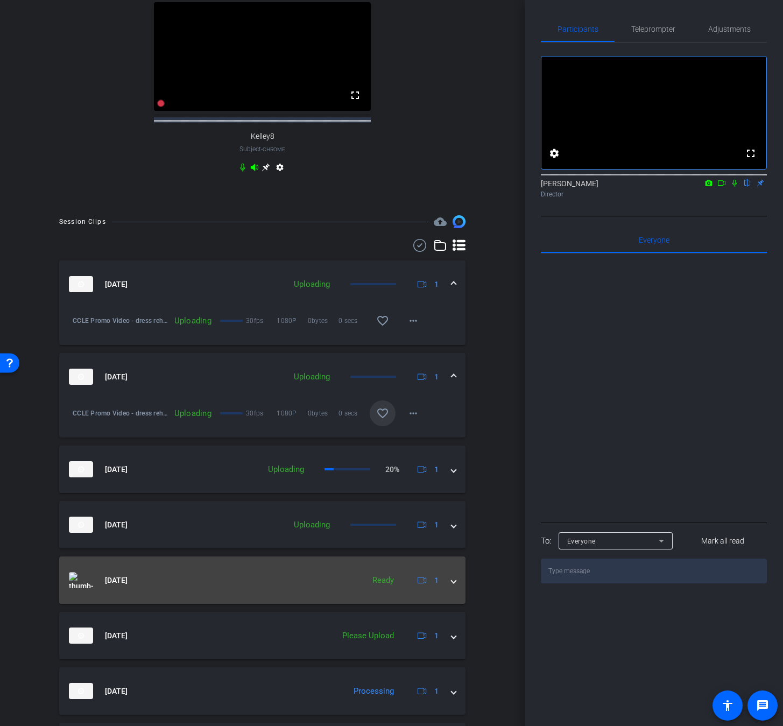
scroll to position [422, 0]
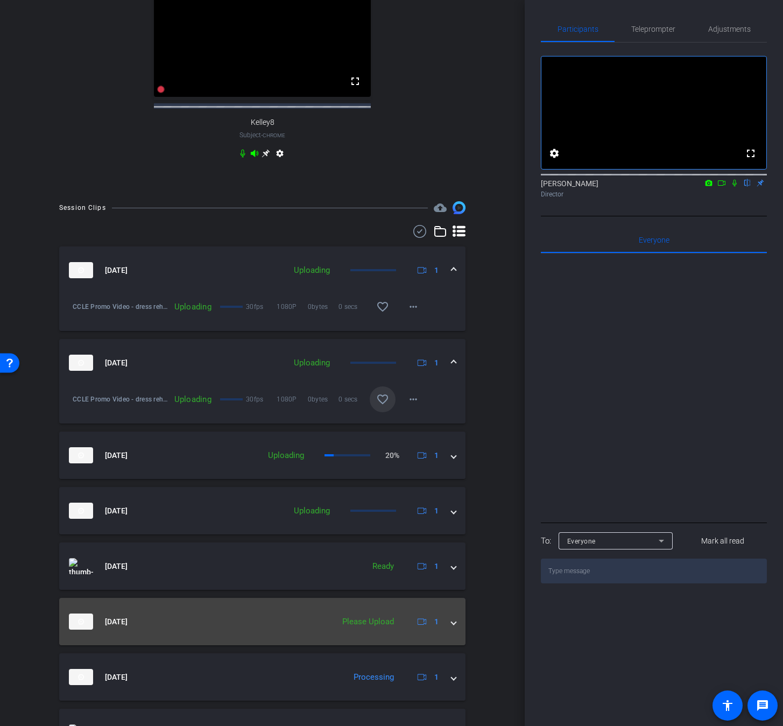
click at [454, 596] on span at bounding box center [453, 621] width 4 height 11
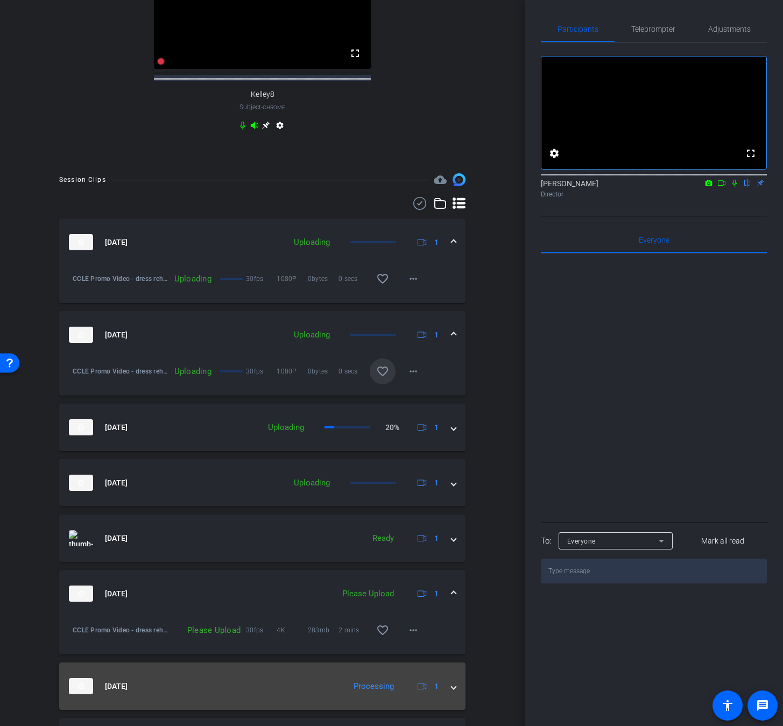
scroll to position [511, 0]
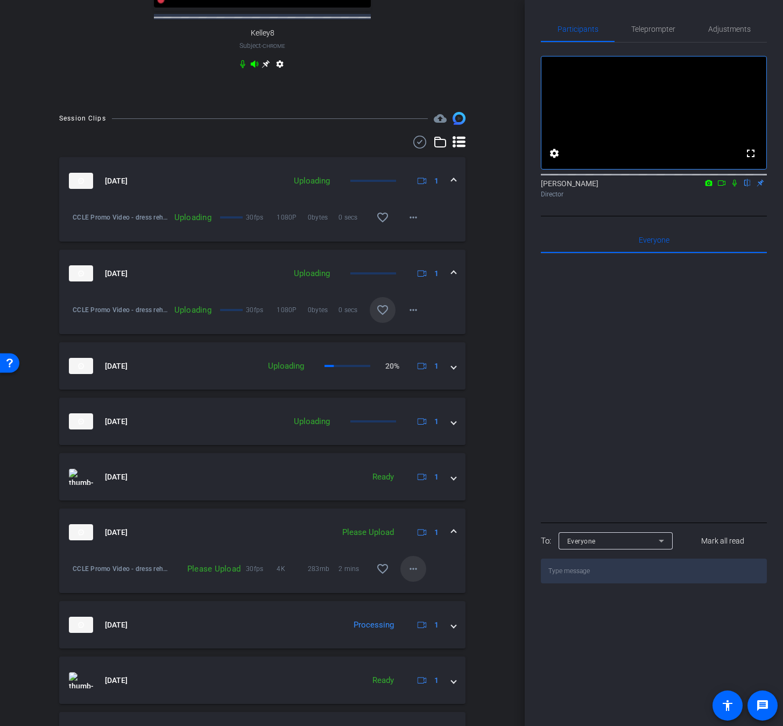
click at [413, 580] on span at bounding box center [413, 569] width 26 height 26
click at [426, 596] on span "Upload" at bounding box center [430, 595] width 43 height 13
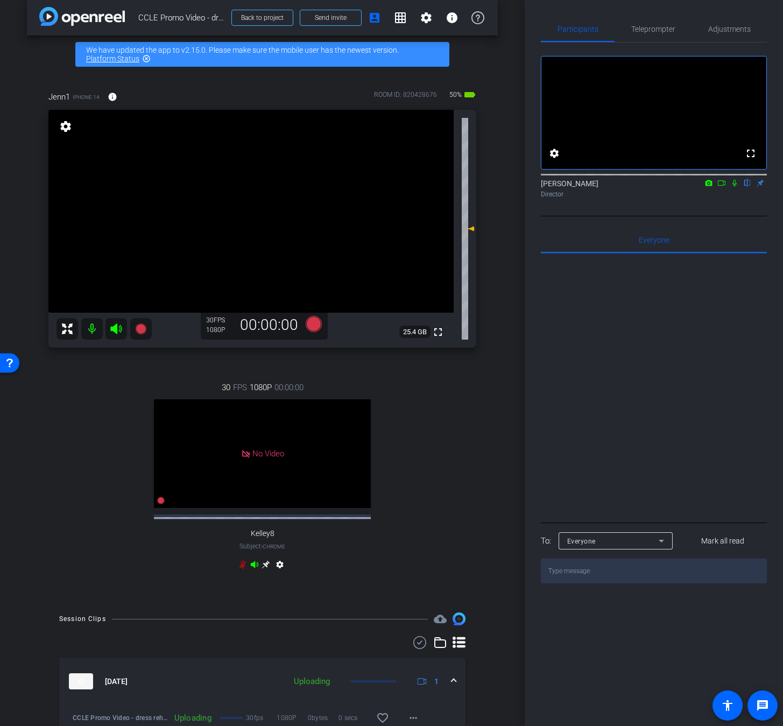
scroll to position [18, 0]
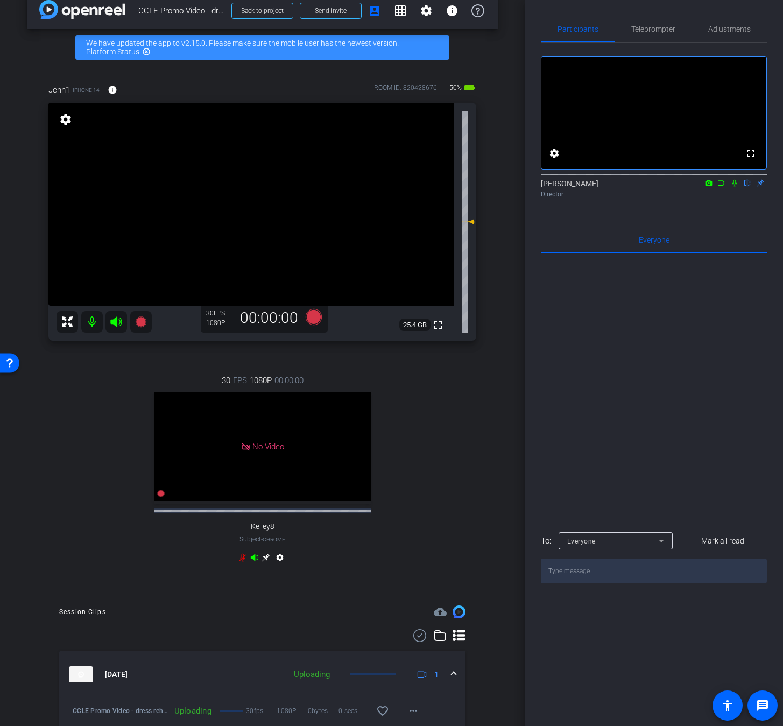
click at [241, 562] on icon at bounding box center [242, 557] width 9 height 9
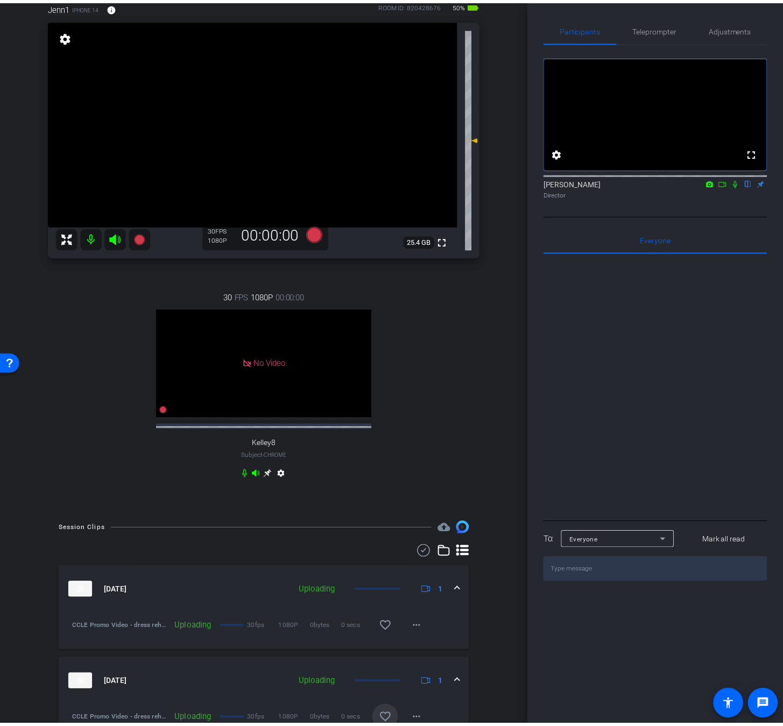
scroll to position [109, 0]
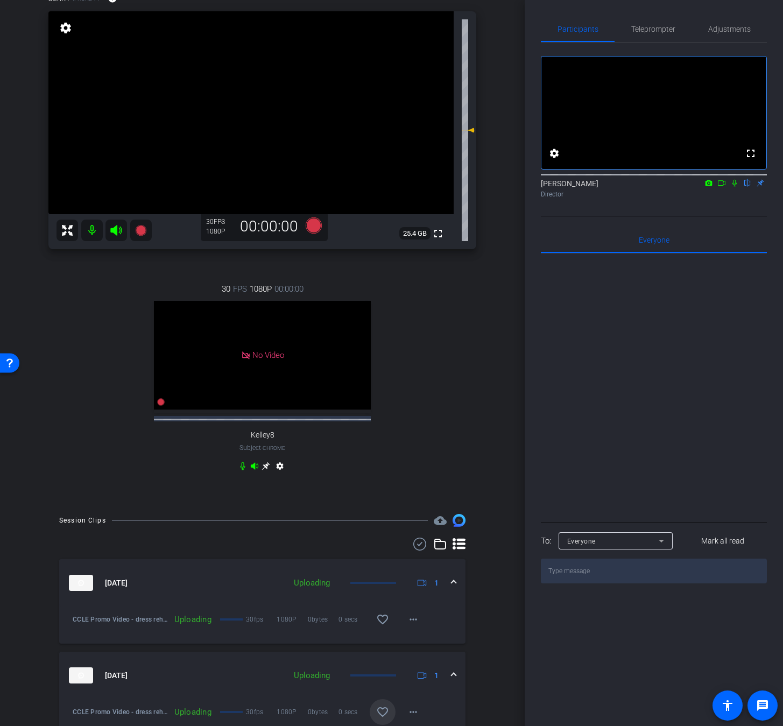
click at [90, 231] on mat-icon at bounding box center [92, 230] width 22 height 22
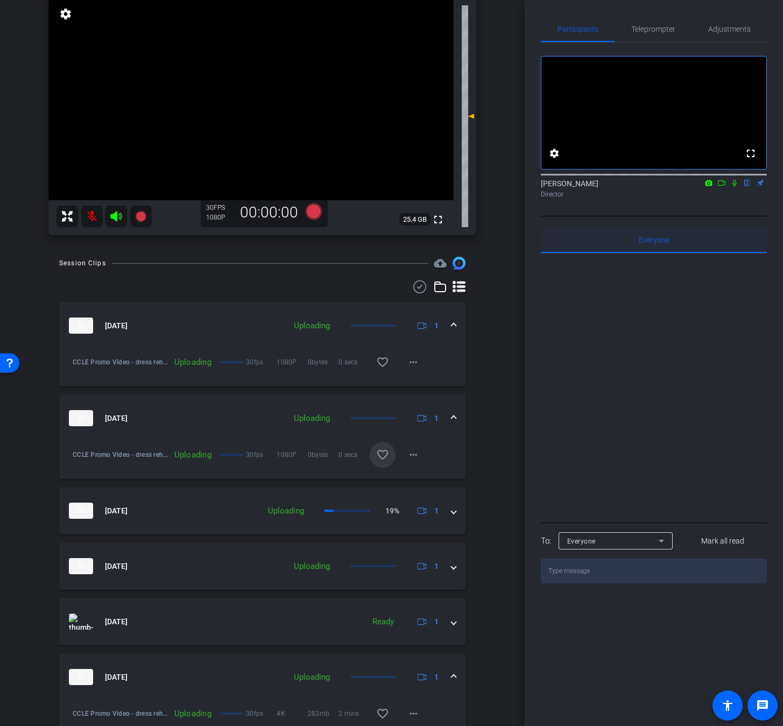
scroll to position [108, 0]
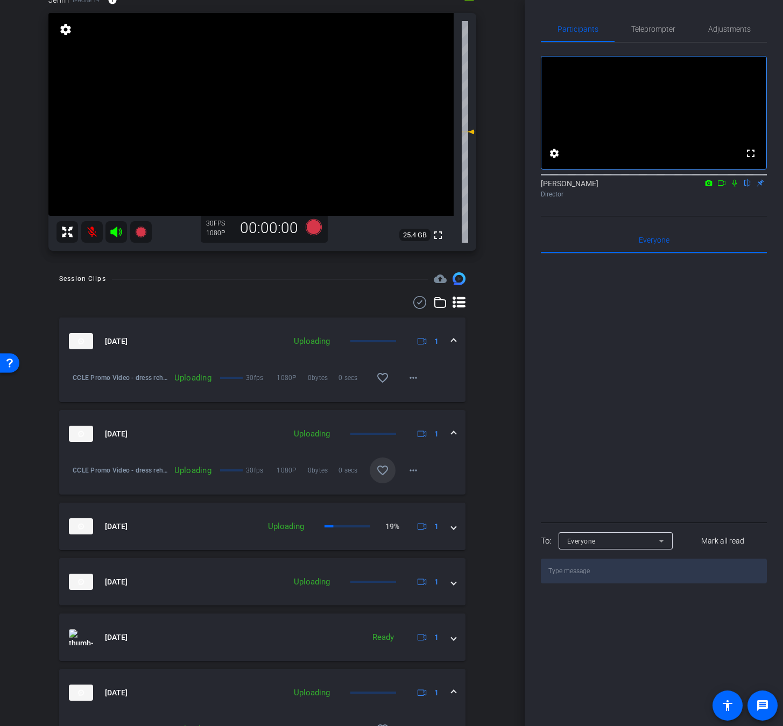
click at [731, 187] on icon at bounding box center [734, 183] width 9 height 8
click at [721, 187] on icon at bounding box center [721, 183] width 9 height 8
click at [112, 232] on icon at bounding box center [115, 231] width 11 height 11
click at [113, 231] on icon at bounding box center [115, 231] width 11 height 11
click at [113, 231] on div at bounding box center [103, 232] width 95 height 22
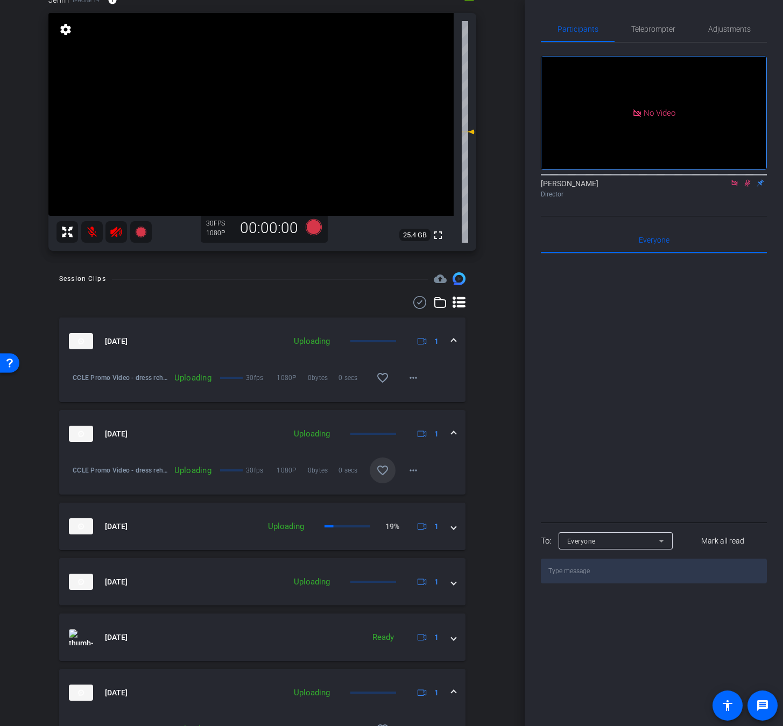
click at [115, 233] on icon at bounding box center [115, 231] width 11 height 11
click at [118, 233] on icon at bounding box center [116, 231] width 13 height 13
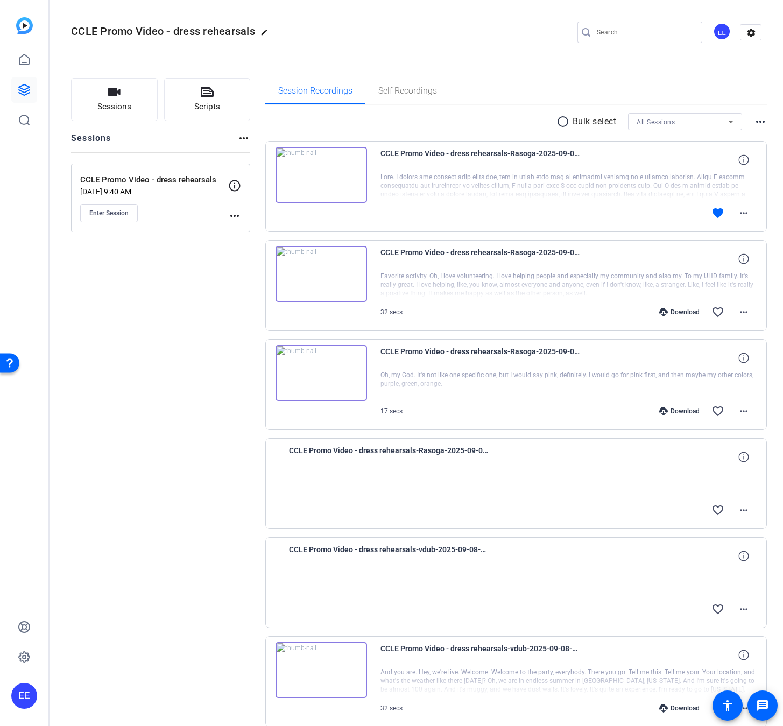
click at [151, 686] on div "Sessions Scripts Sessions more_horiz CCLE Promo Video - dress rehearsals [DATE]…" at bounding box center [160, 627] width 179 height 1098
